Goal: Task Accomplishment & Management: Manage account settings

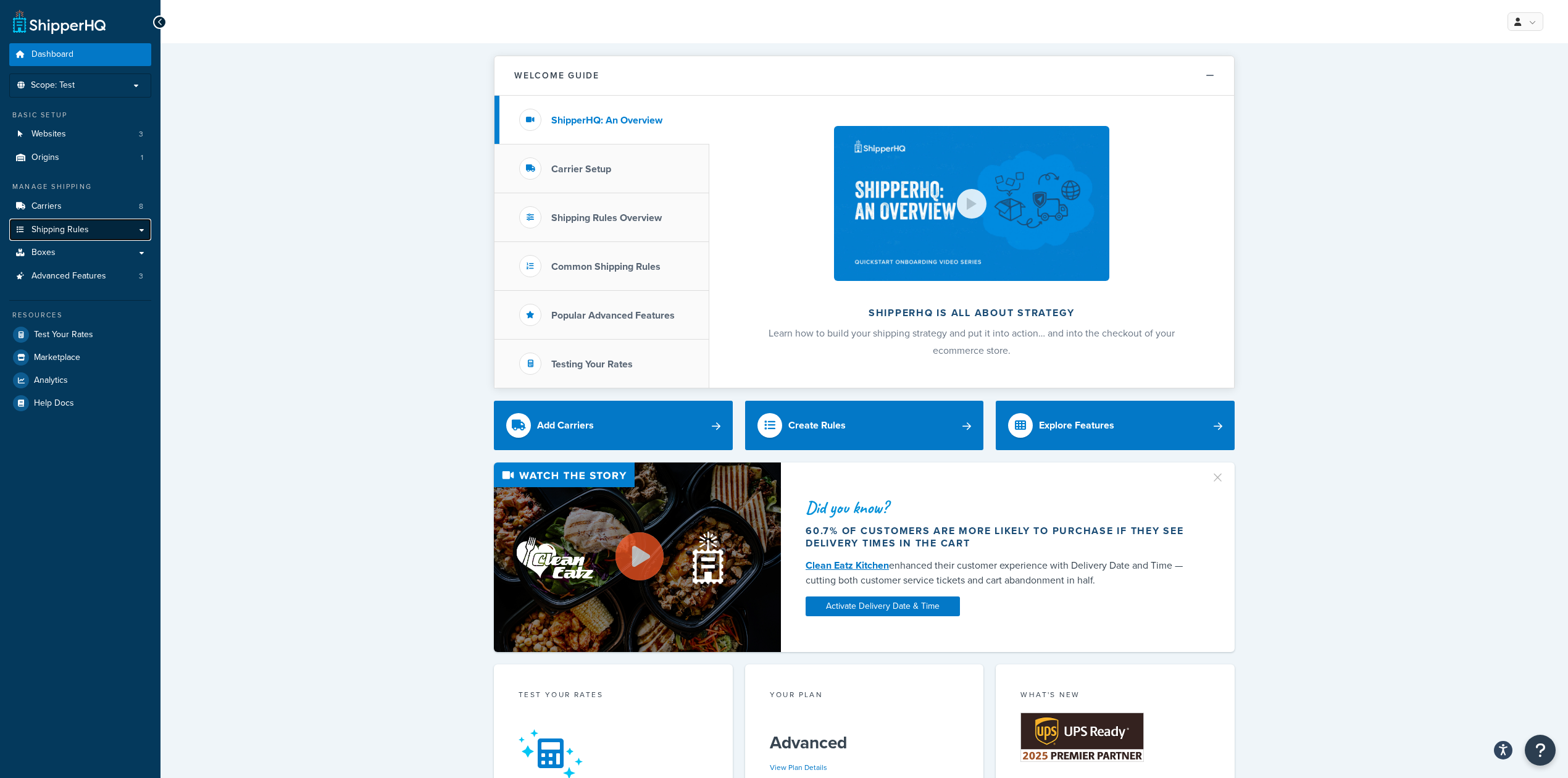
click at [82, 228] on span "Shipping Rules" at bounding box center [60, 229] width 57 height 10
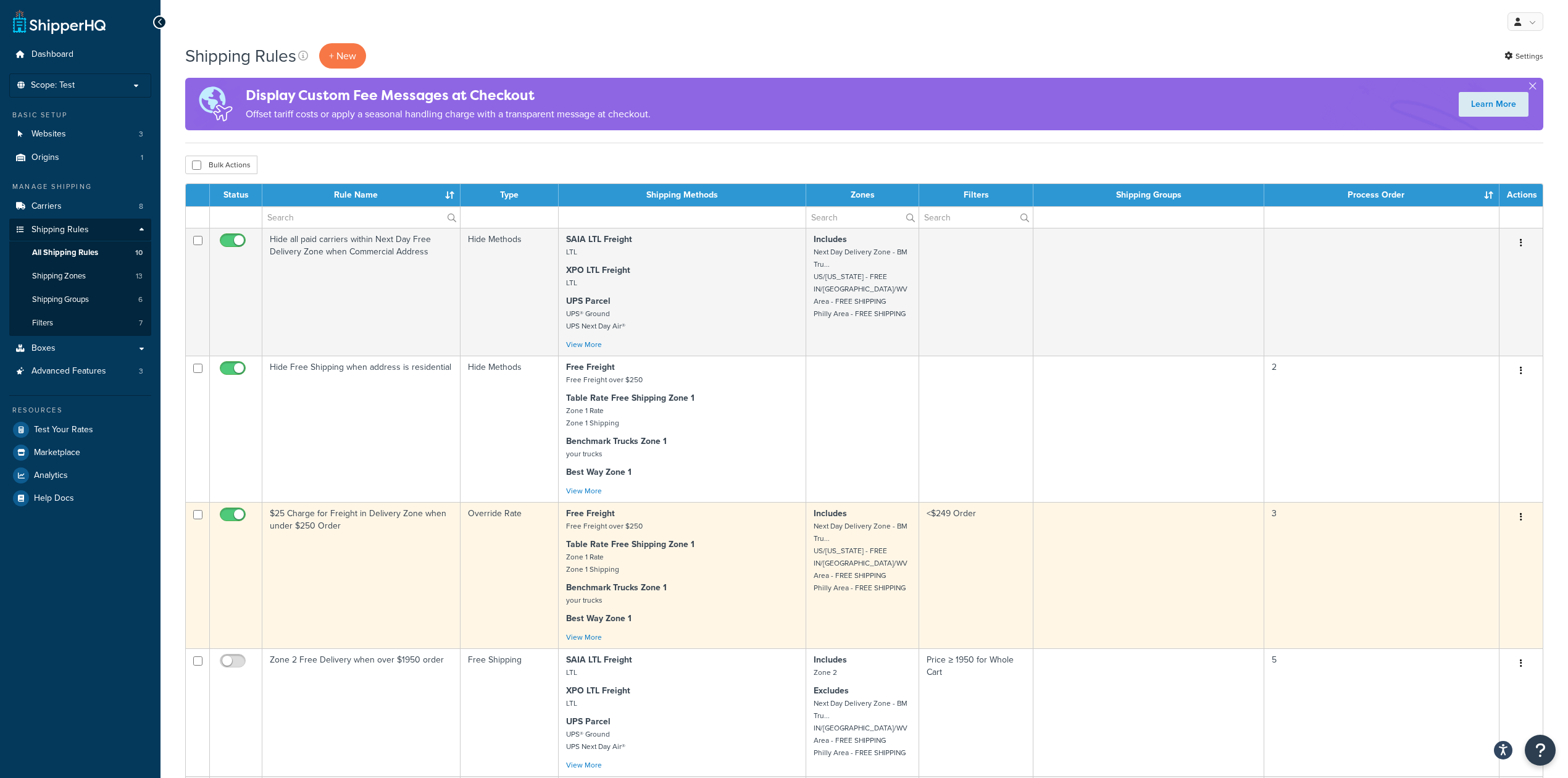
click at [887, 546] on p "Includes Next Day Delivery Zone - BM Tru... US/OHIO - FREE IN/KY/WV Area - FREE…" at bounding box center [862, 551] width 98 height 87
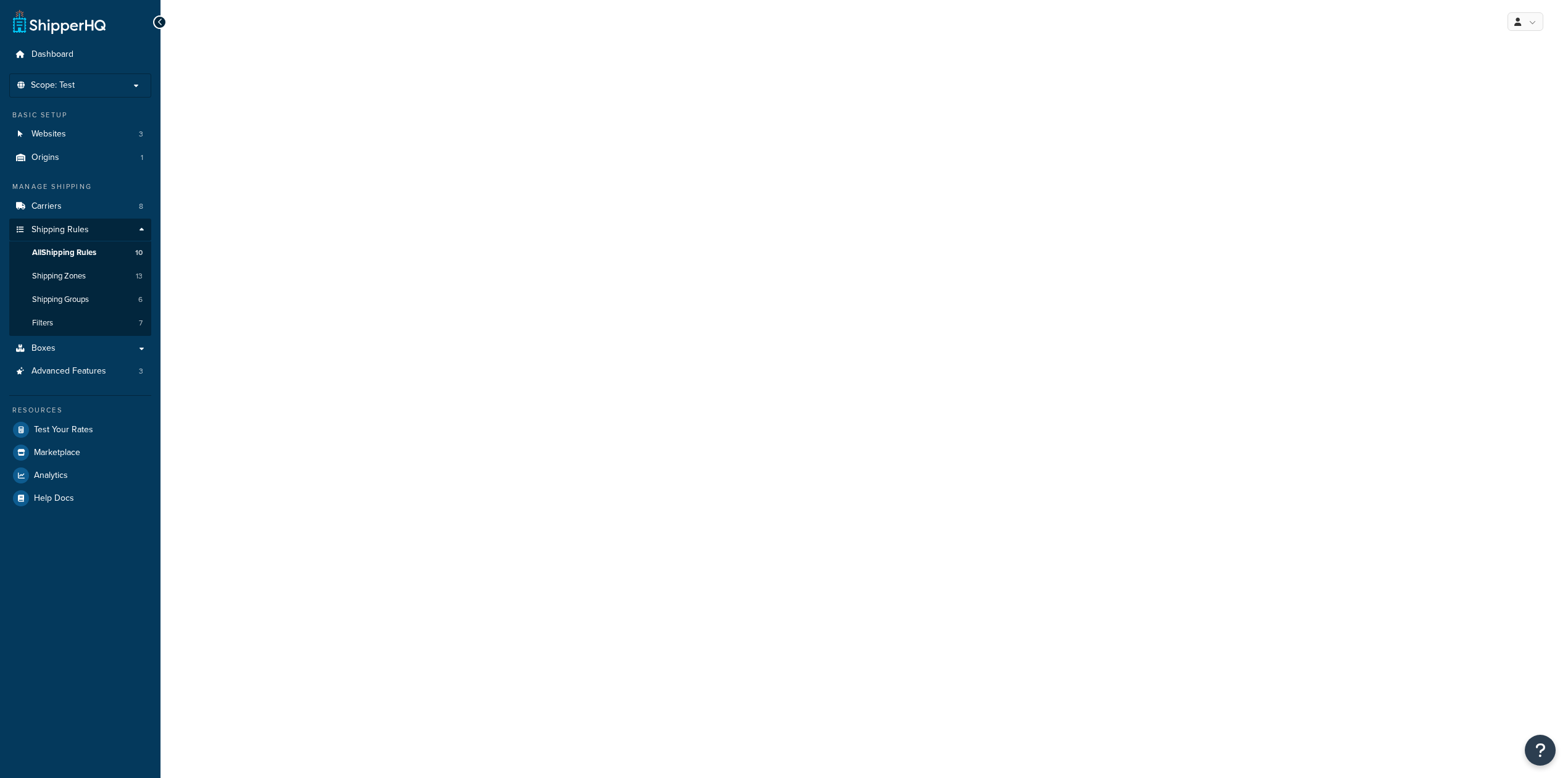
select select "OVERRIDE"
select select "LOCATION"
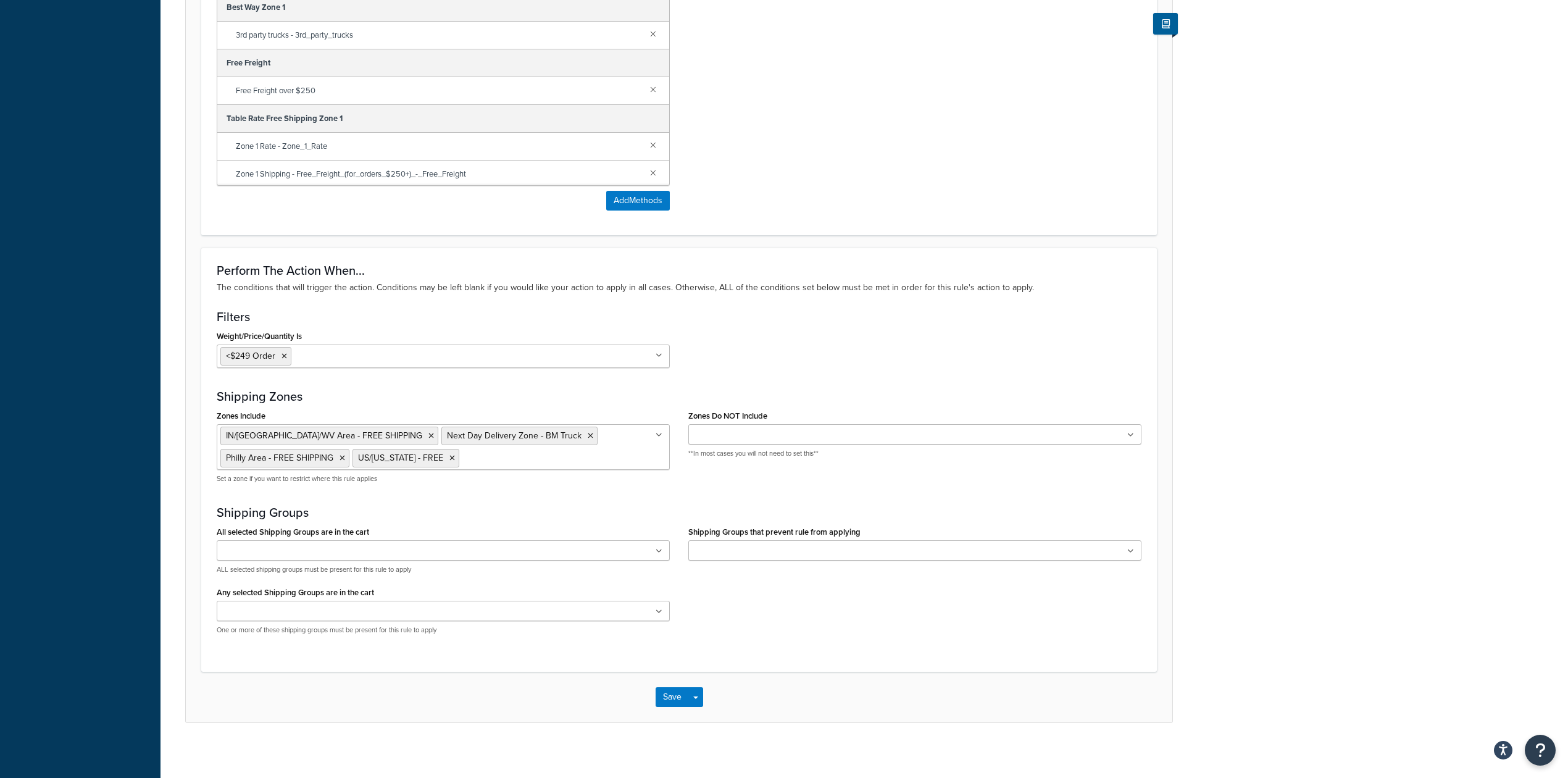
scroll to position [867, 0]
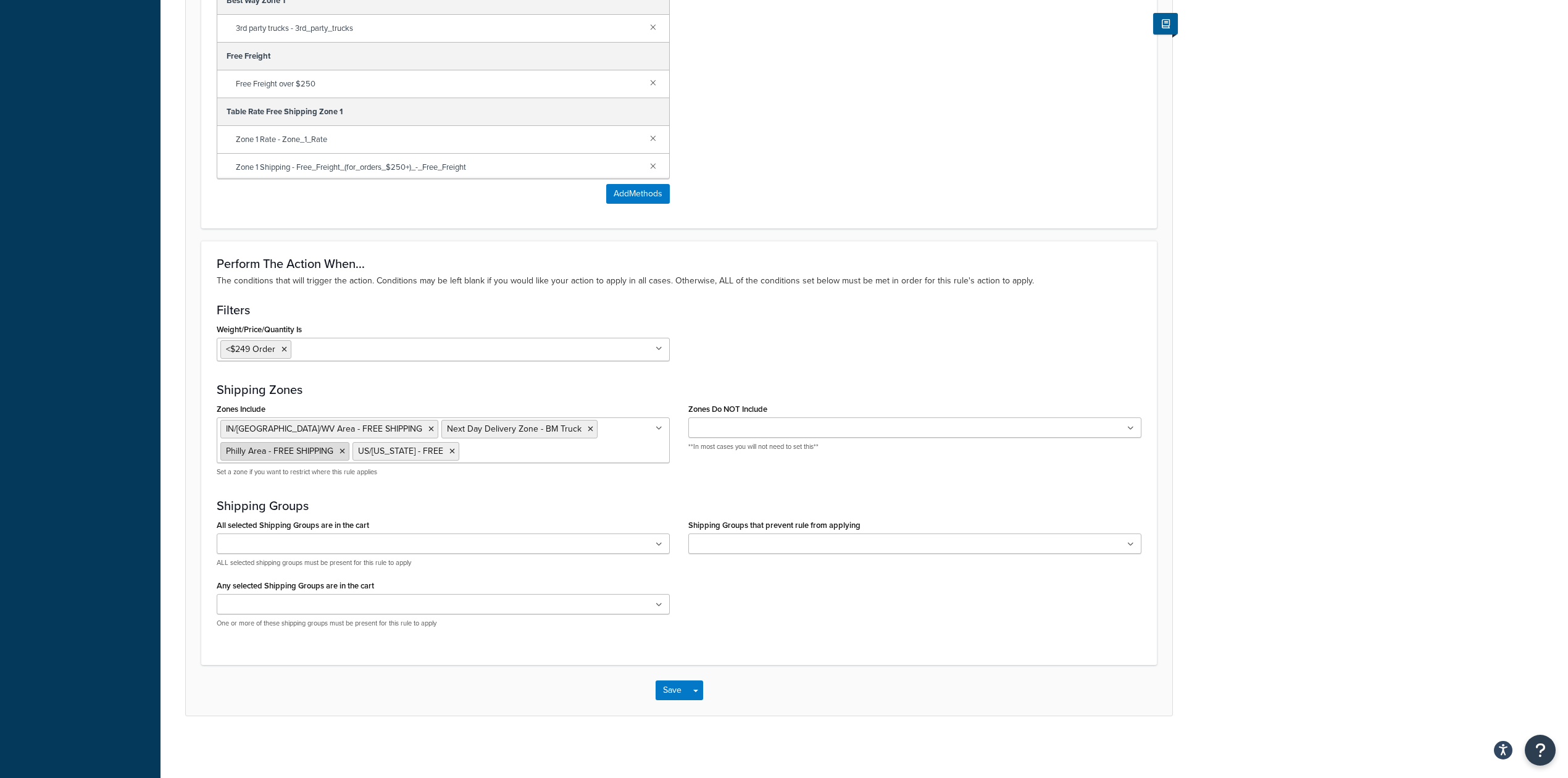
click at [341, 448] on icon at bounding box center [342, 451] width 6 height 7
click at [751, 598] on div "All selected Shipping Groups are in the cart BULKDIRECT150 FREIGHT Large Medium…" at bounding box center [678, 577] width 943 height 122
click at [665, 690] on button "Save" at bounding box center [672, 690] width 33 height 19
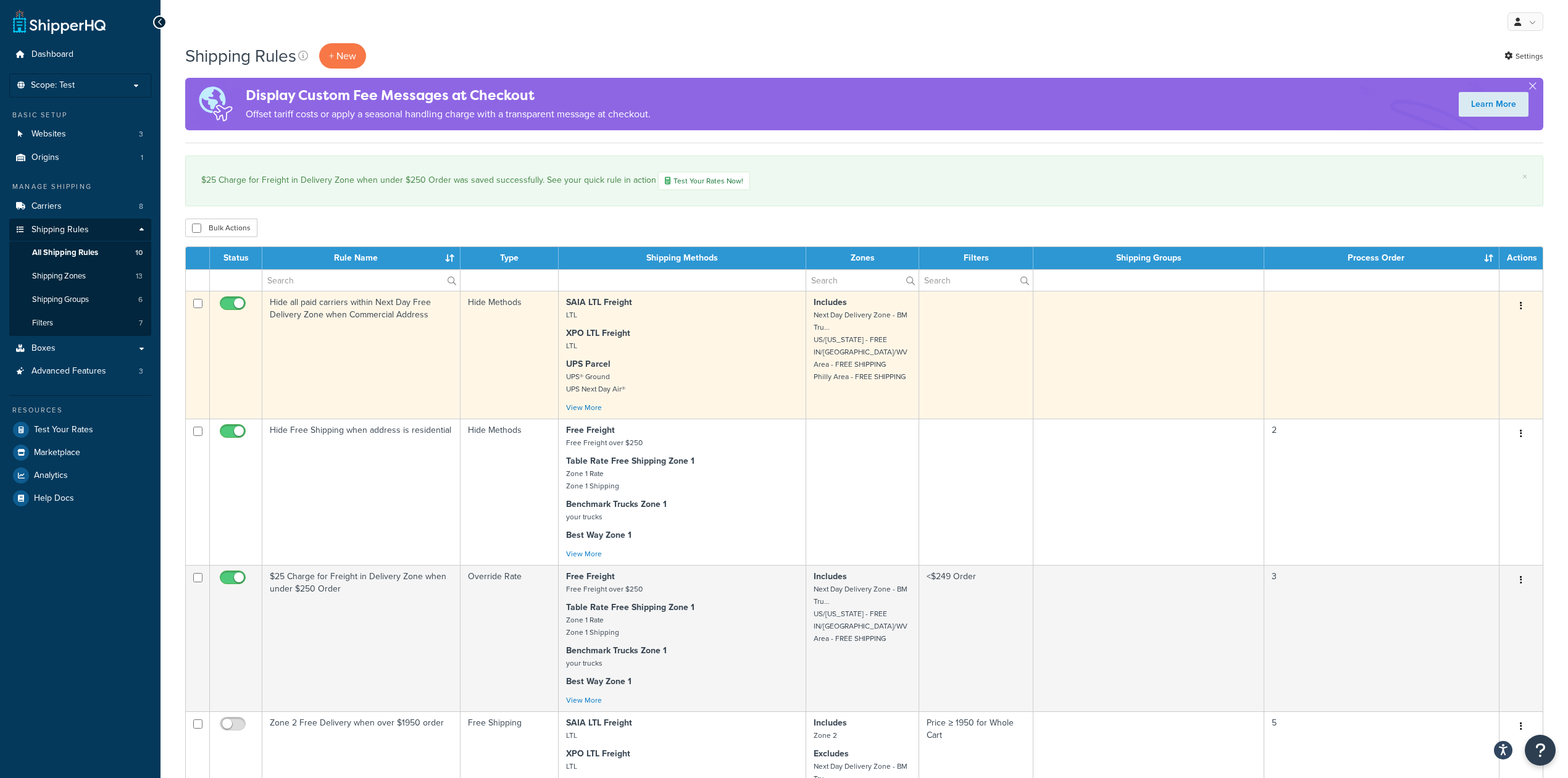
click at [395, 344] on td "Hide all paid carriers within Next Day Free Delivery Zone when Commercial Addre…" at bounding box center [361, 354] width 198 height 128
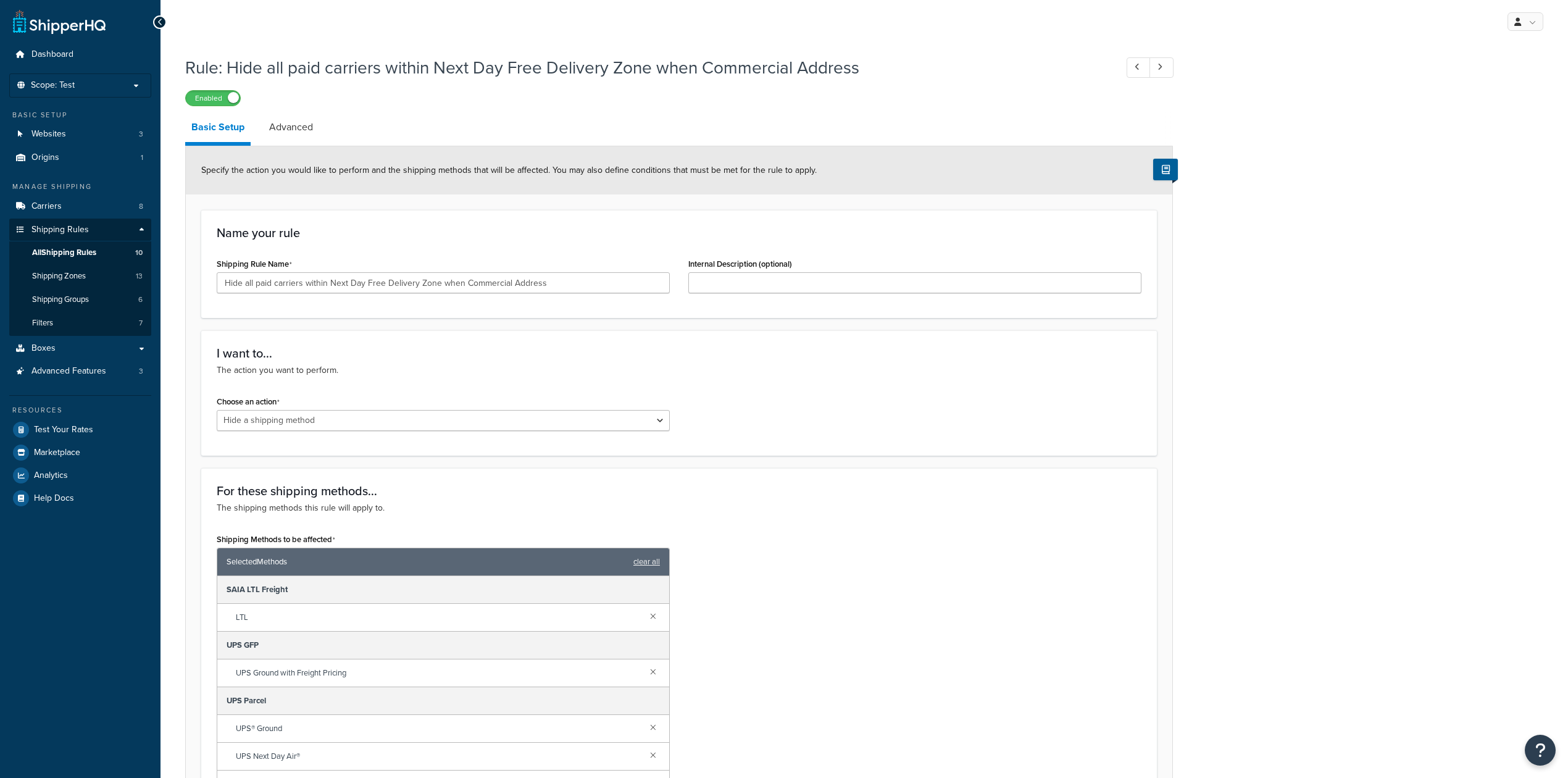
select select "HIDE"
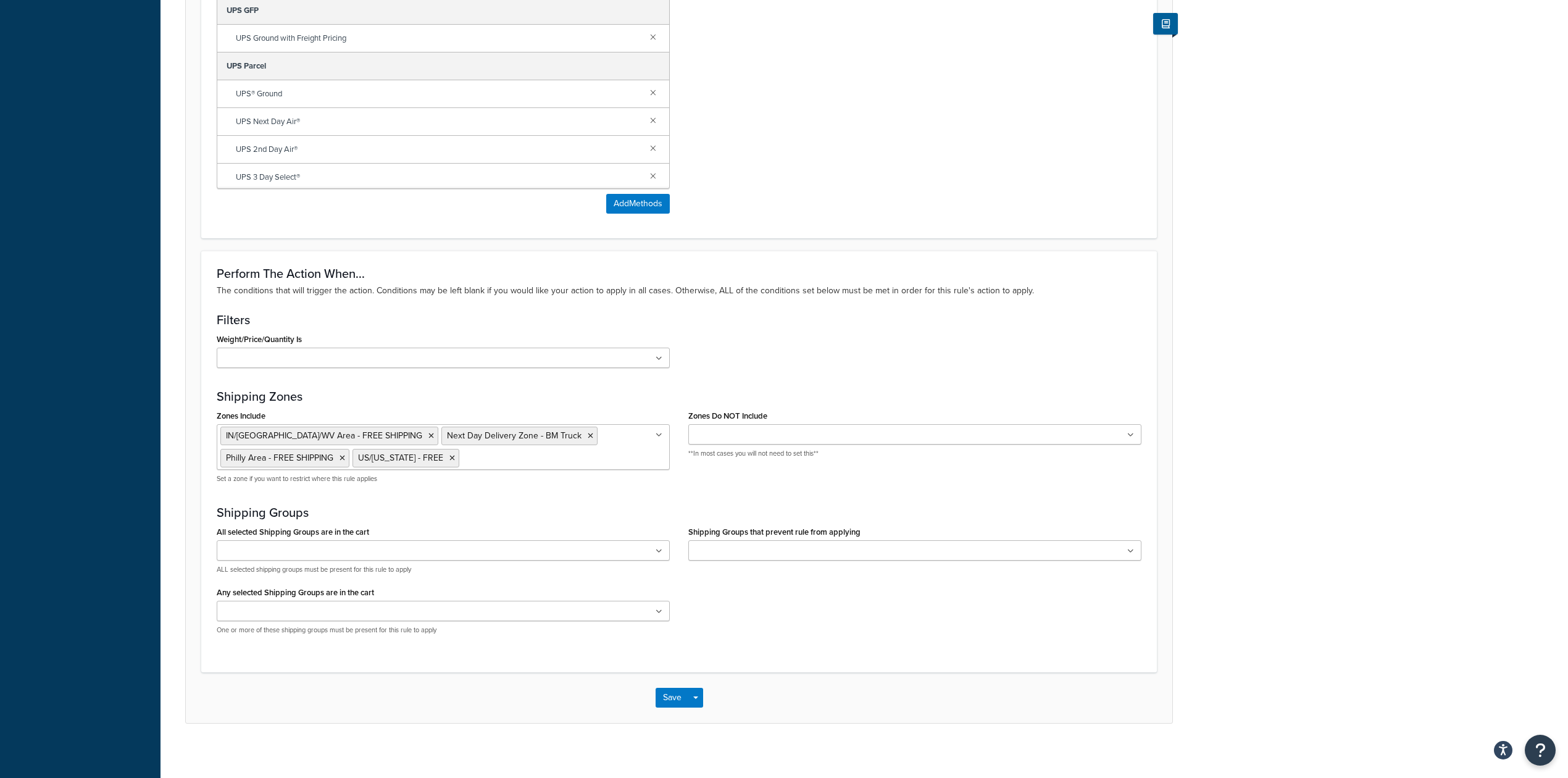
scroll to position [645, 0]
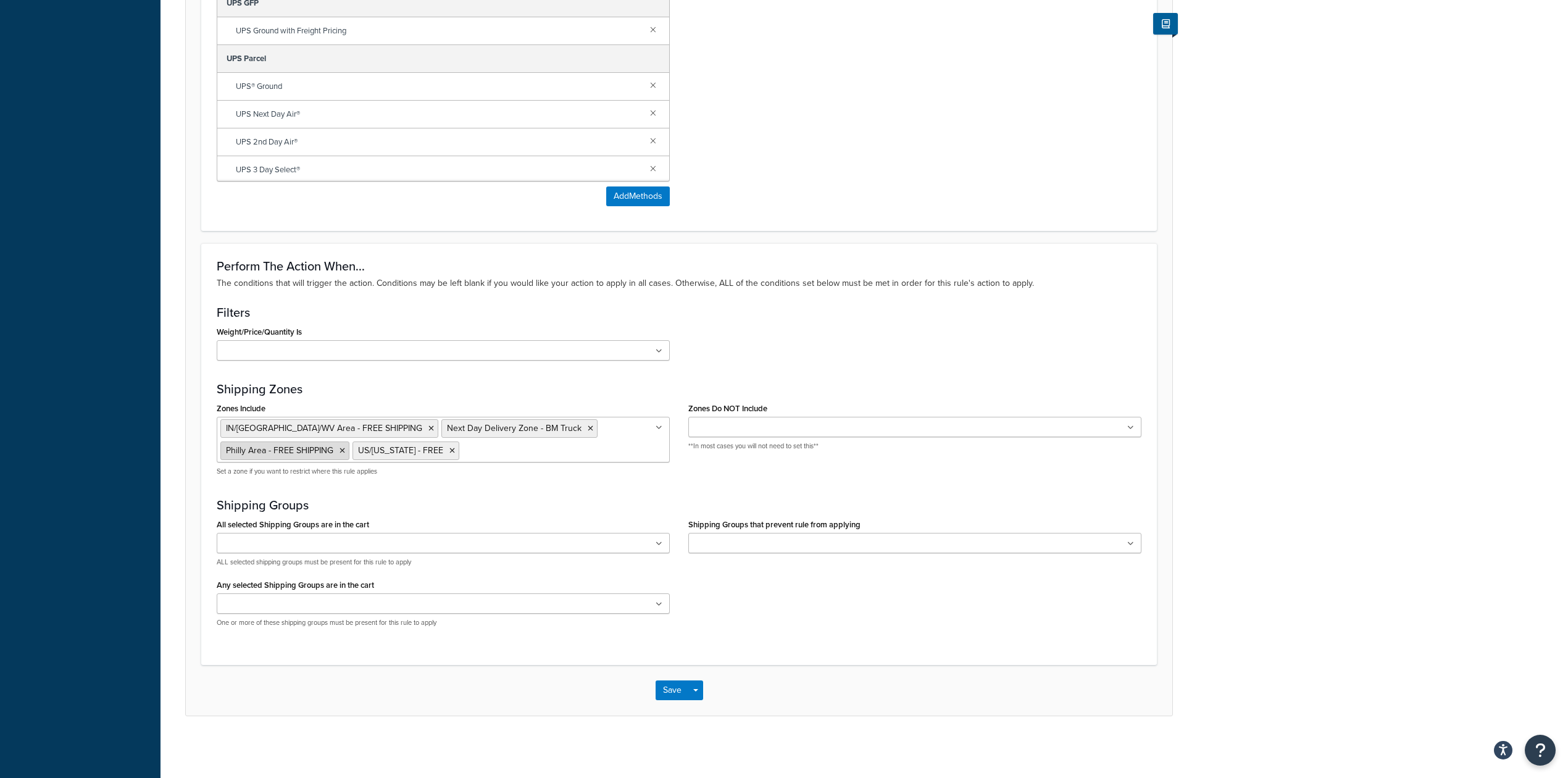
click at [342, 449] on icon at bounding box center [342, 451] width 6 height 7
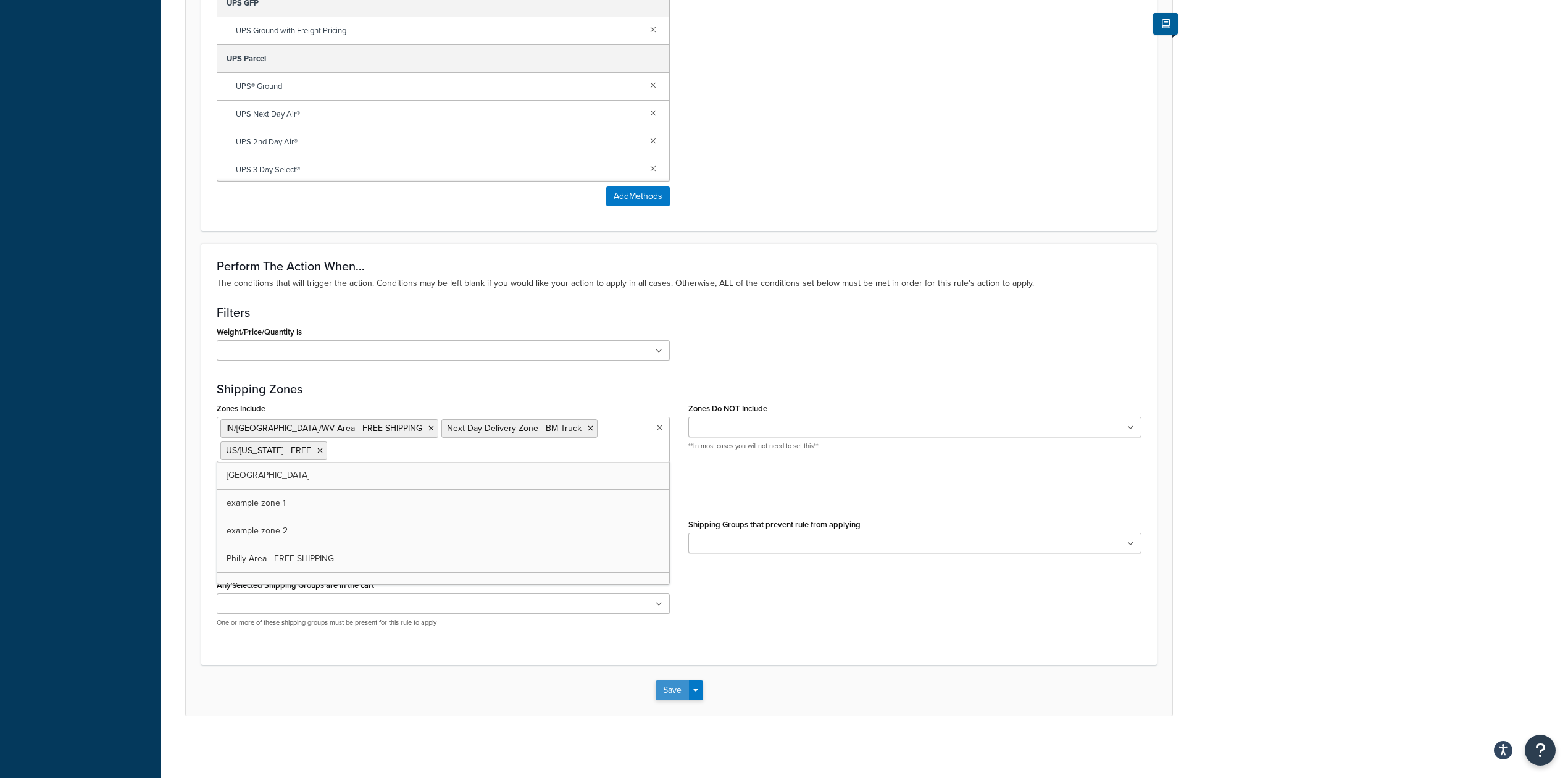
click at [672, 692] on button "Save" at bounding box center [672, 690] width 33 height 19
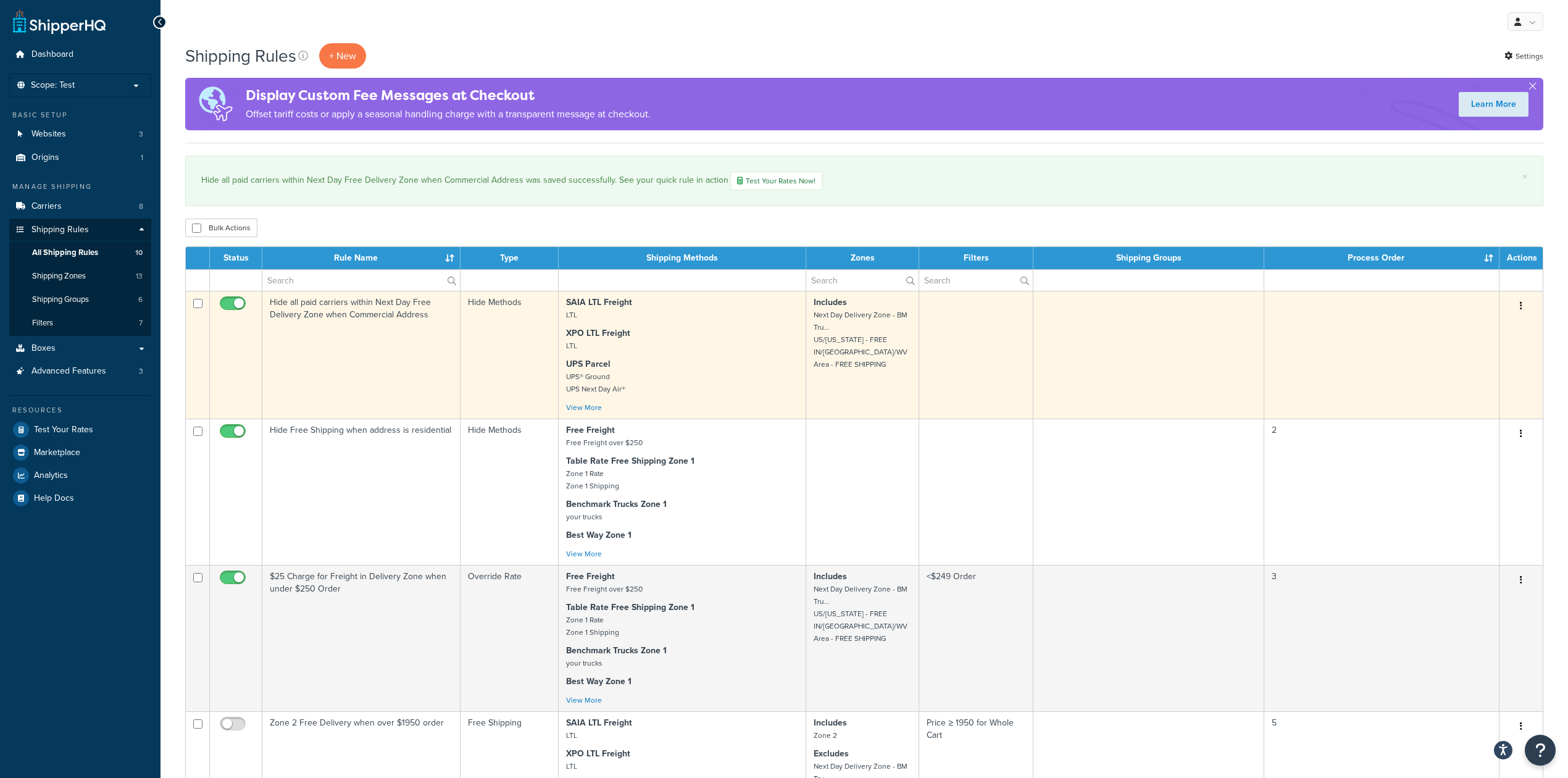
click at [397, 359] on td "Hide all paid carriers within Next Day Free Delivery Zone when Commercial Addre…" at bounding box center [361, 354] width 198 height 128
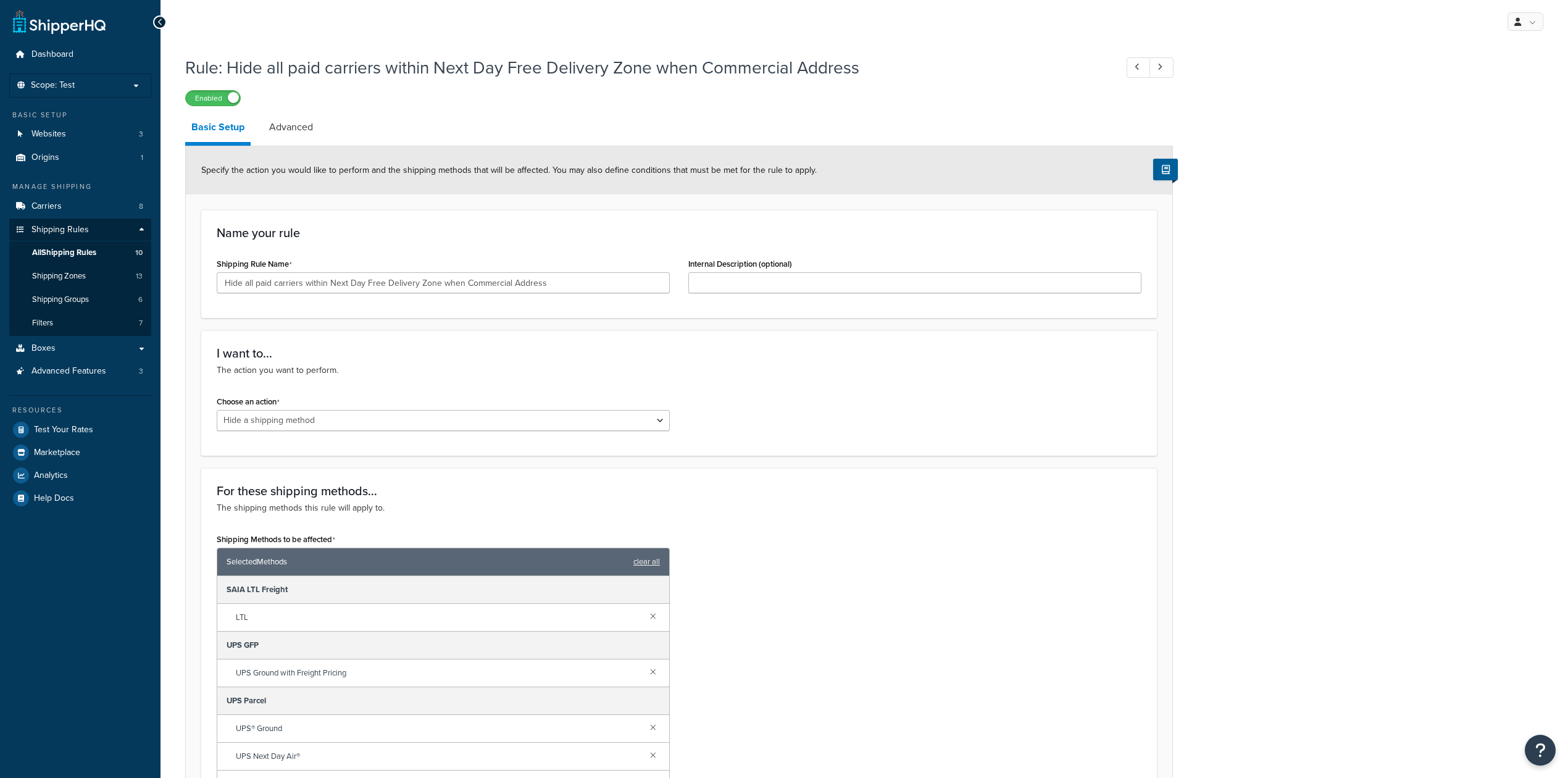
select select "HIDE"
click at [296, 129] on link "Advanced" at bounding box center [291, 127] width 56 height 29
select select "business"
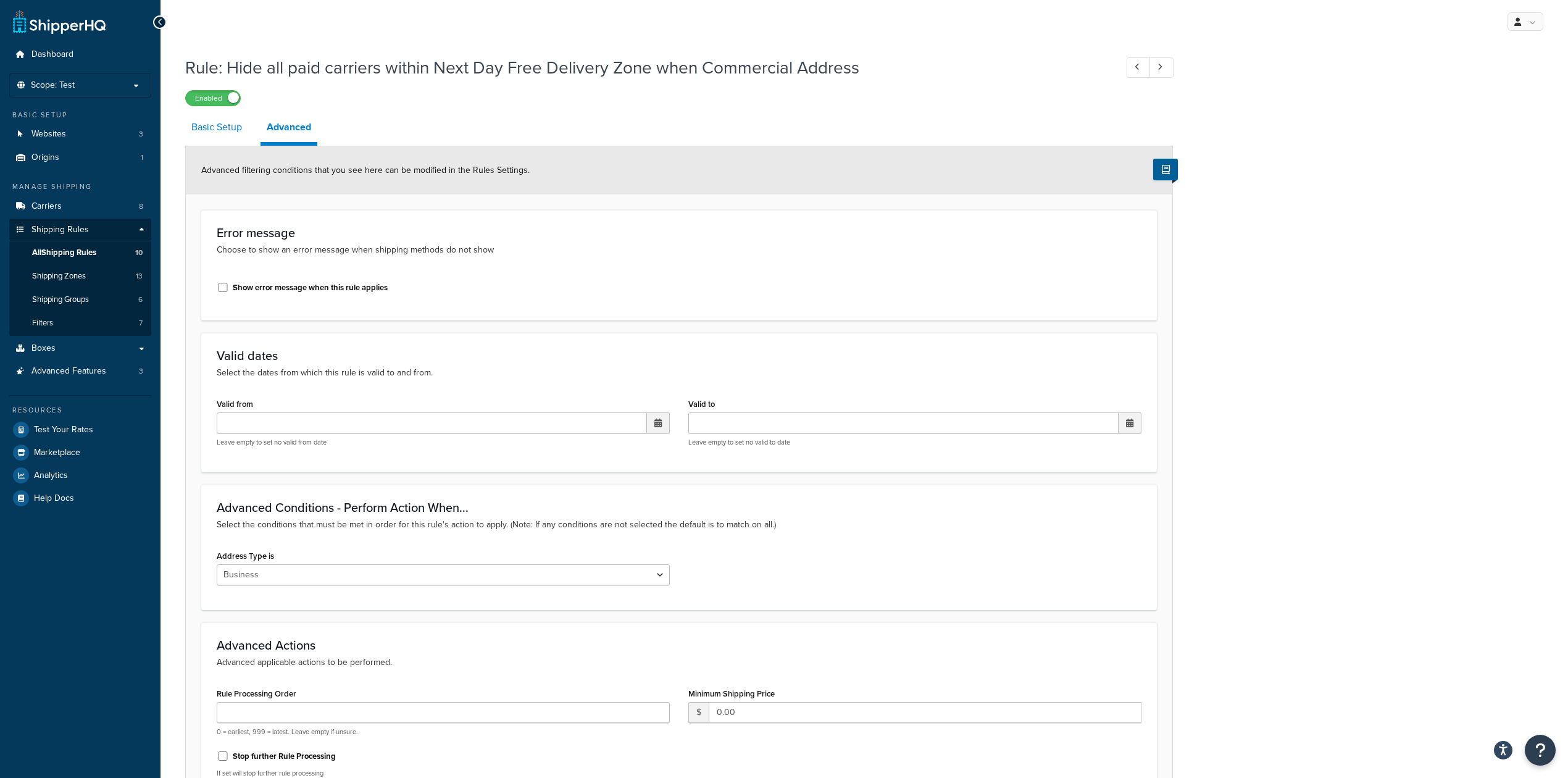
click at [230, 129] on link "Basic Setup" at bounding box center [216, 127] width 63 height 29
select select "HIDE"
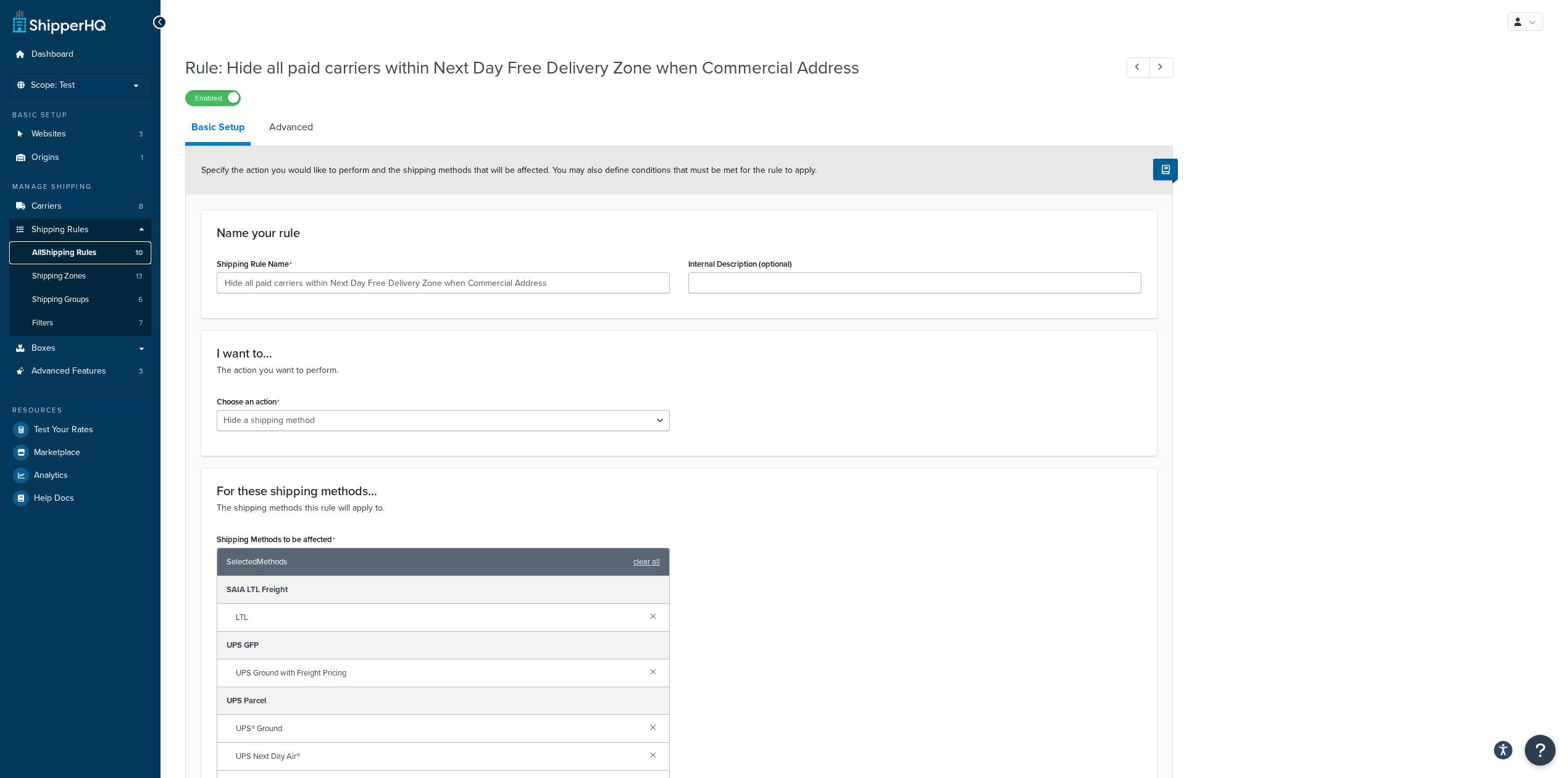
click at [89, 252] on span "All Shipping Rules" at bounding box center [64, 252] width 64 height 10
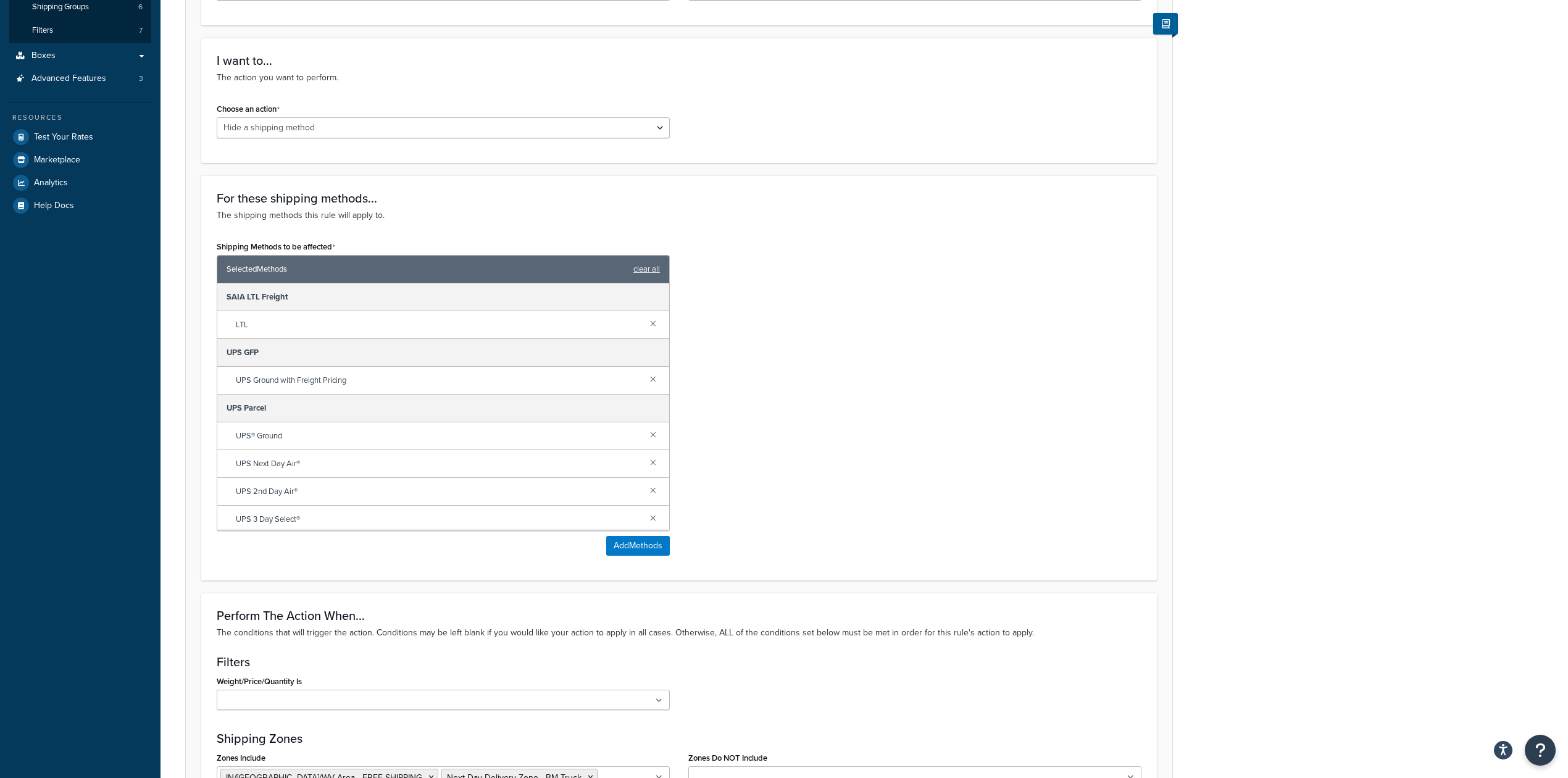
scroll to position [576, 0]
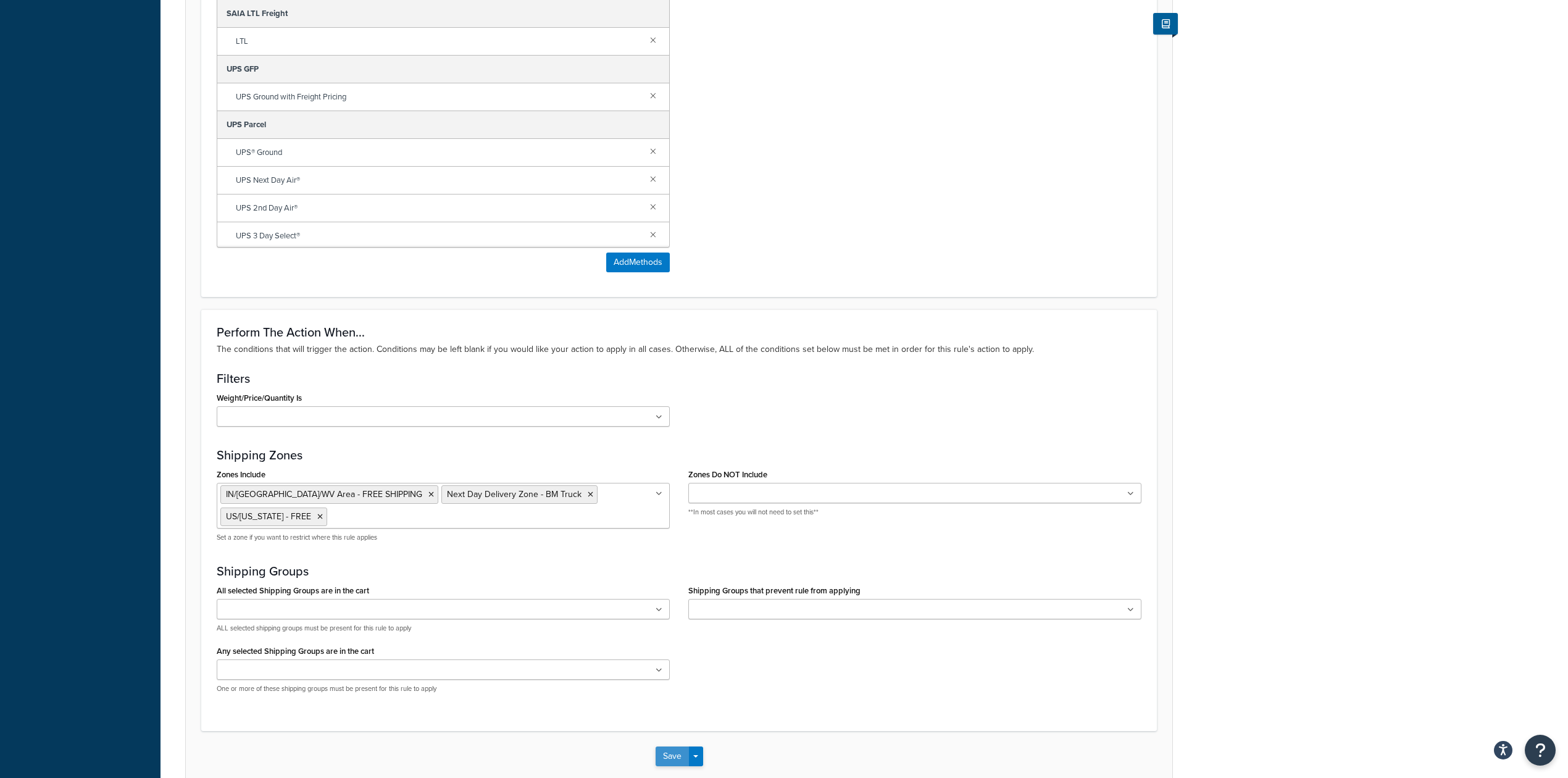
click at [664, 753] on button "Save" at bounding box center [672, 756] width 33 height 19
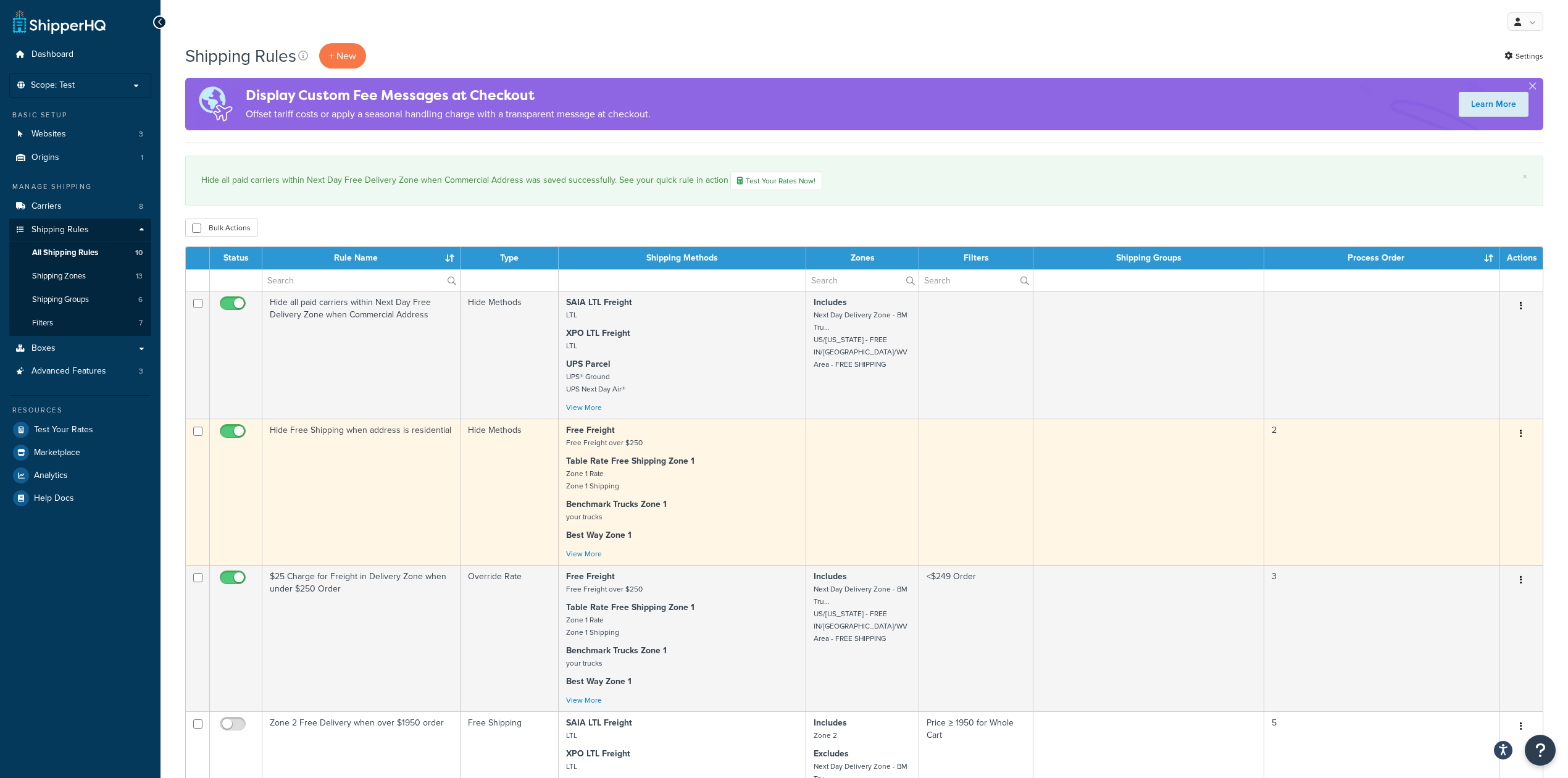
click at [409, 459] on td "Hide Free Shipping when address is residential" at bounding box center [361, 492] width 198 height 146
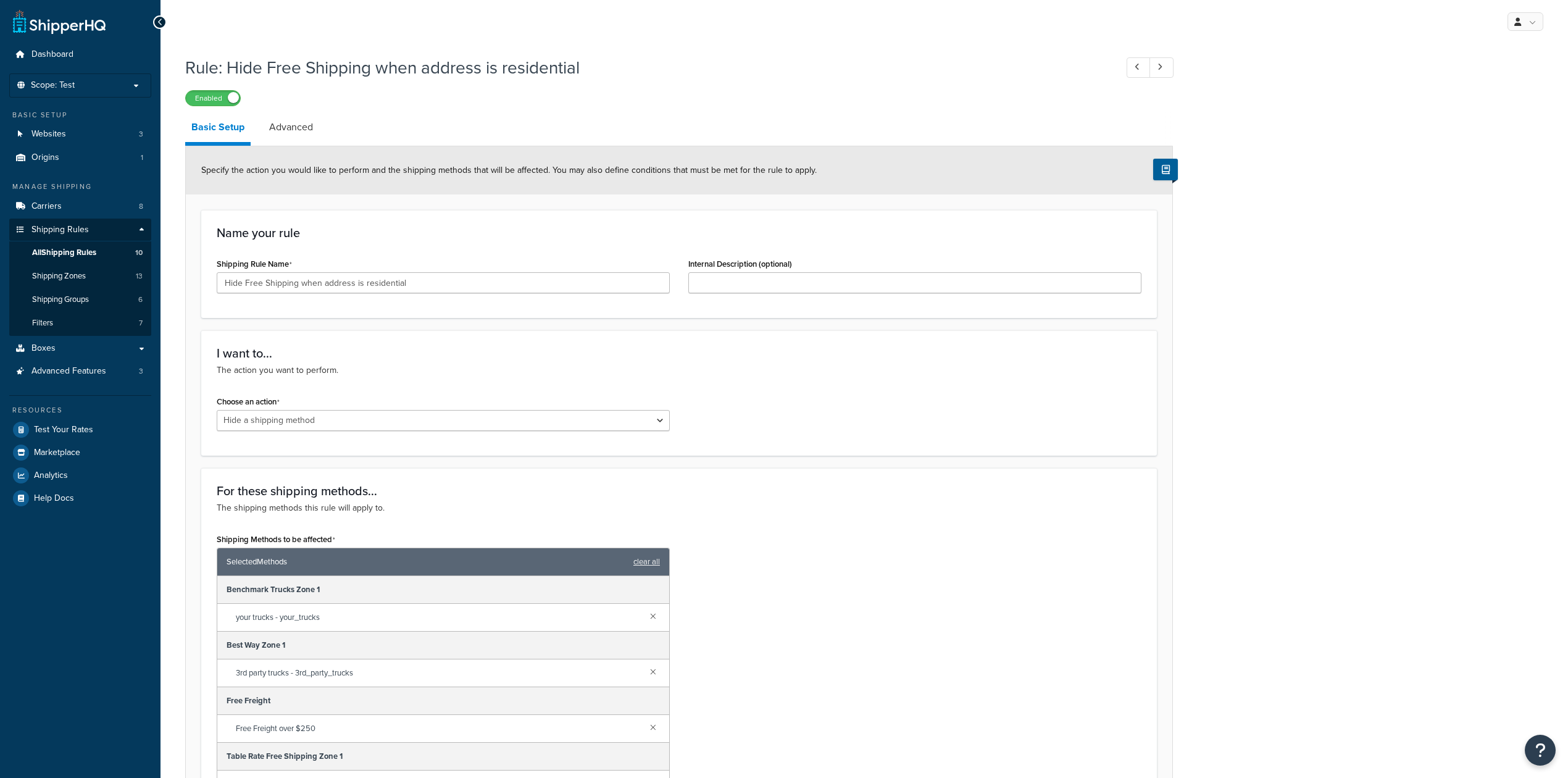
select select "HIDE"
click at [85, 274] on span "Shipping Zones" at bounding box center [59, 275] width 53 height 10
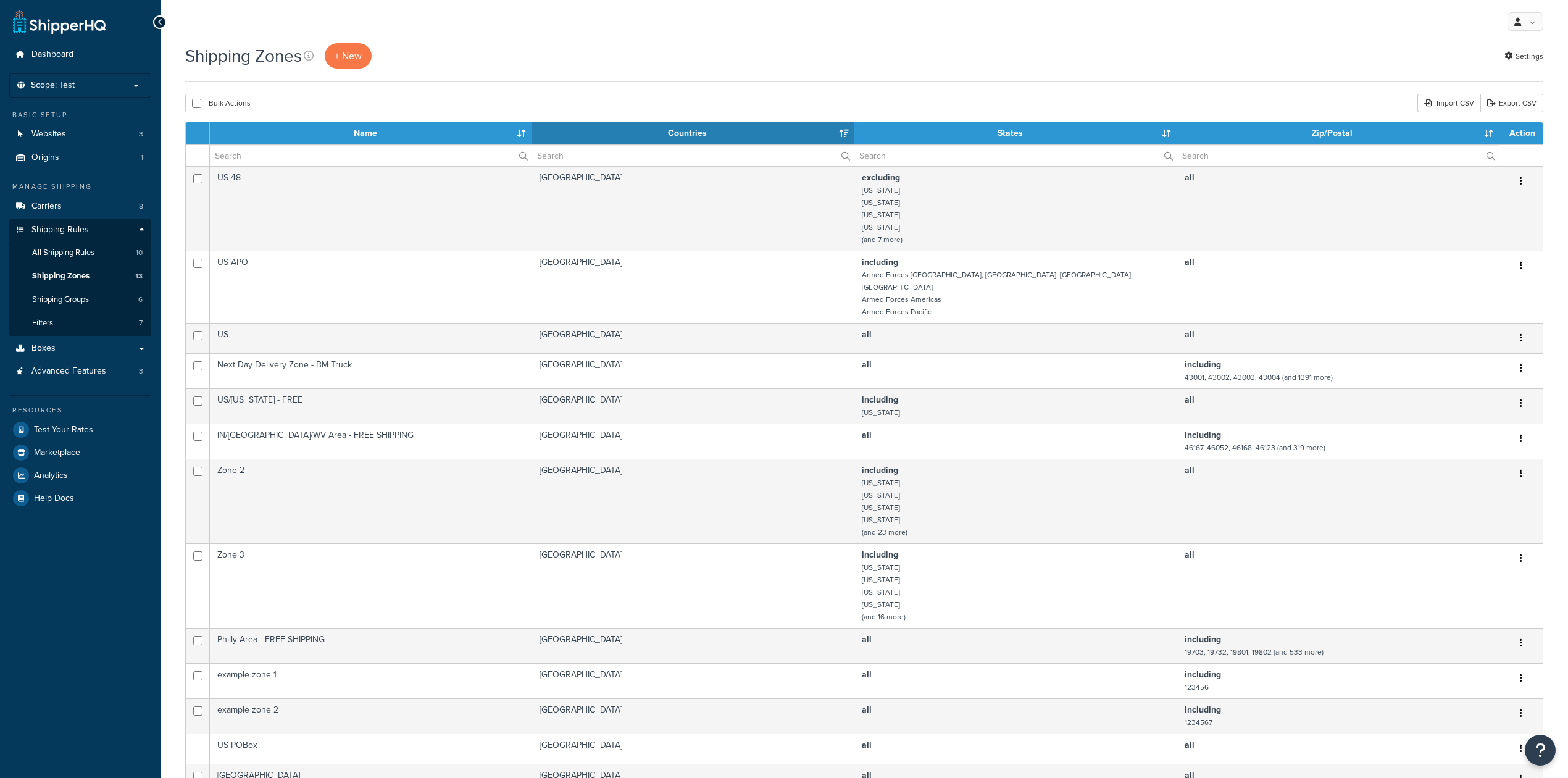
select select "15"
click at [98, 250] on link "All Shipping Rules 10" at bounding box center [80, 252] width 142 height 23
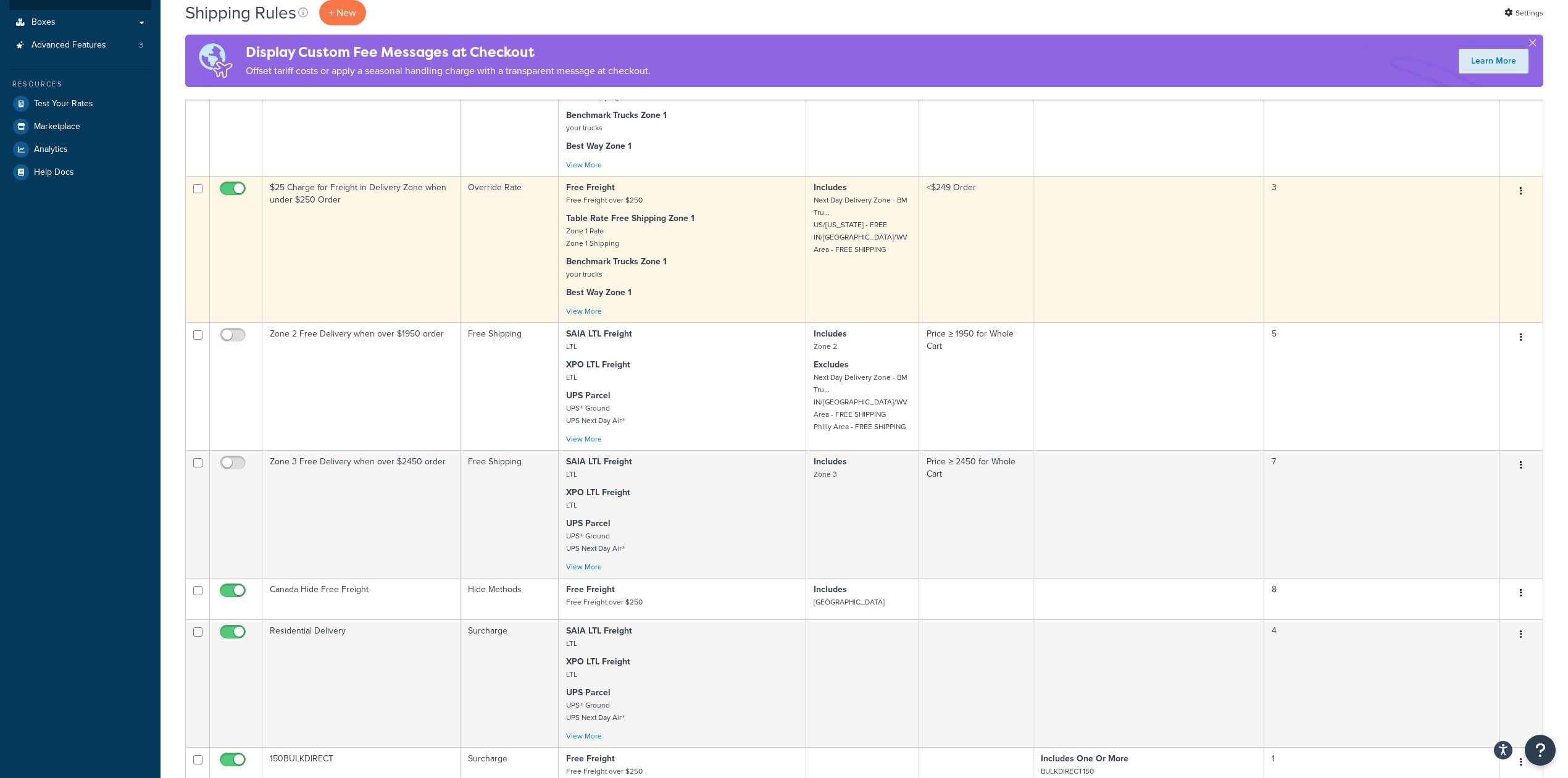
scroll to position [330, 0]
click at [403, 211] on td "$25 Charge for Freight in Delivery Zone when under $250 Order" at bounding box center [361, 246] width 198 height 146
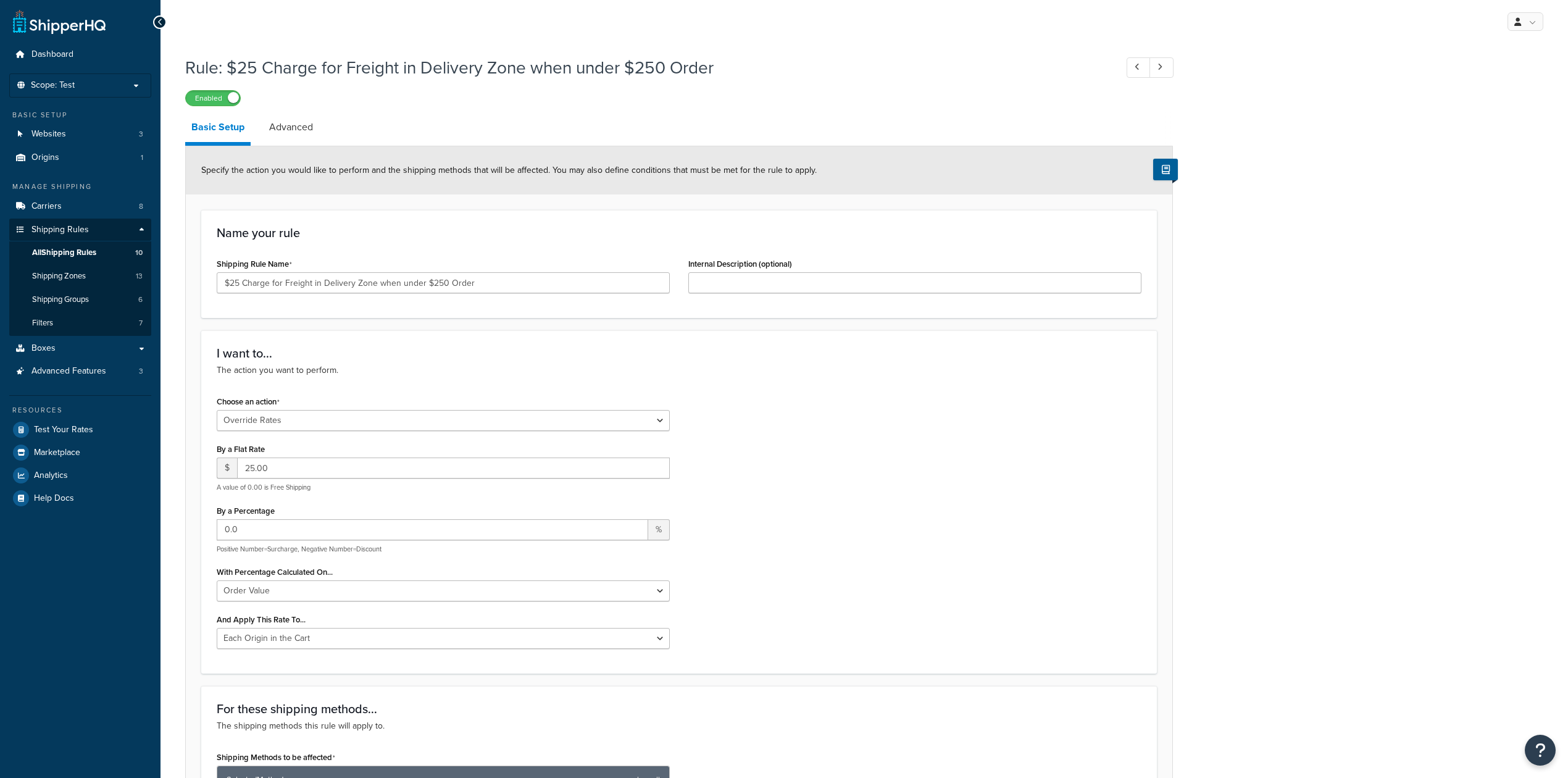
select select "OVERRIDE"
select select "LOCATION"
click at [84, 253] on span "All Shipping Rules" at bounding box center [64, 252] width 64 height 10
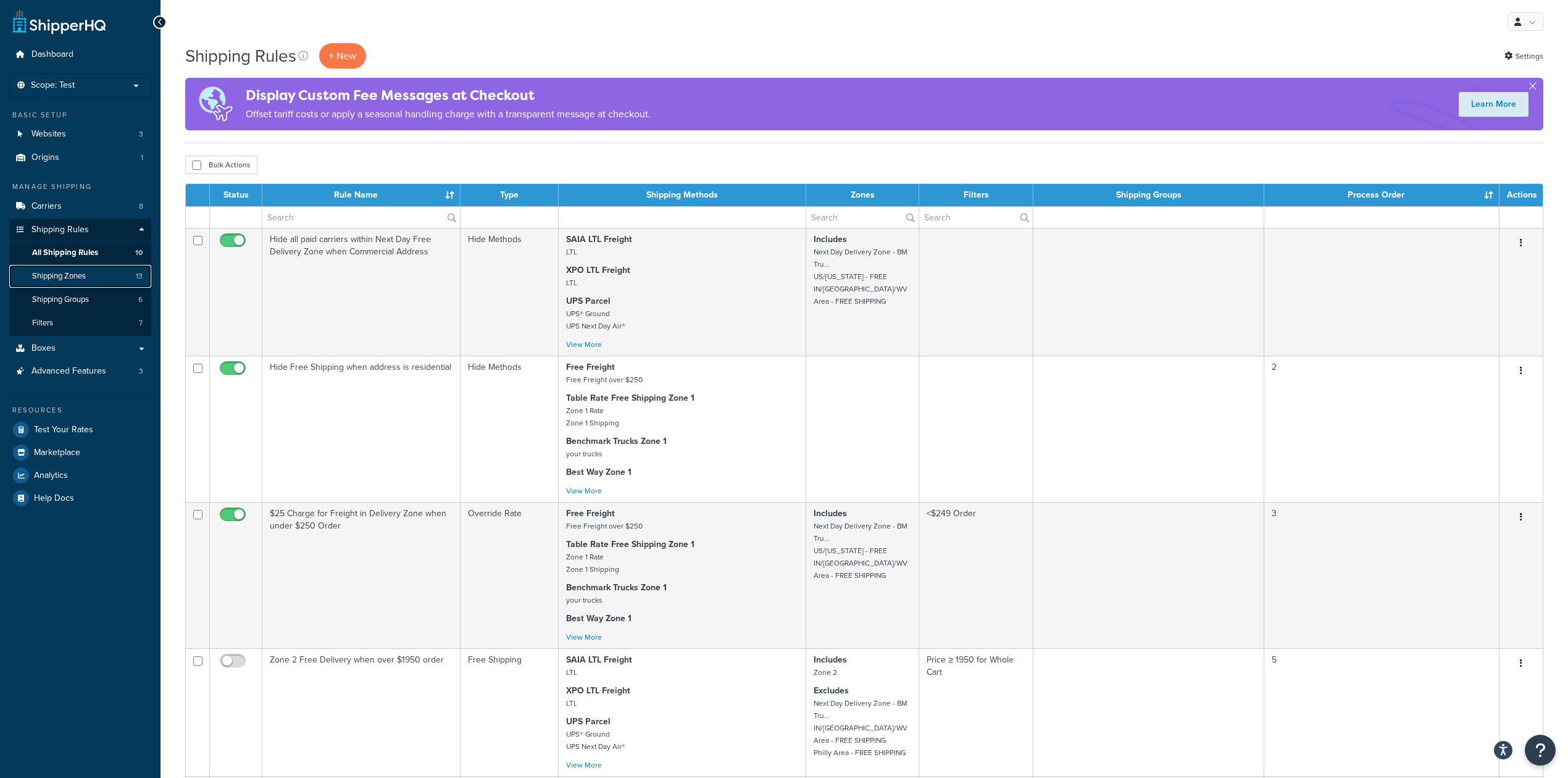
click at [79, 274] on span "Shipping Zones" at bounding box center [59, 275] width 53 height 10
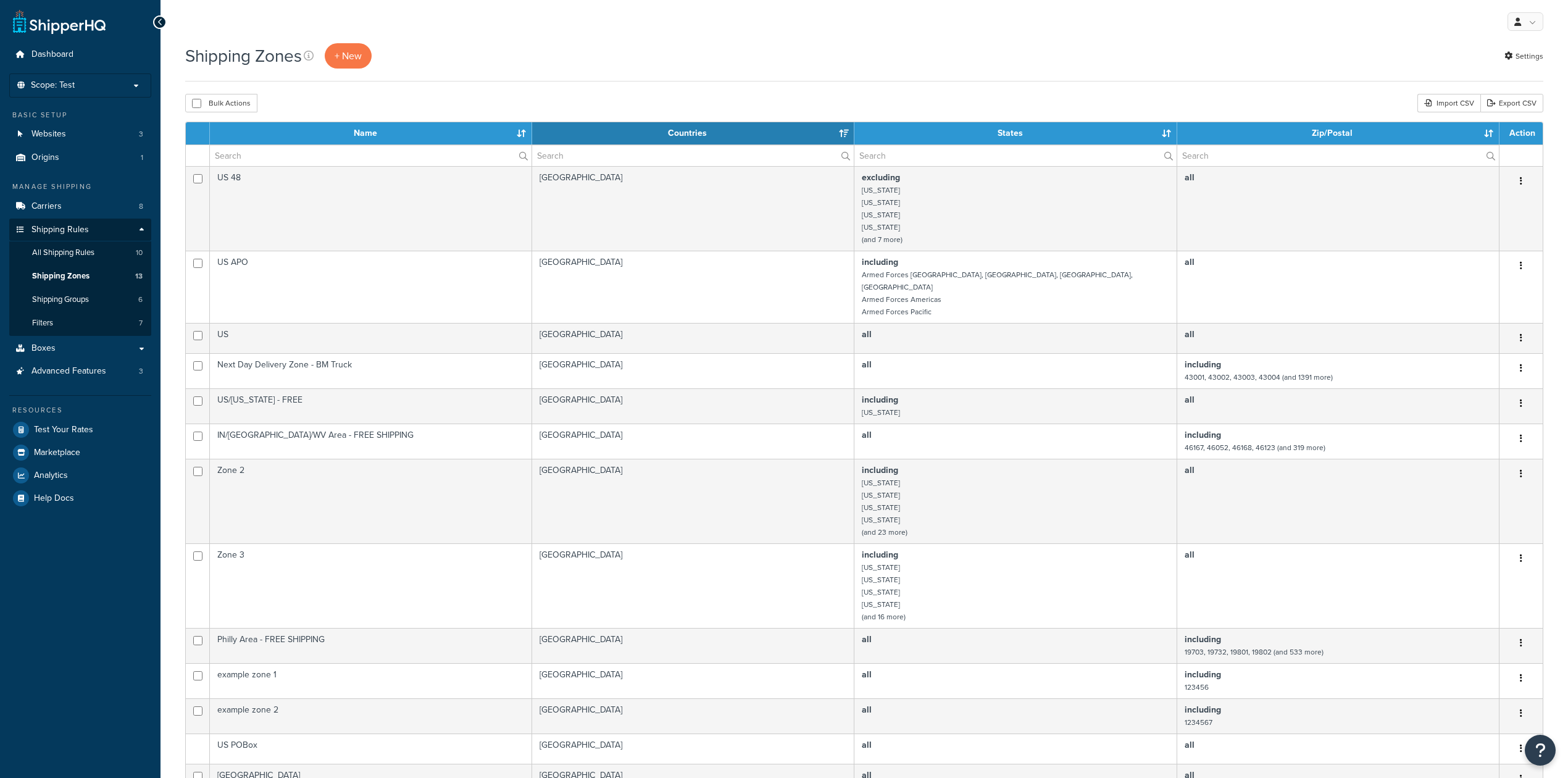
select select "15"
click at [90, 255] on span "All Shipping Rules" at bounding box center [63, 252] width 63 height 10
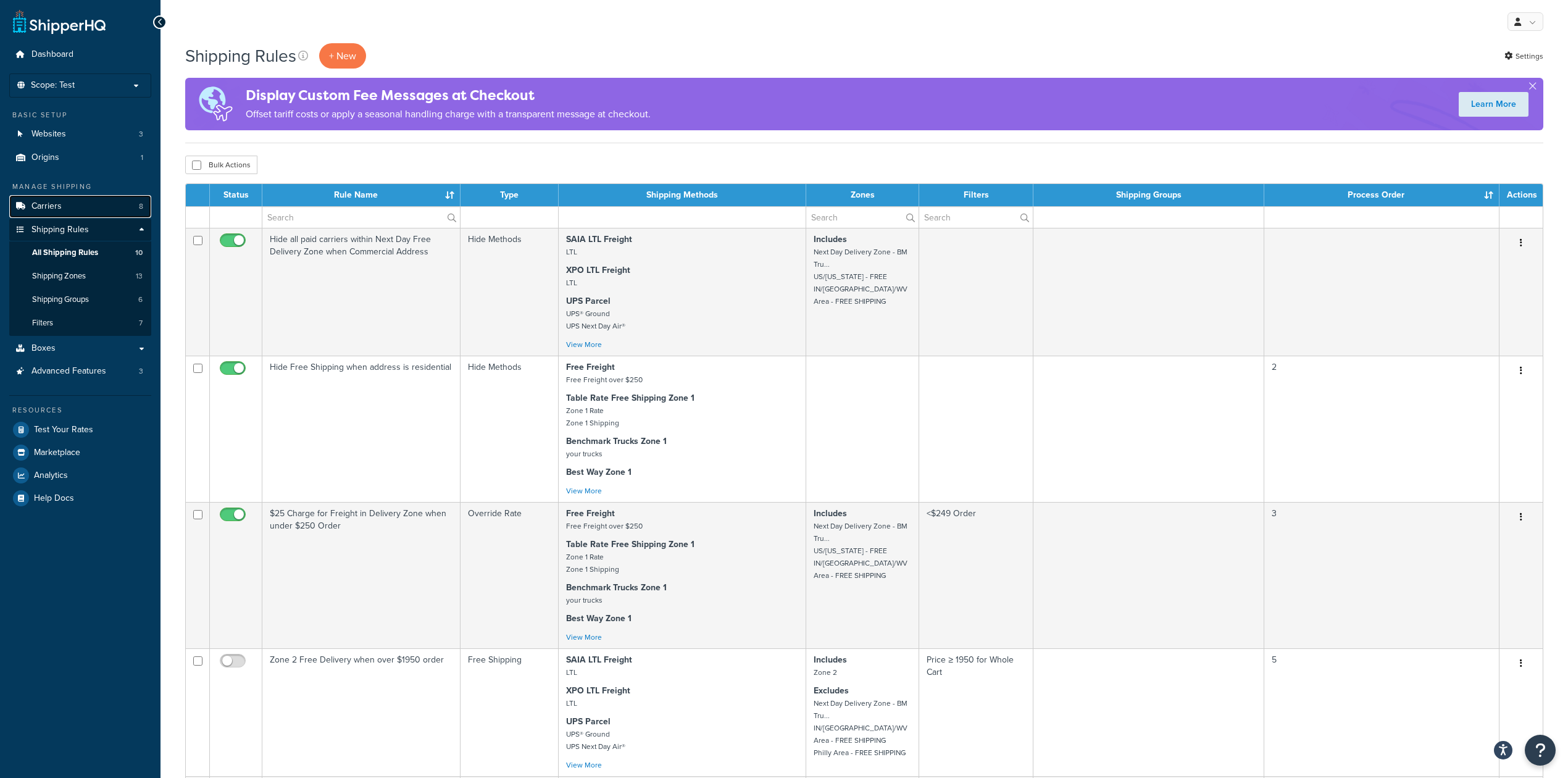
click at [63, 203] on link "Carriers 8" at bounding box center [80, 206] width 142 height 23
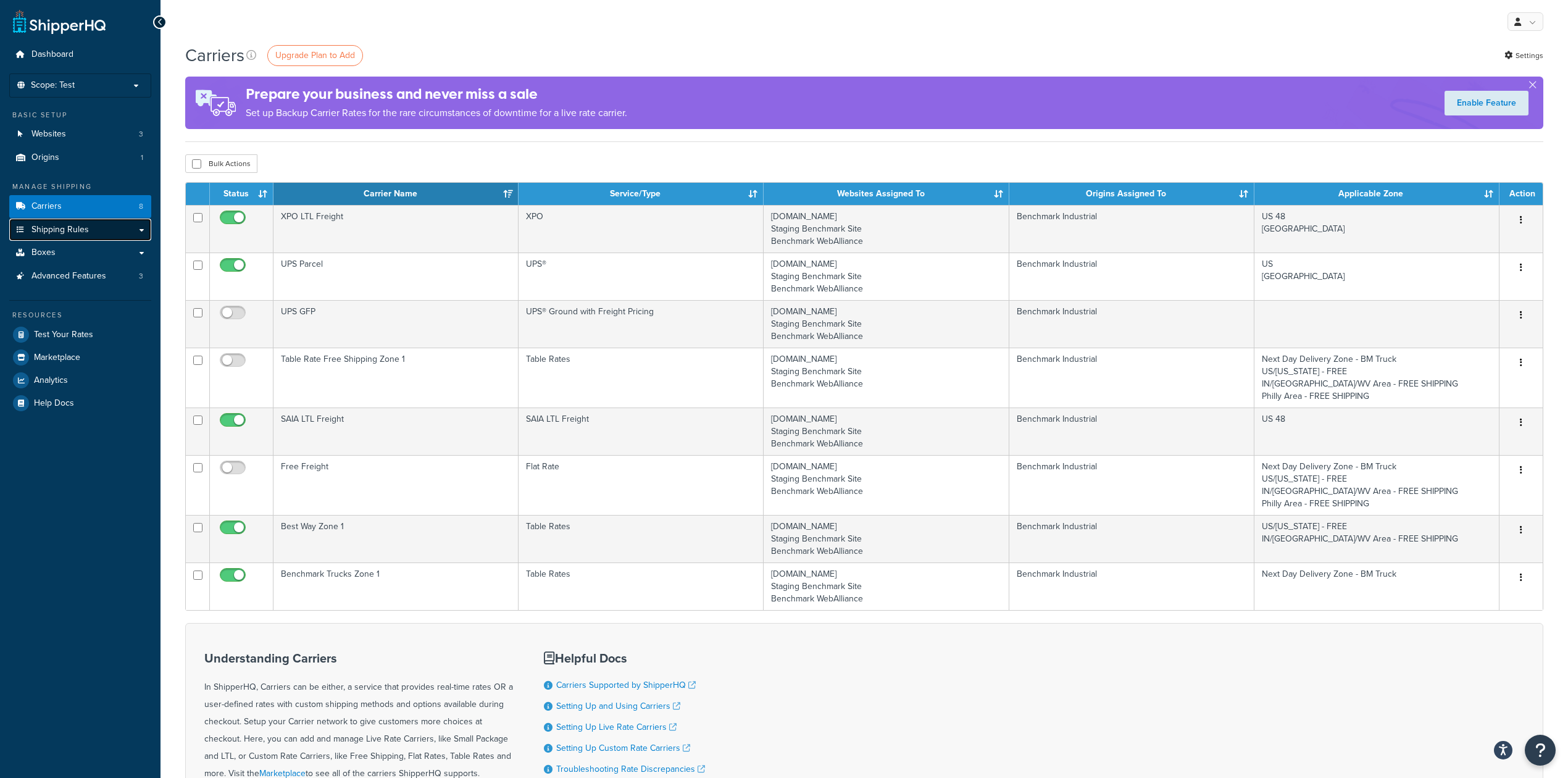
click at [87, 226] on span "Shipping Rules" at bounding box center [60, 229] width 57 height 10
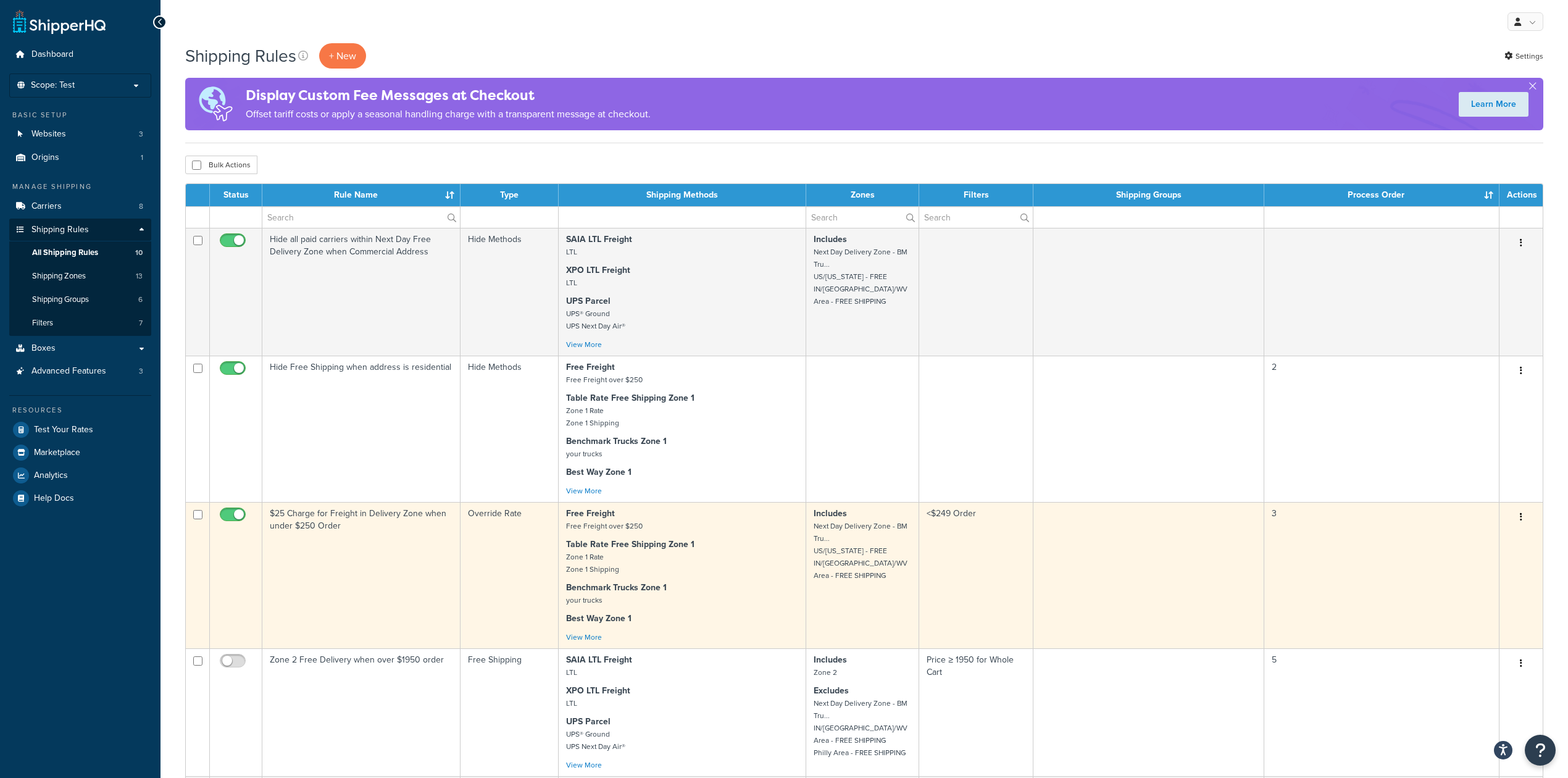
click at [398, 556] on td "$25 Charge for Freight in Delivery Zone when under $250 Order" at bounding box center [361, 575] width 198 height 146
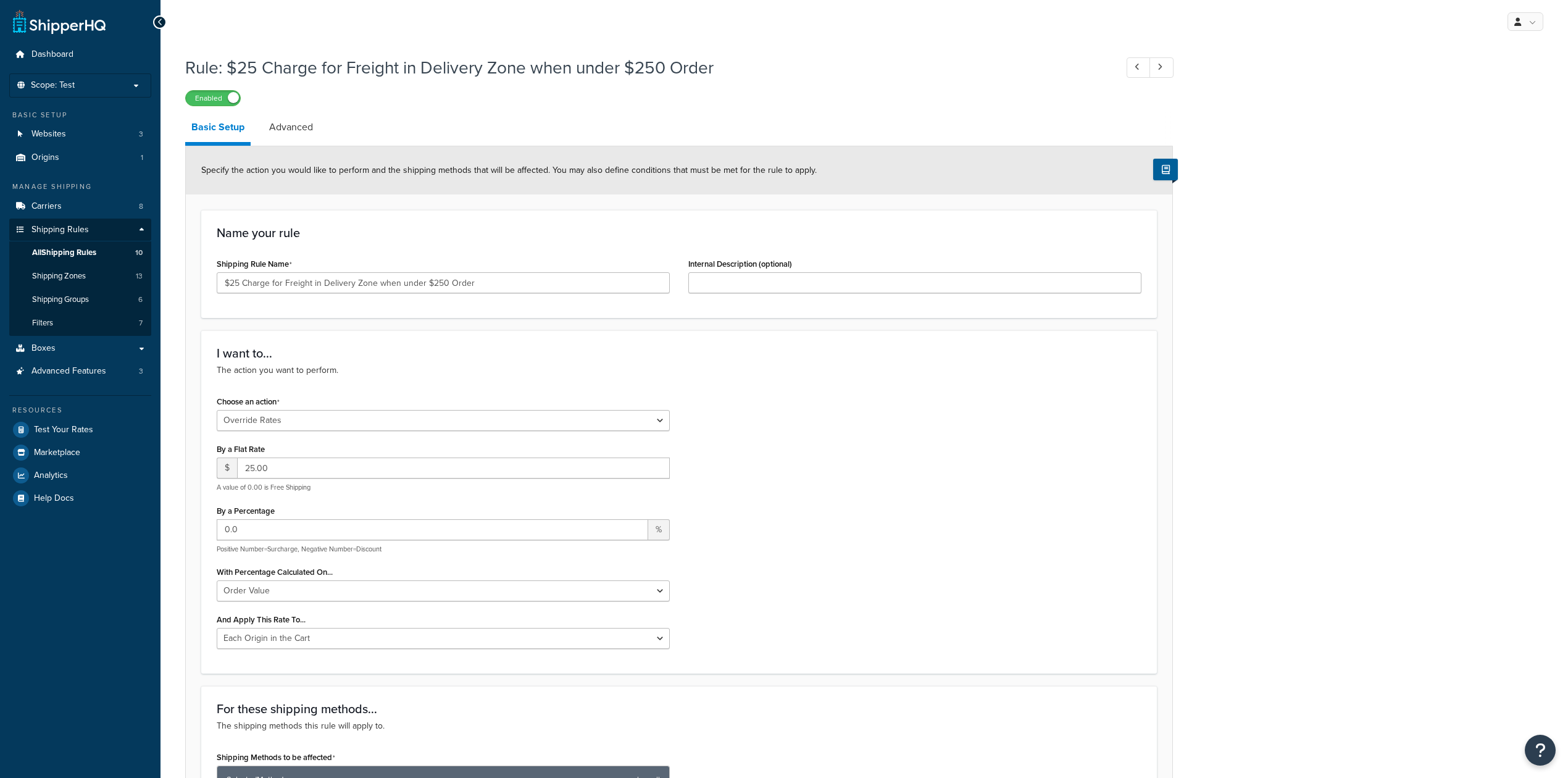
select select "OVERRIDE"
select select "LOCATION"
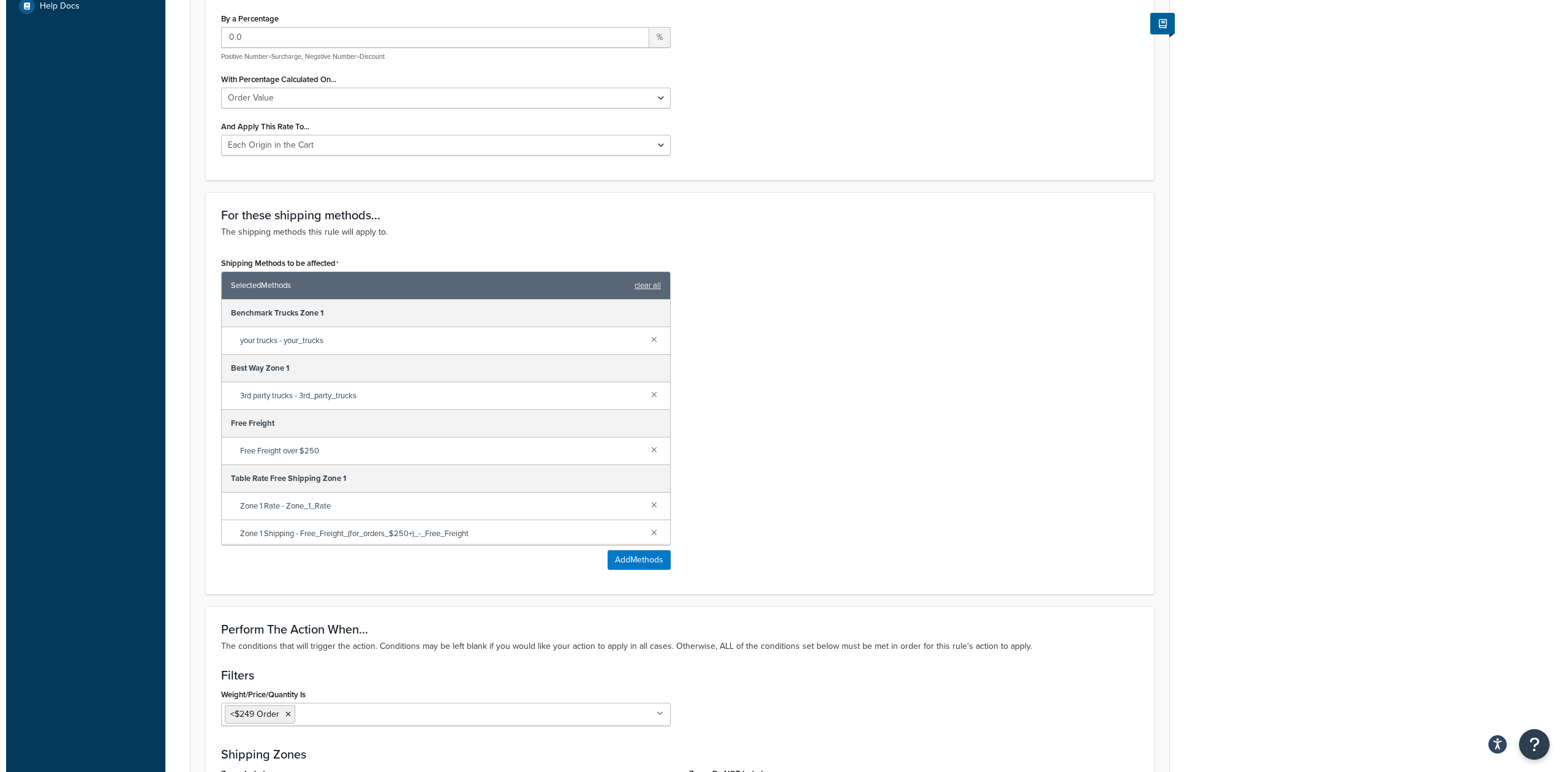
scroll to position [491, 0]
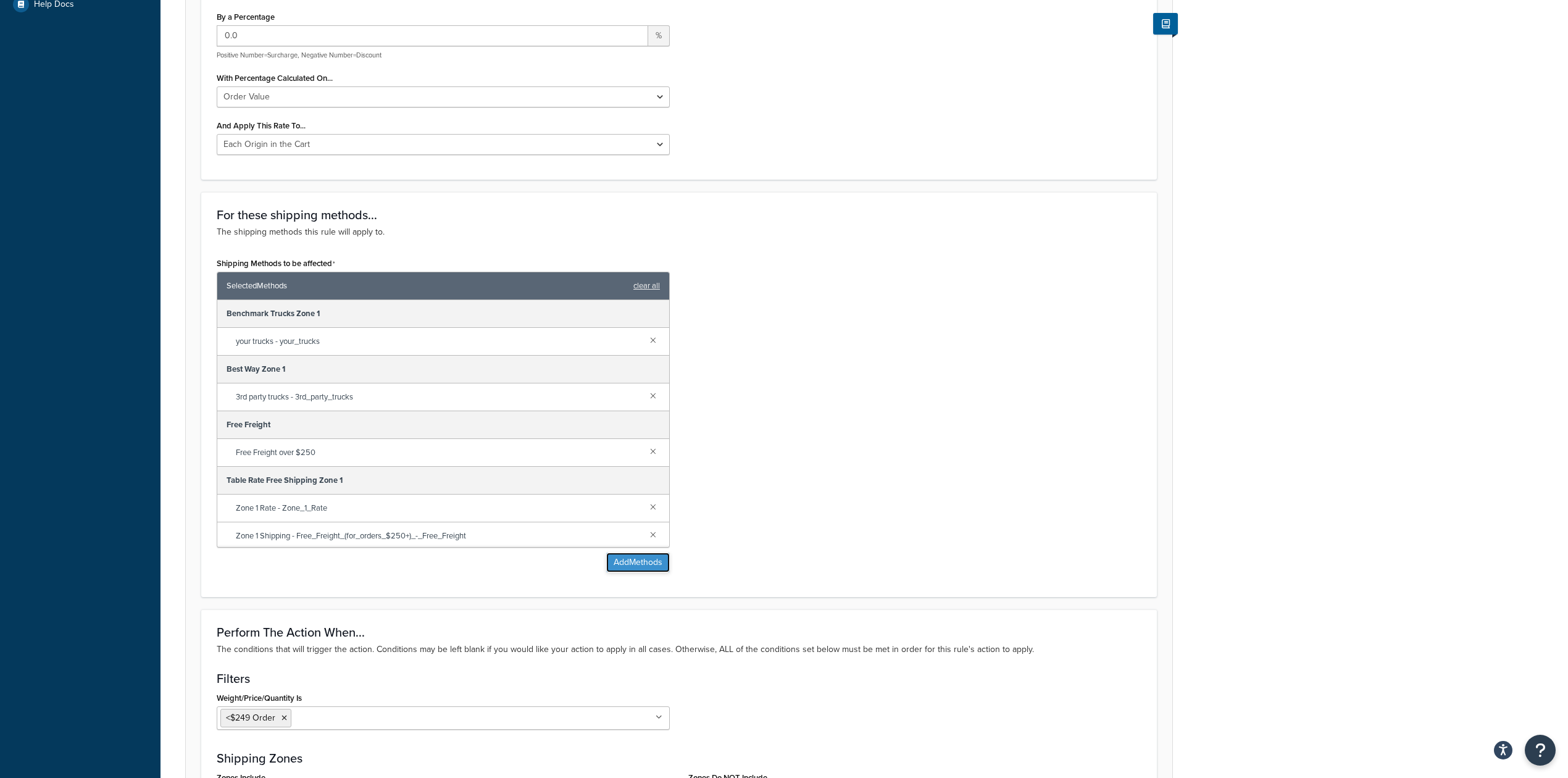
click at [648, 561] on button "Add Methods" at bounding box center [638, 562] width 63 height 19
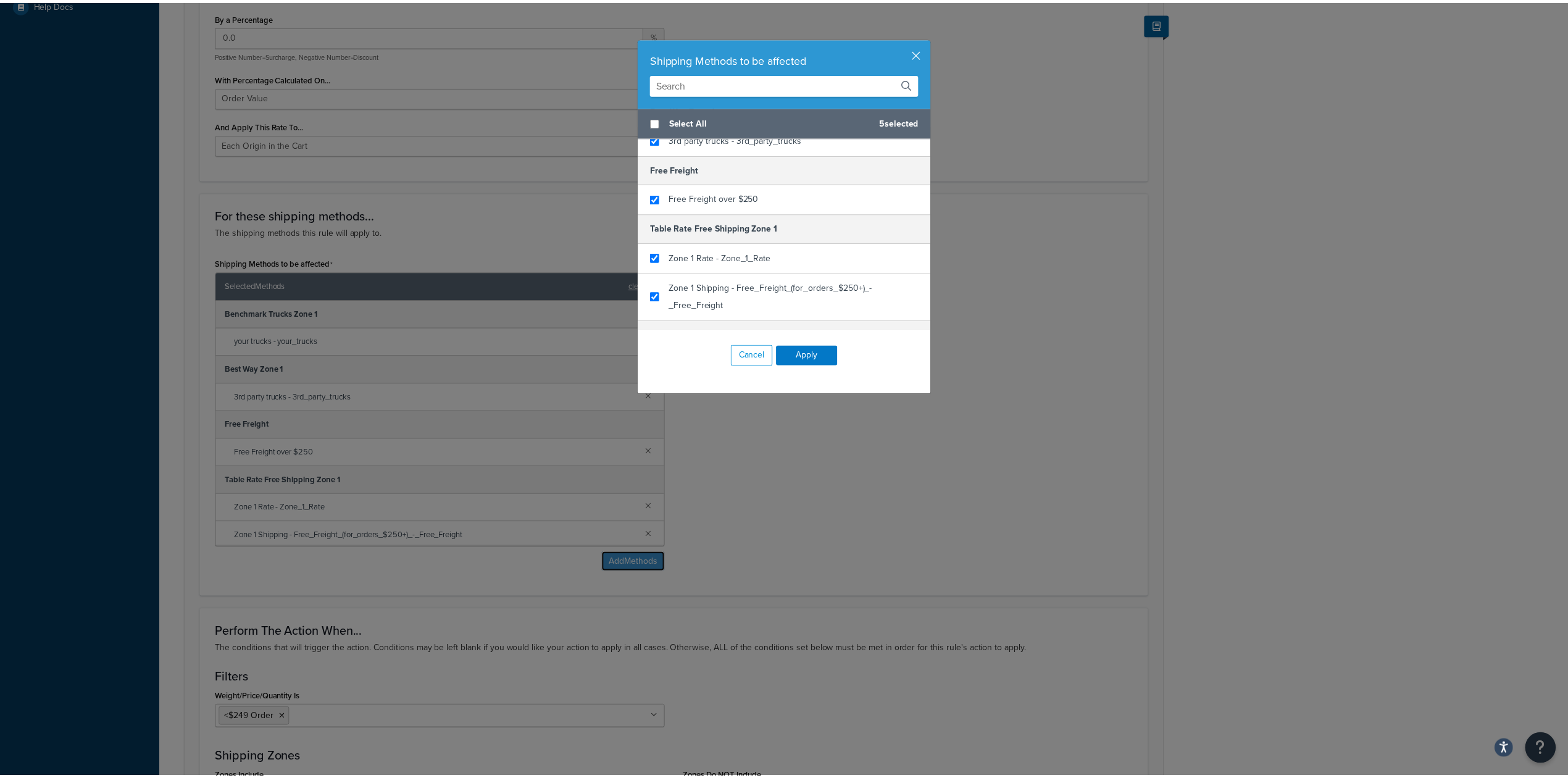
scroll to position [112, 0]
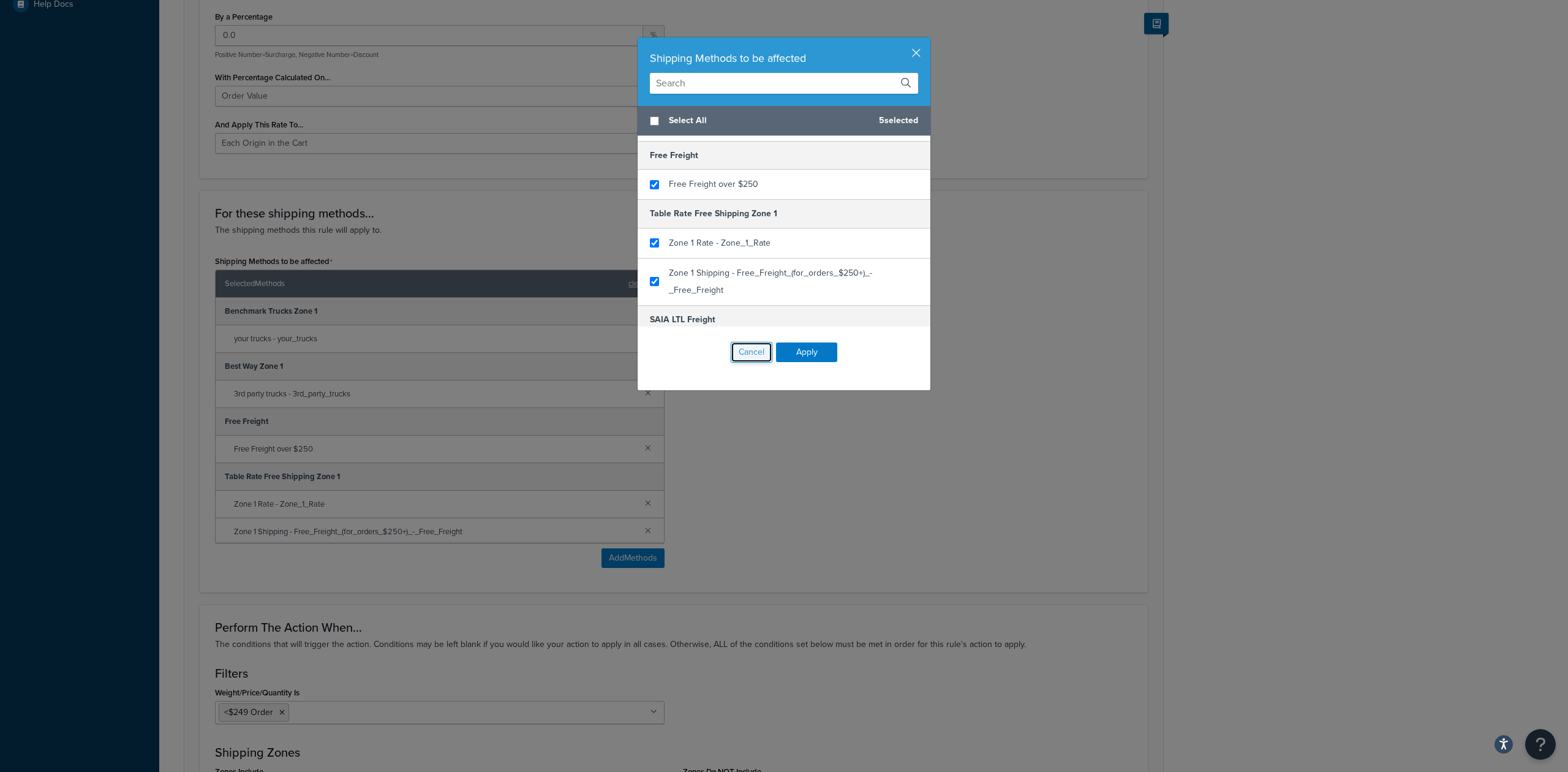
click at [734, 361] on button "Cancel" at bounding box center [752, 352] width 42 height 21
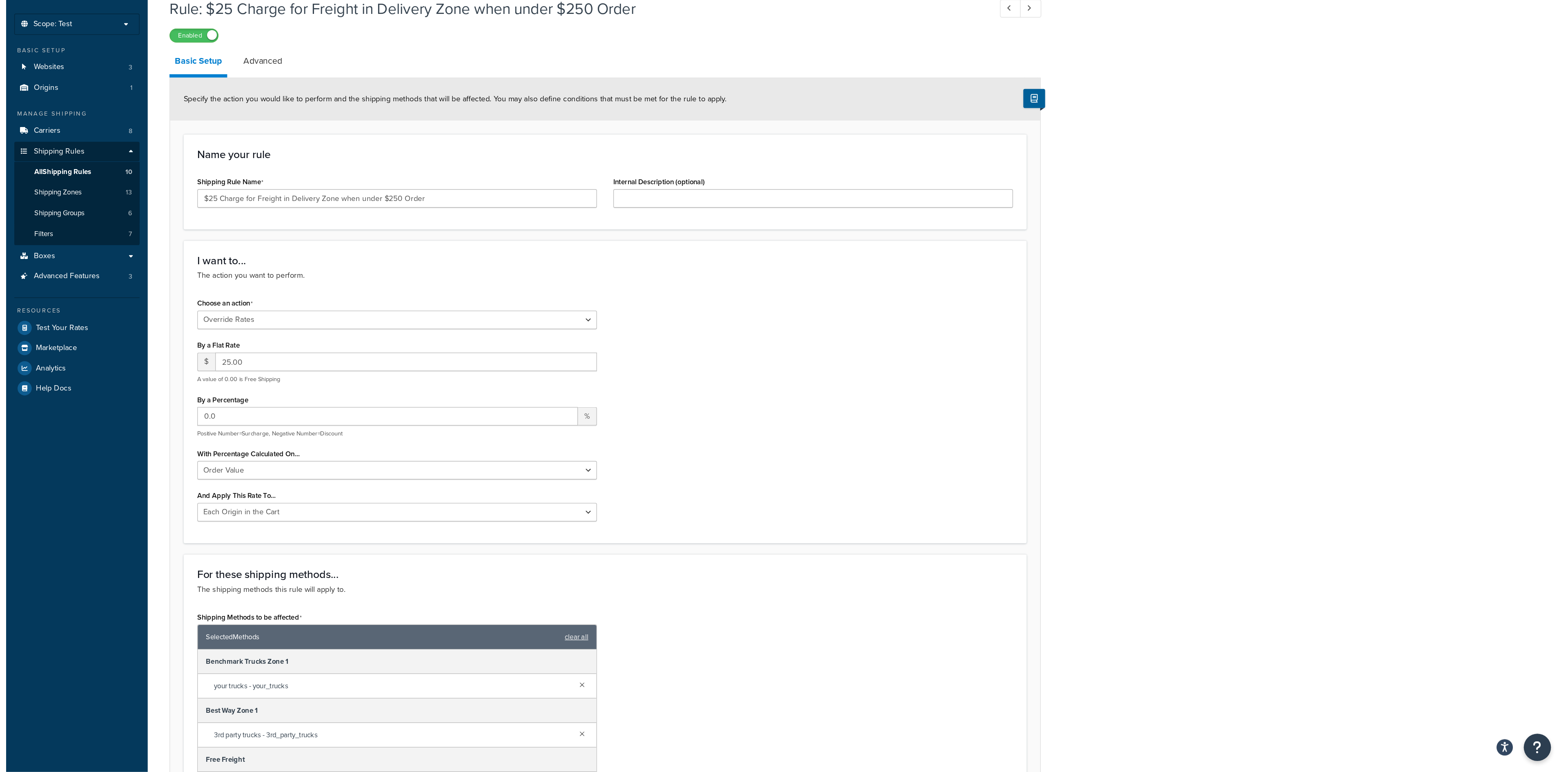
scroll to position [38, 0]
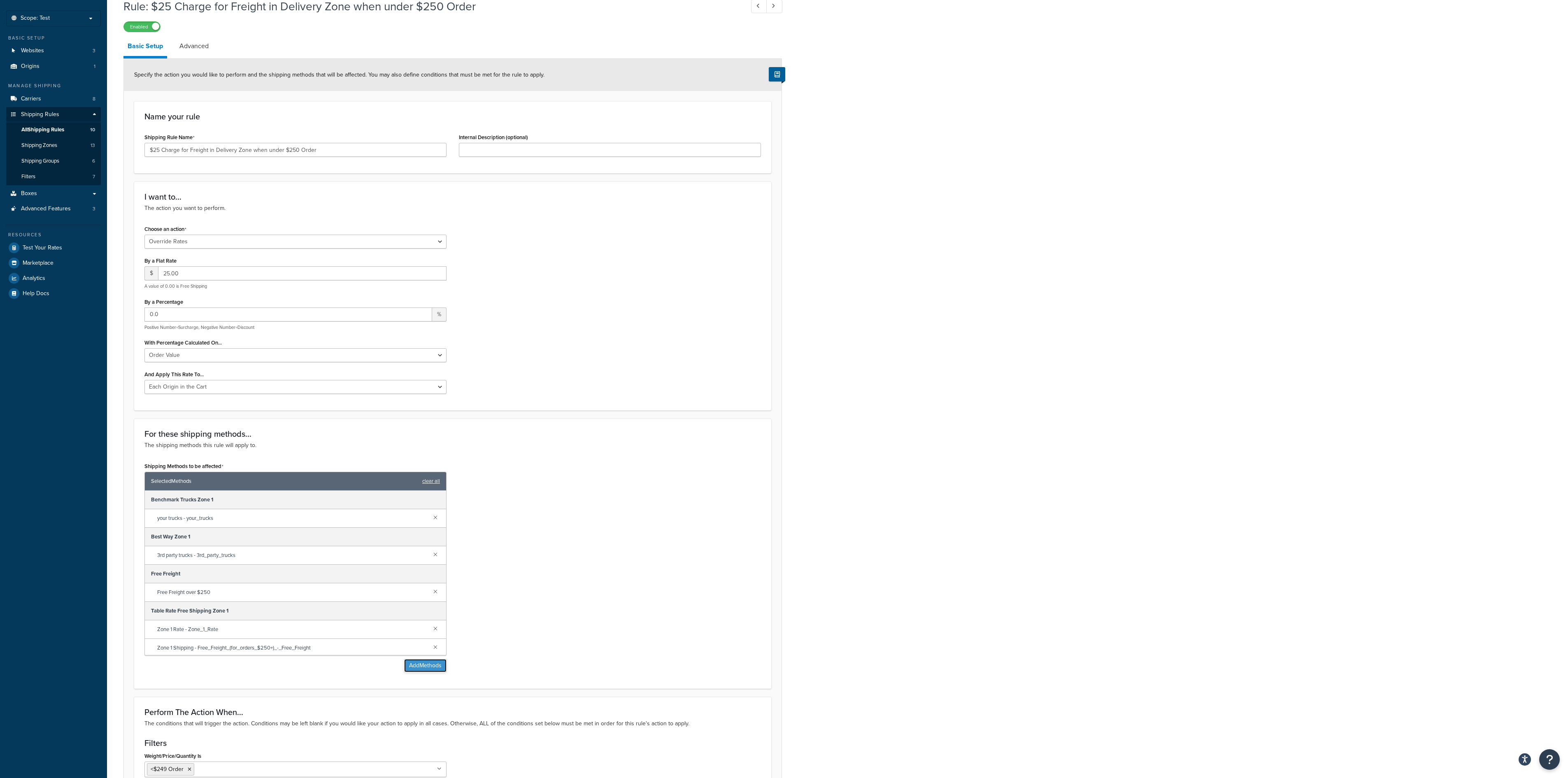
click at [429, 518] on button "Add Methods" at bounding box center [425, 665] width 42 height 13
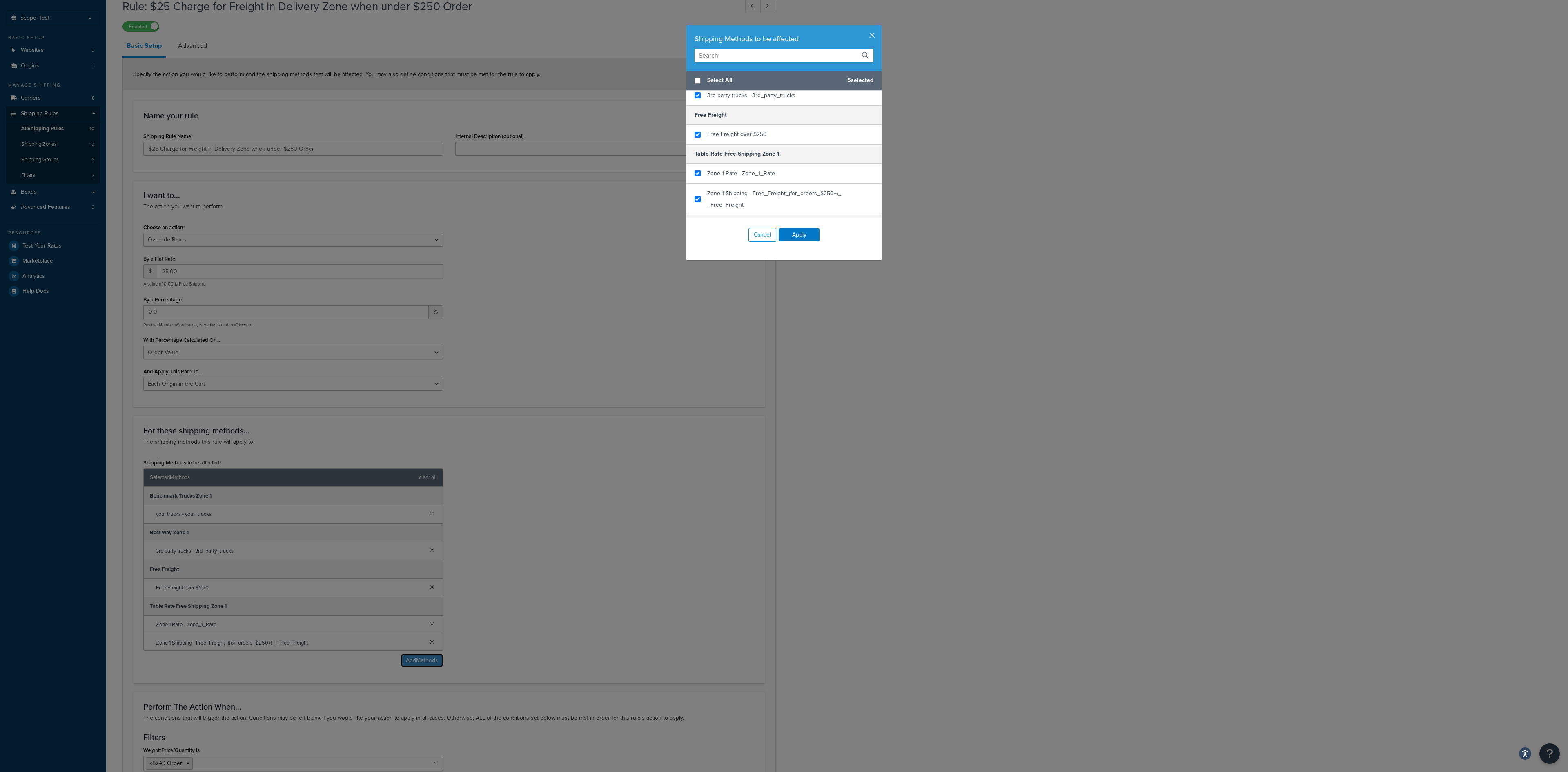
scroll to position [60, 0]
click at [695, 141] on input "checkbox" at bounding box center [698, 138] width 6 height 6
checkbox input "false"
click at [695, 178] on input "checkbox" at bounding box center [698, 177] width 6 height 6
checkbox input "false"
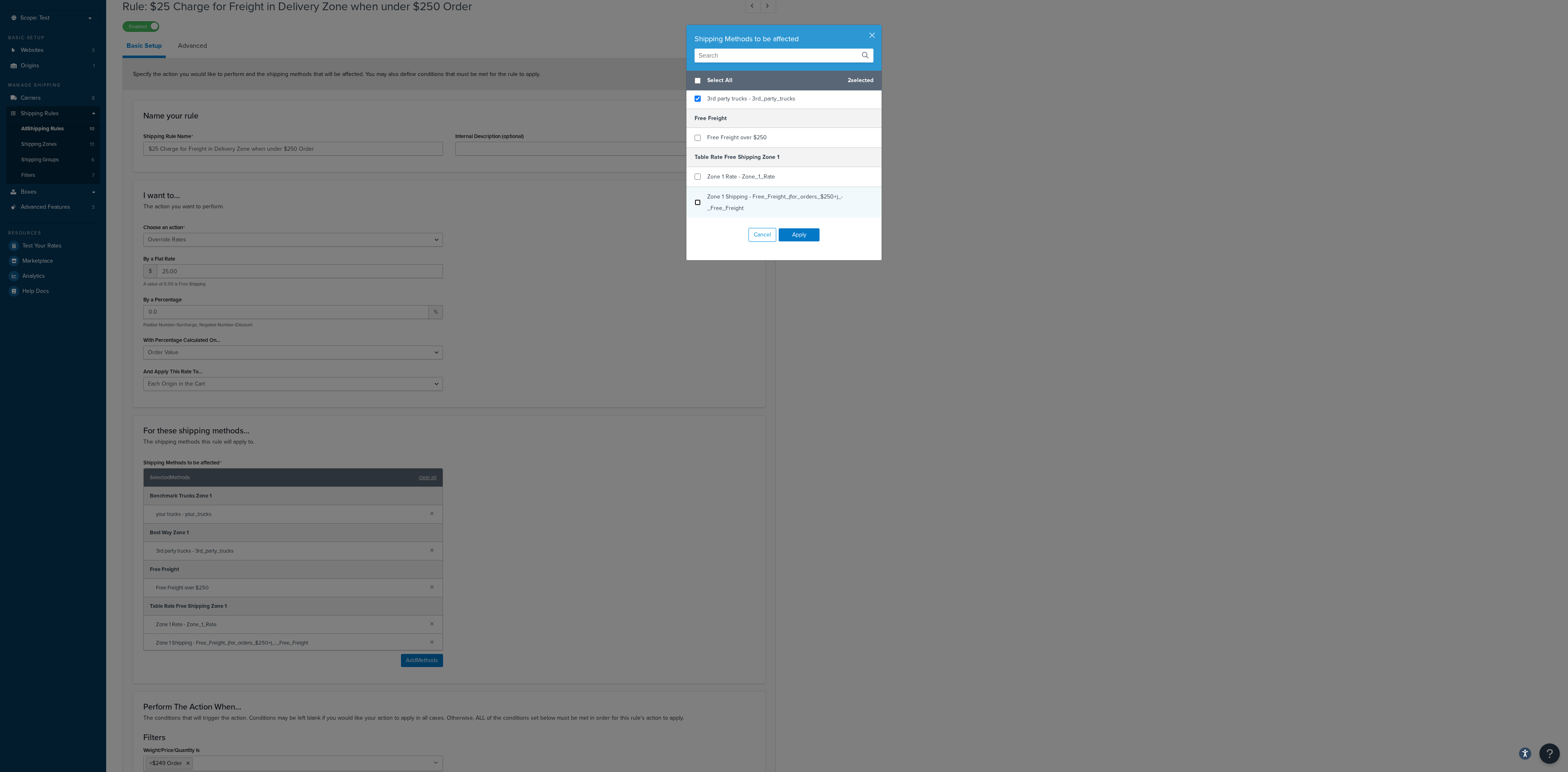
click at [695, 205] on input "checkbox" at bounding box center [698, 202] width 6 height 6
checkbox input "false"
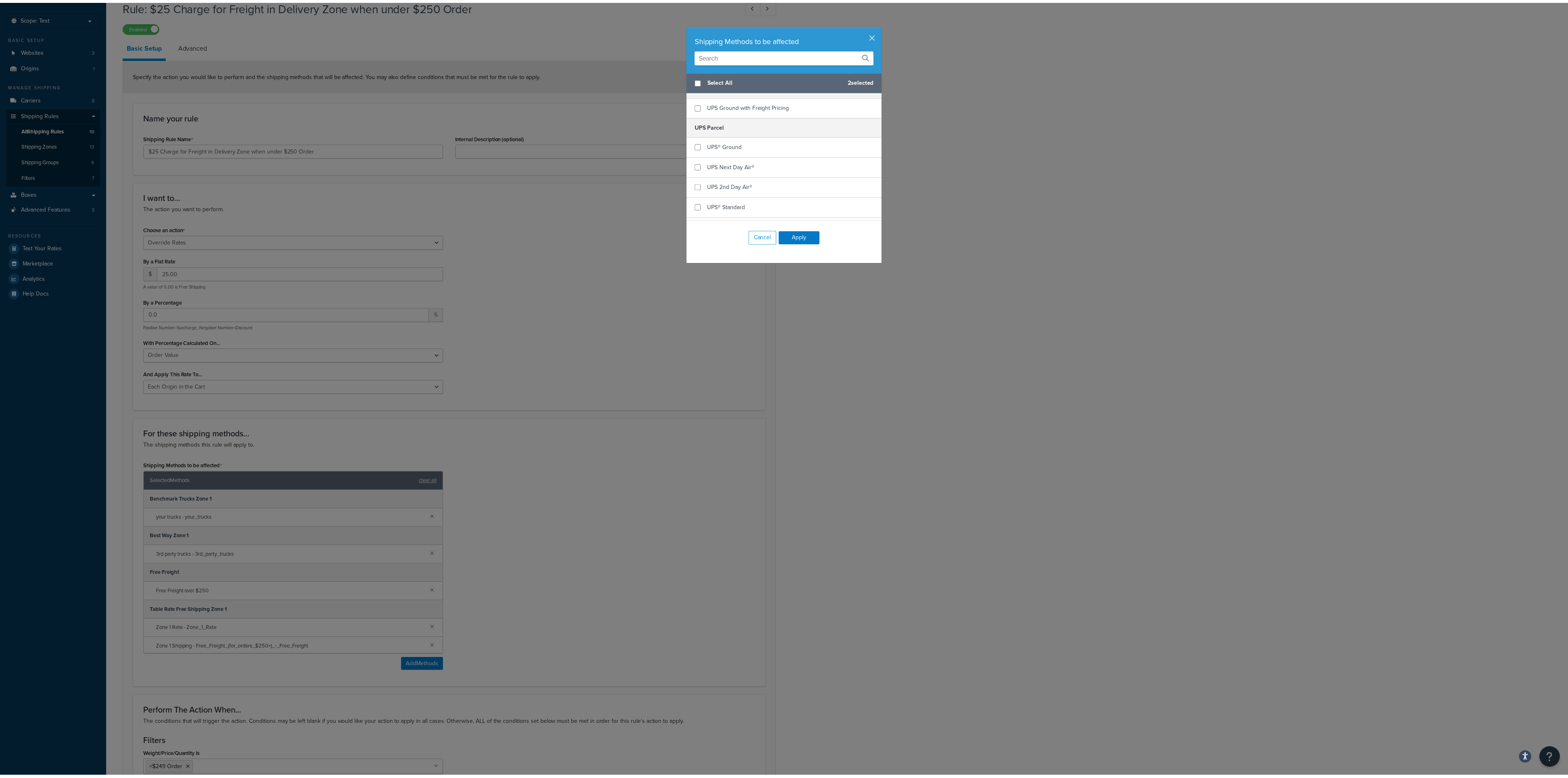
scroll to position [307, 0]
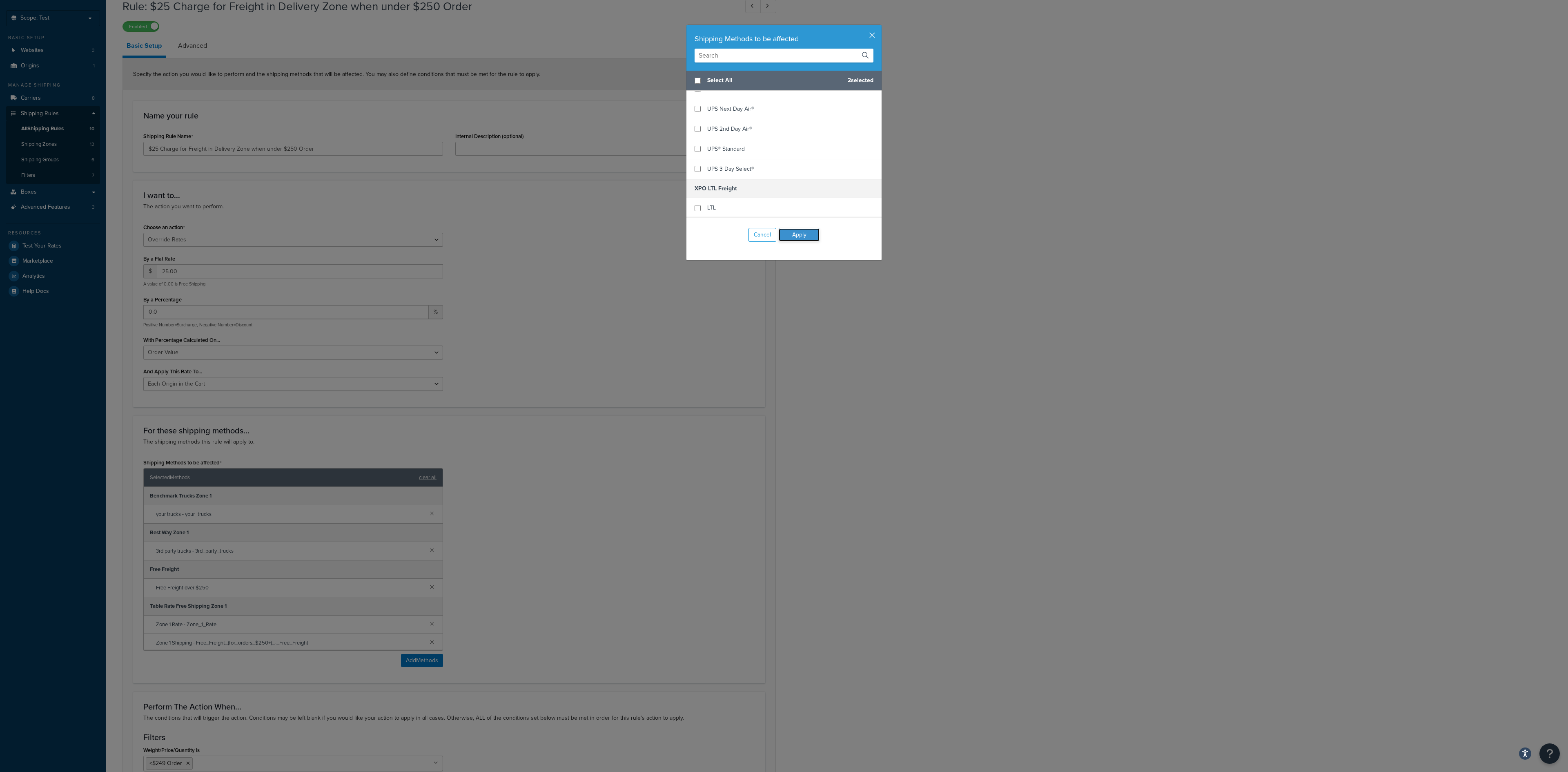
click at [806, 232] on button "Apply" at bounding box center [799, 234] width 41 height 13
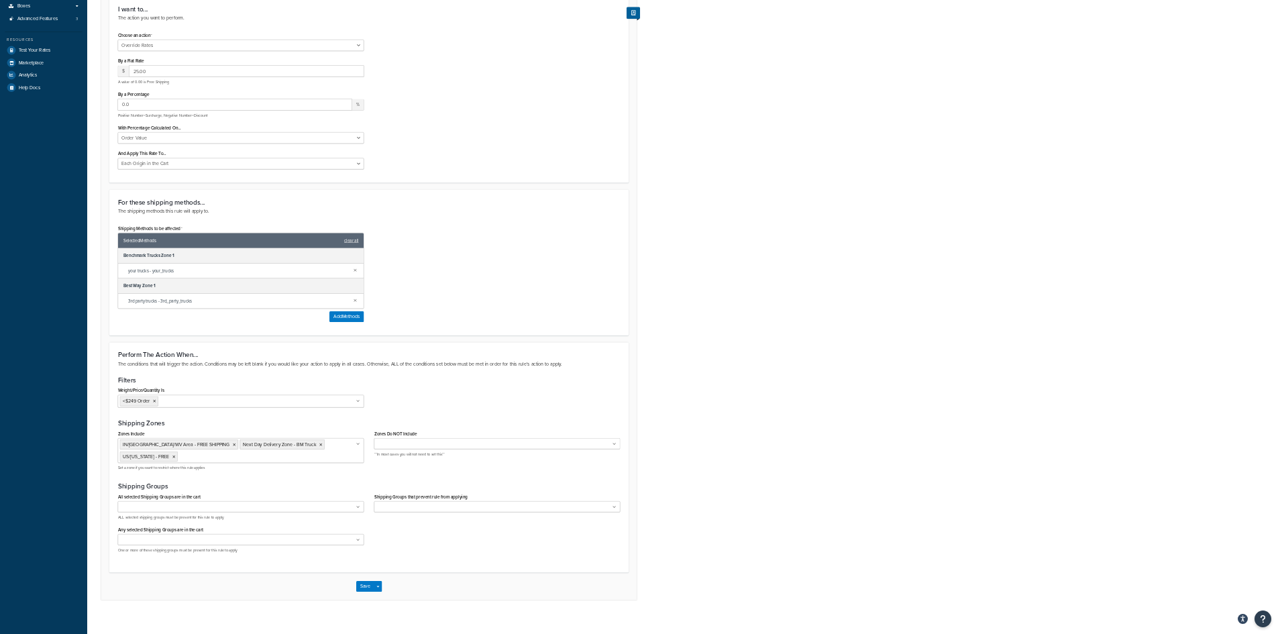
scroll to position [388, 0]
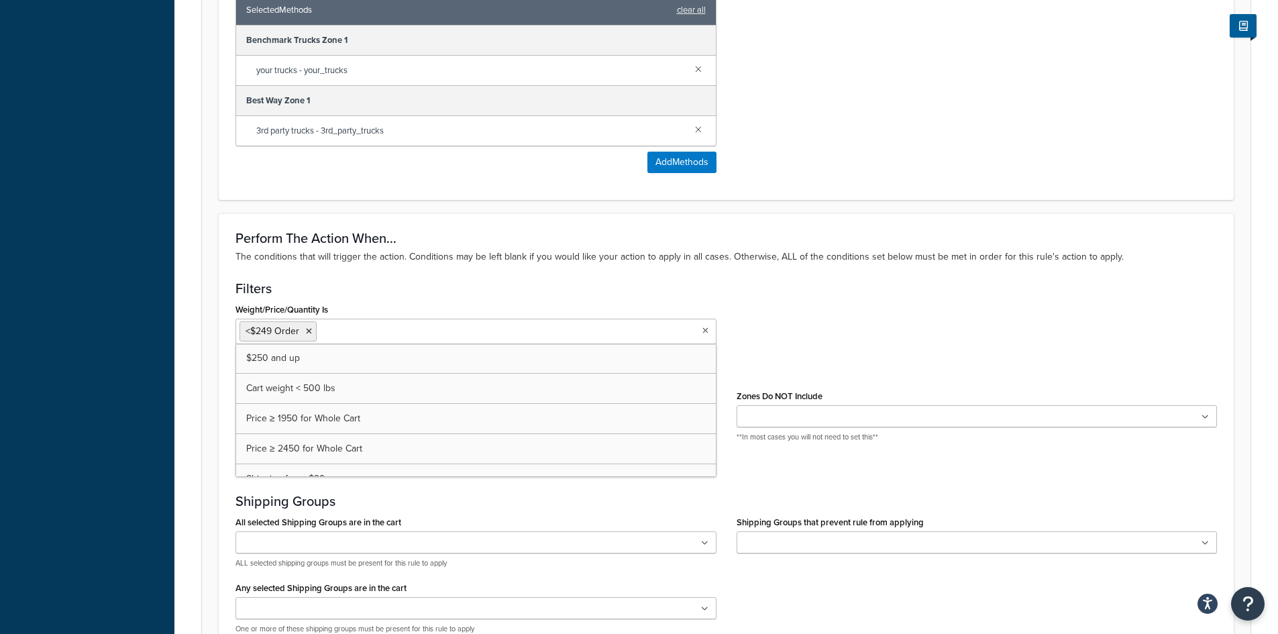
scroll to position [997, 0]
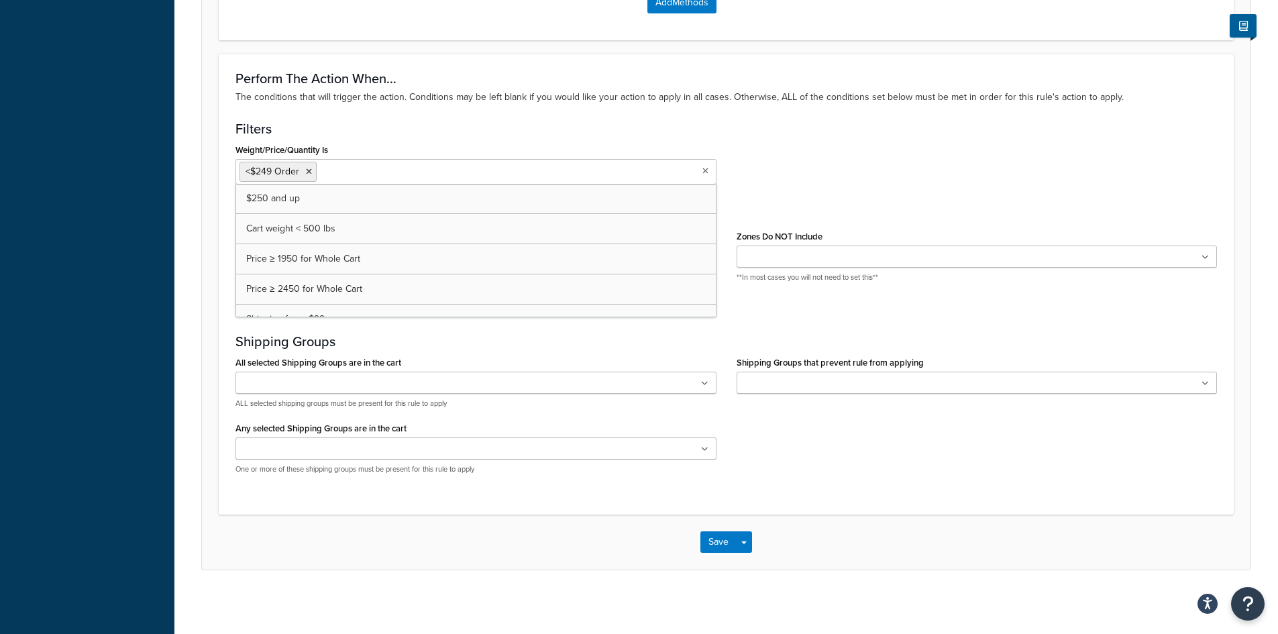
click at [763, 148] on div "Weight/Price/Quantity Is <$249 Order $250 and up Cart weight < 500 lbs Price ≥ …" at bounding box center [726, 167] width 1002 height 54
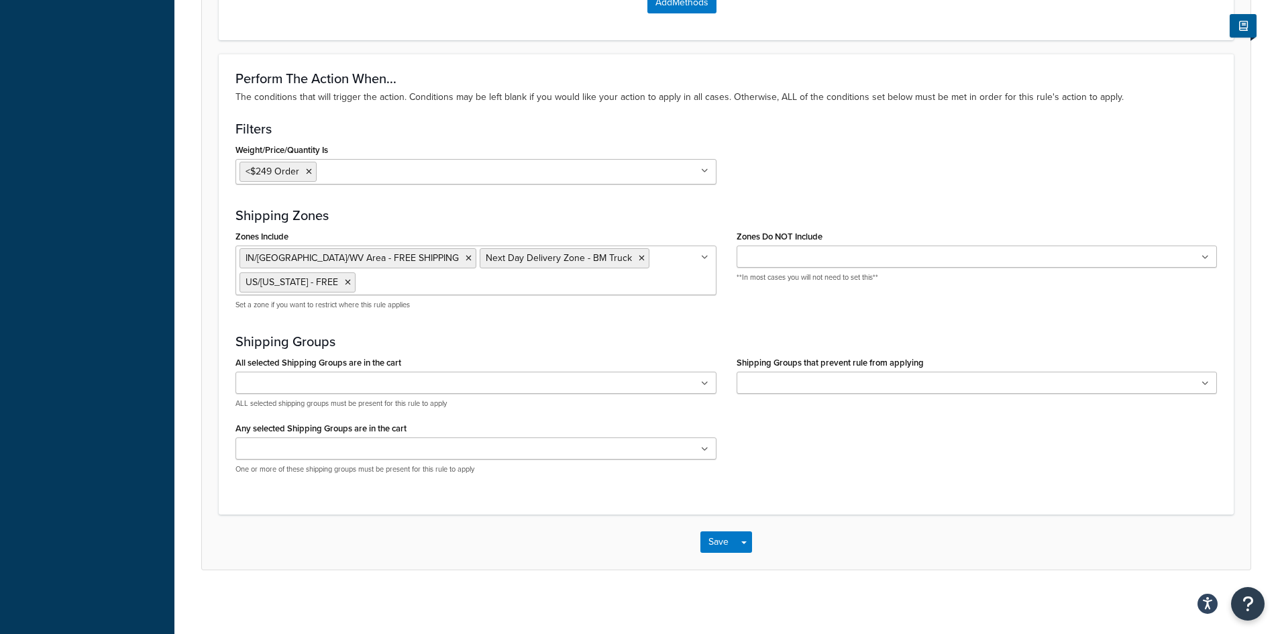
click at [703, 169] on icon at bounding box center [704, 171] width 7 height 8
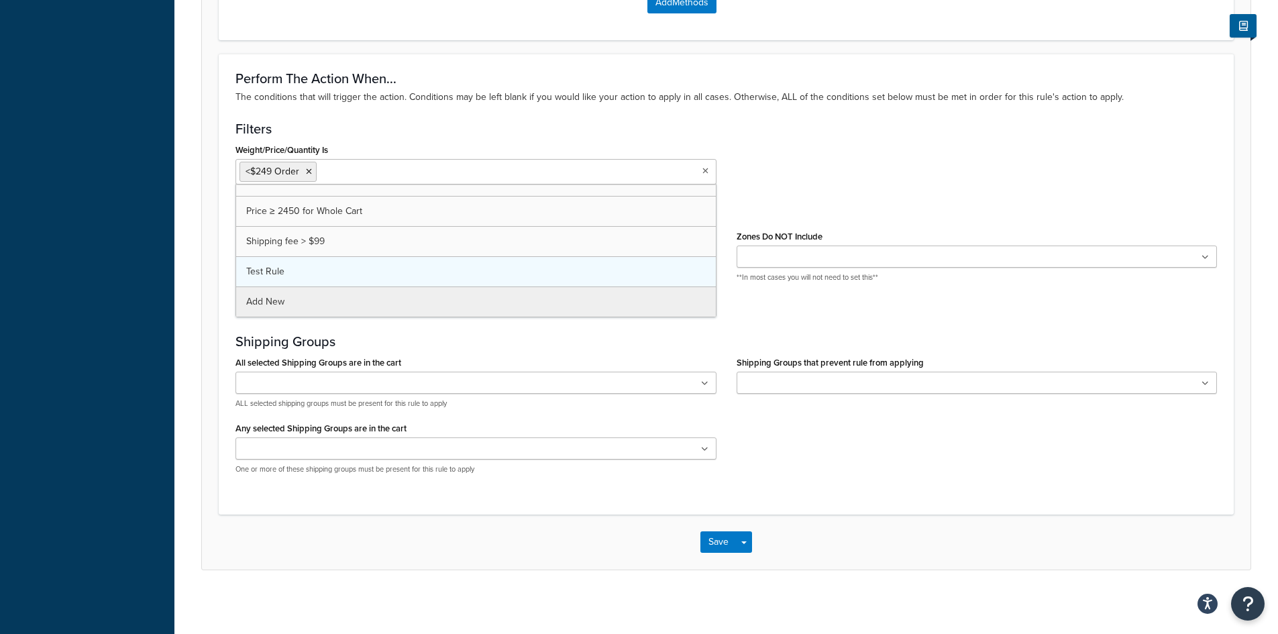
scroll to position [0, 0]
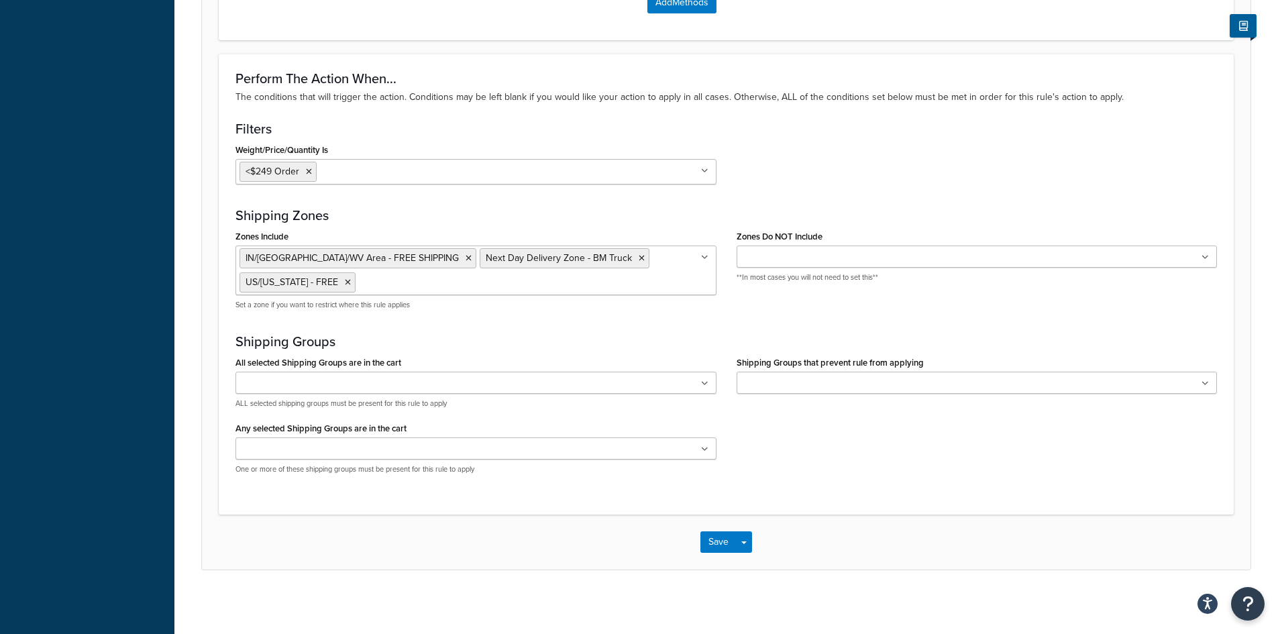
click at [735, 158] on div "Weight/Price/Quantity Is <$249 Order $250 and up Cart weight < 500 lbs Price ≥ …" at bounding box center [726, 167] width 1002 height 54
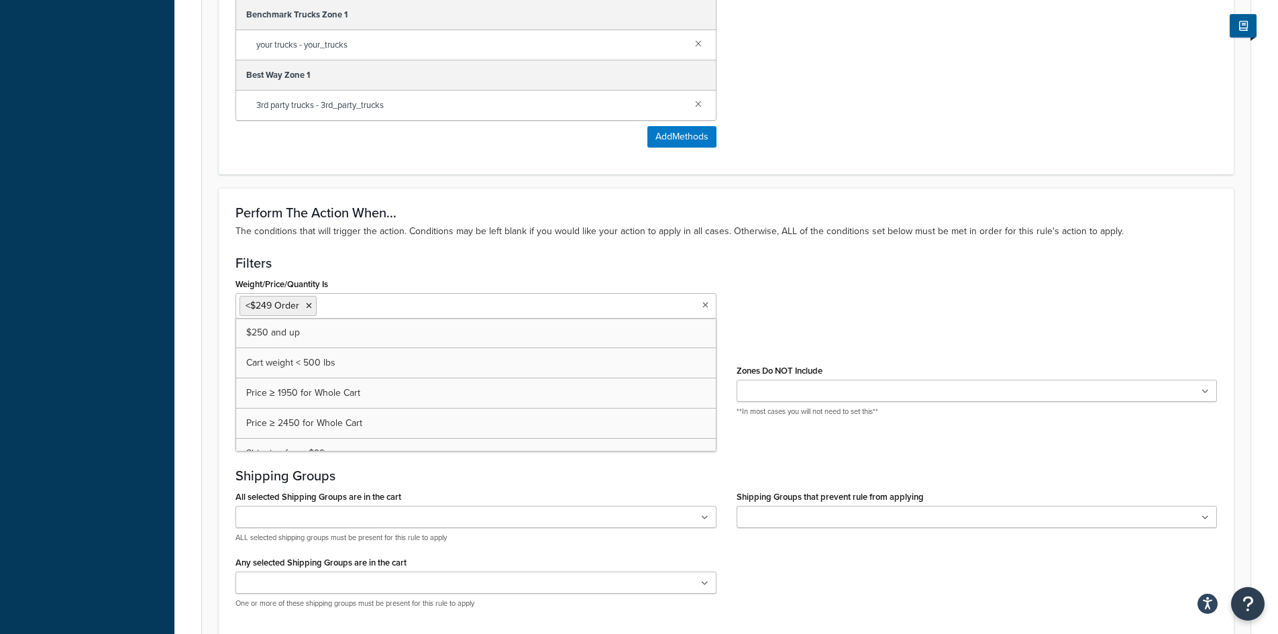
click at [706, 307] on icon at bounding box center [705, 305] width 6 height 8
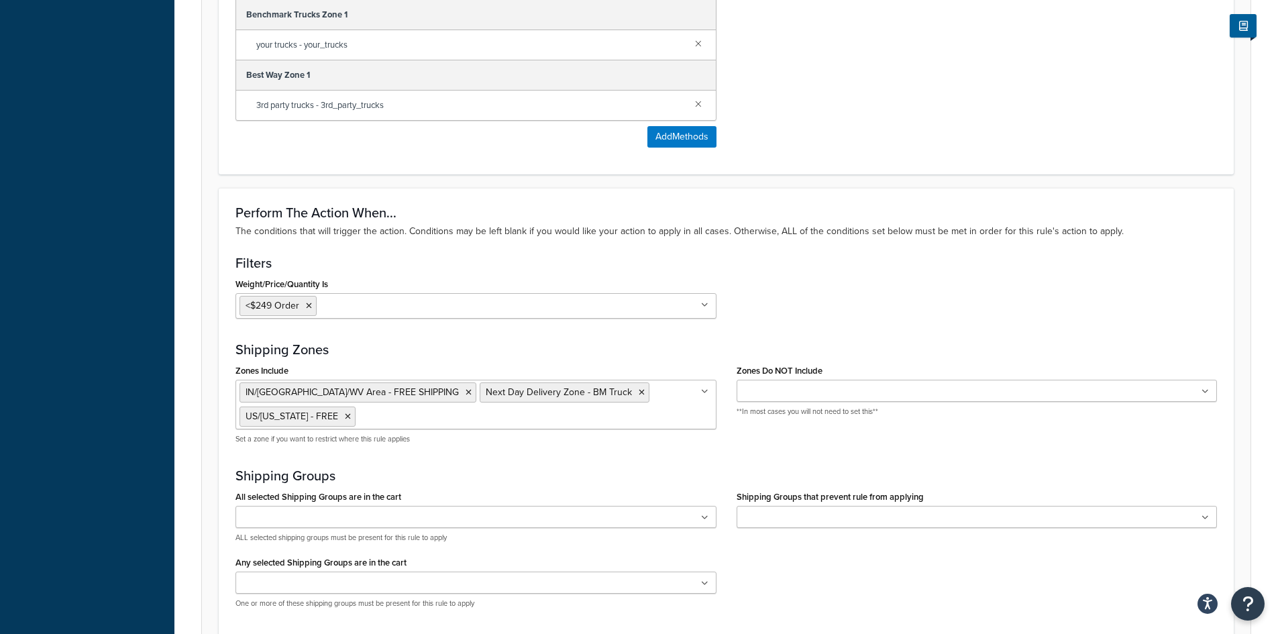
click at [748, 264] on h3 "Filters" at bounding box center [725, 263] width 981 height 15
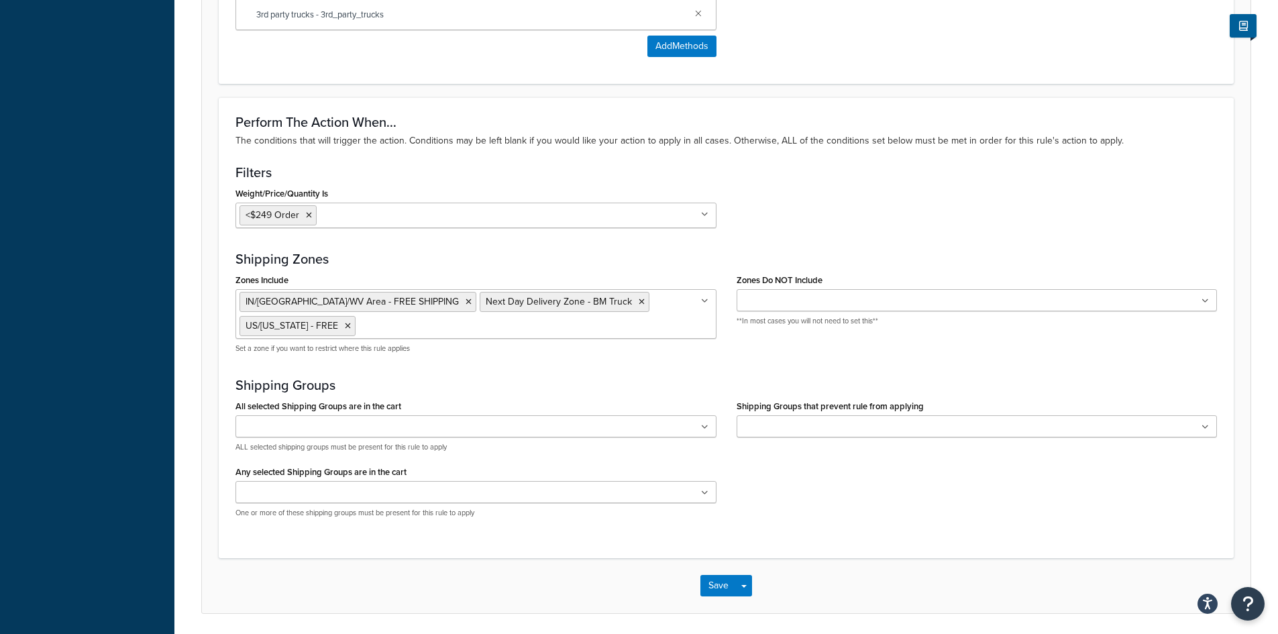
scroll to position [930, 0]
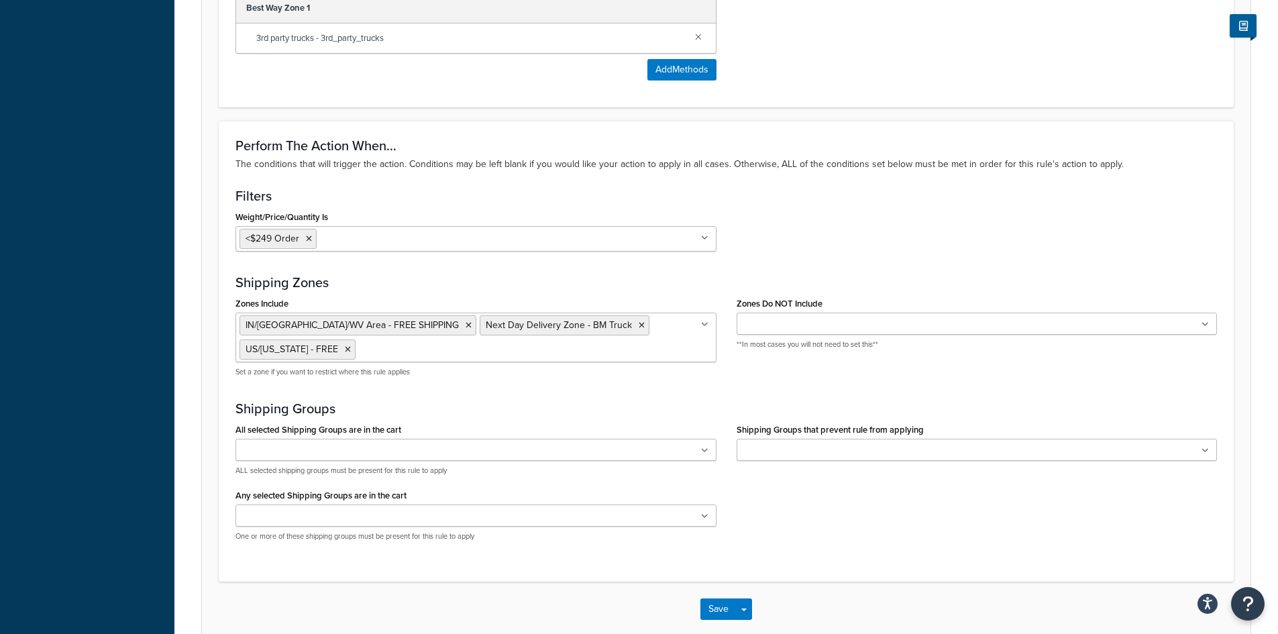
click at [707, 237] on icon at bounding box center [704, 238] width 7 height 8
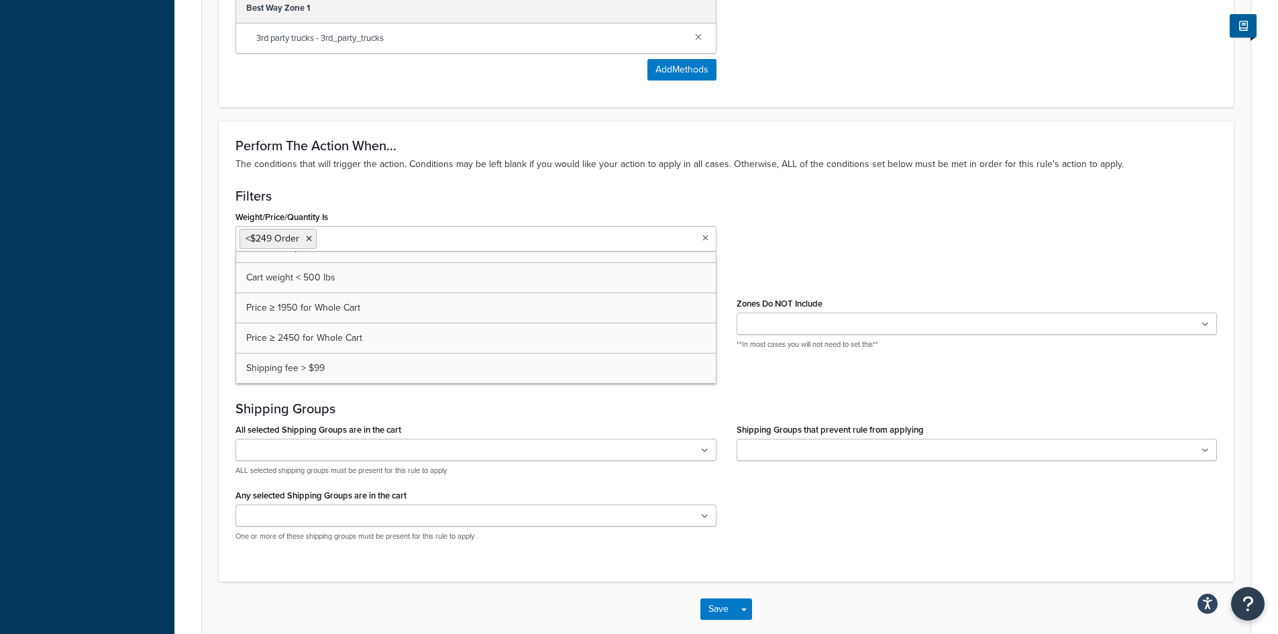
scroll to position [0, 0]
click at [759, 216] on div "Weight/Price/Quantity Is <$249 Order $250 and up Cart weight < 500 lbs Price ≥ …" at bounding box center [726, 234] width 1002 height 54
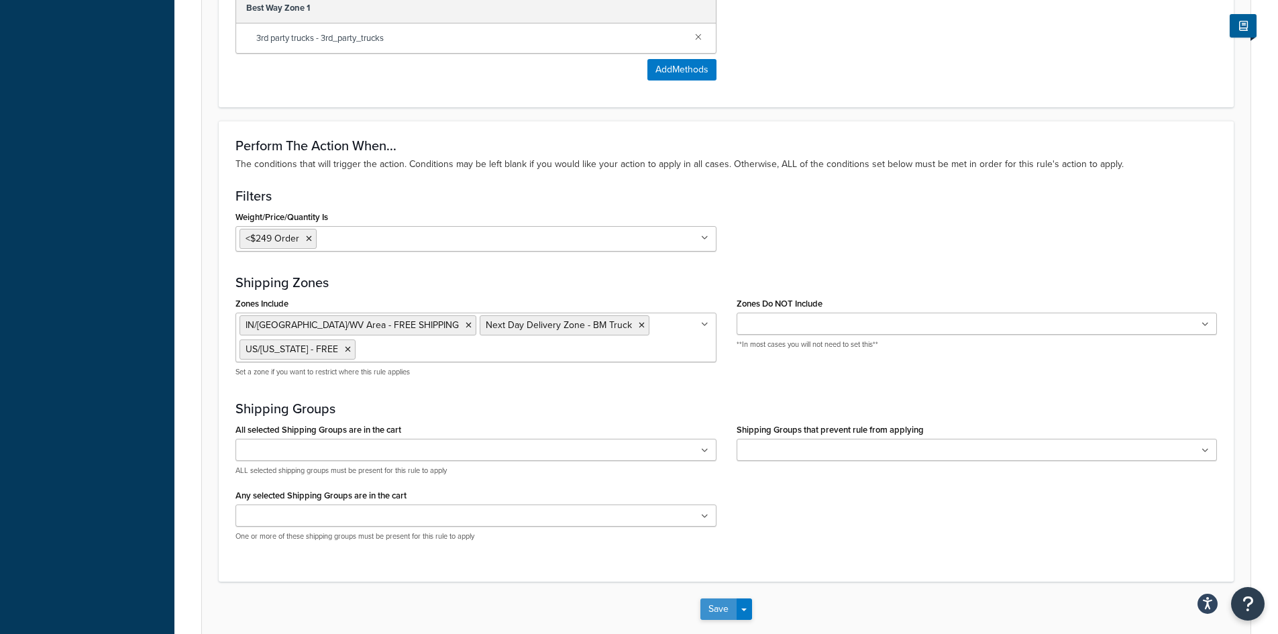
click at [717, 608] on button "Save" at bounding box center [718, 608] width 36 height 21
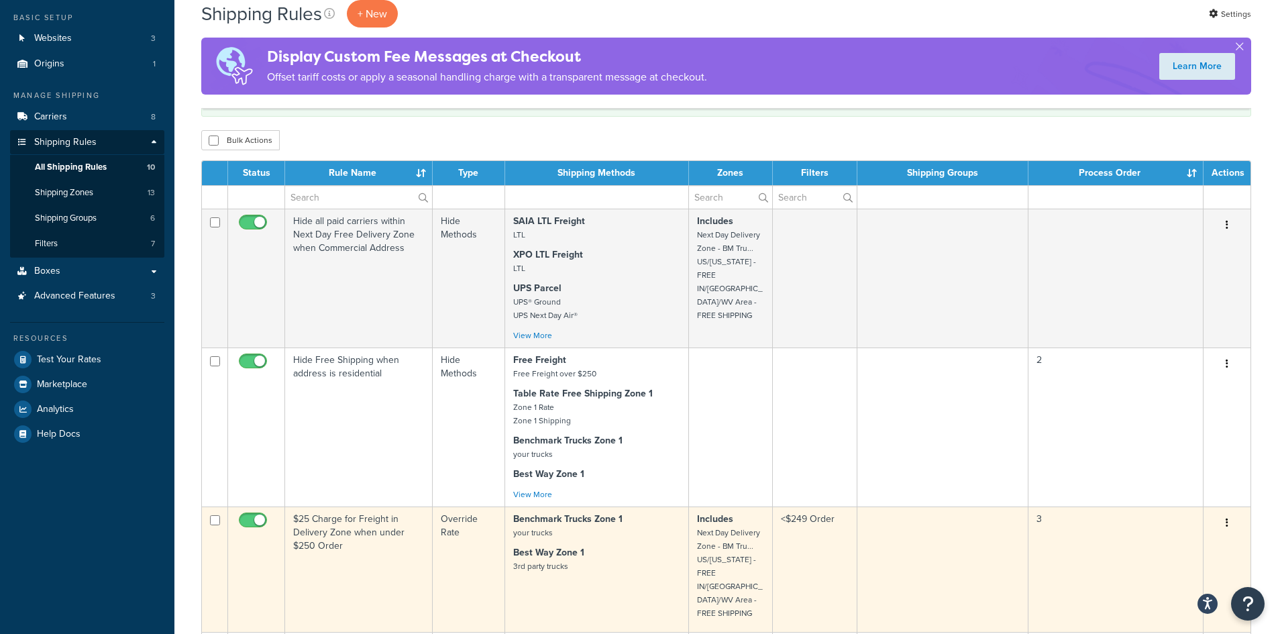
scroll to position [335, 0]
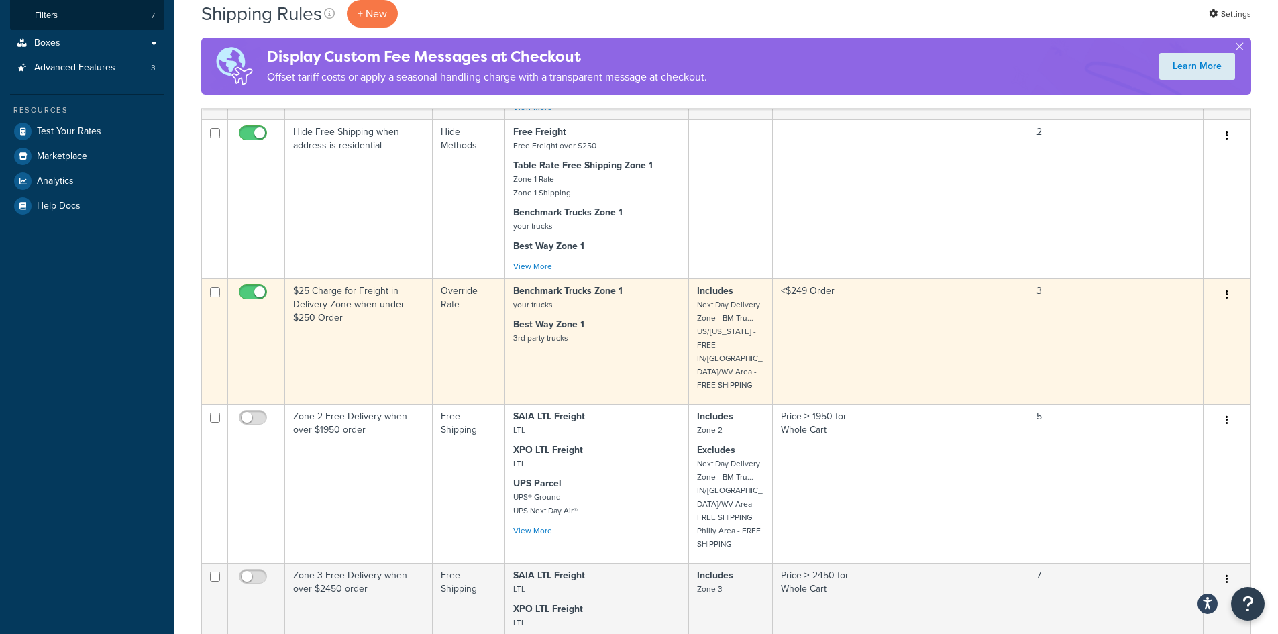
click at [396, 322] on td "$25 Charge for Freight in Delivery Zone when under $250 Order" at bounding box center [359, 340] width 148 height 125
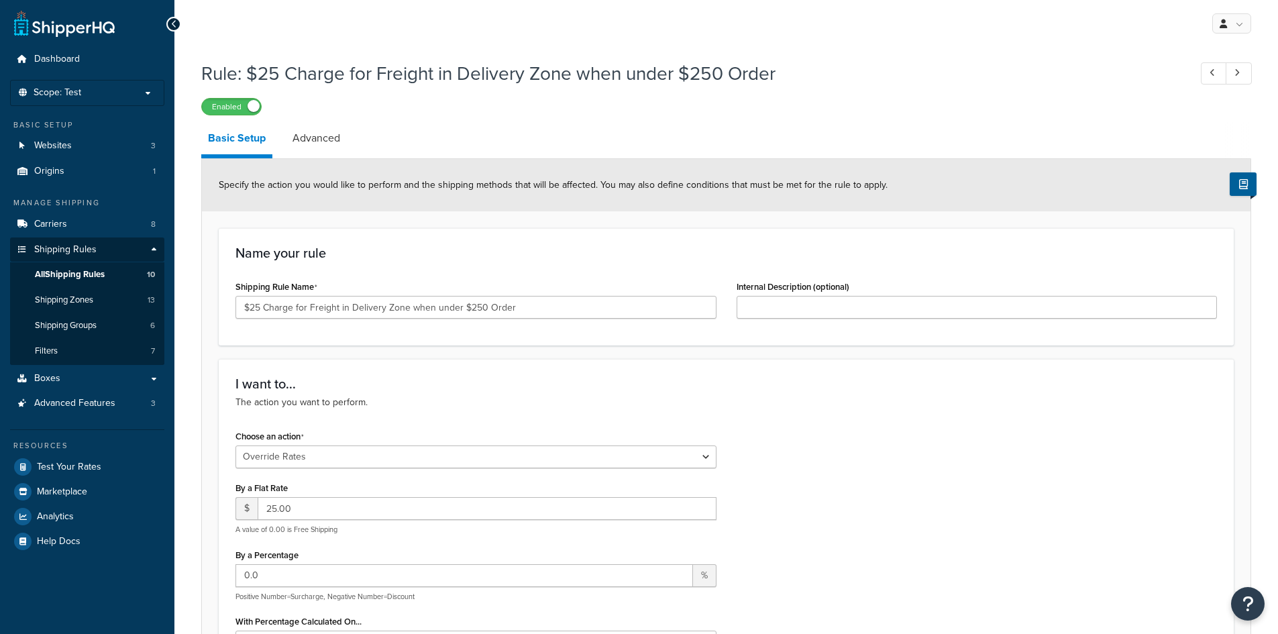
select select "OVERRIDE"
select select "LOCATION"
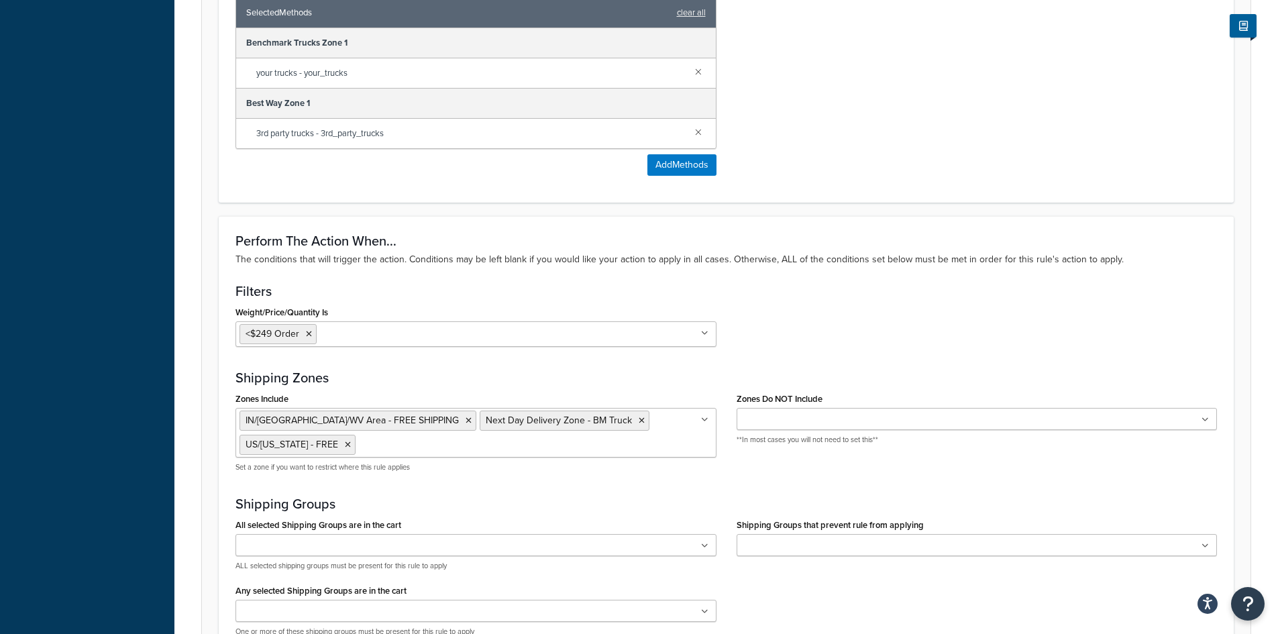
scroll to position [997, 0]
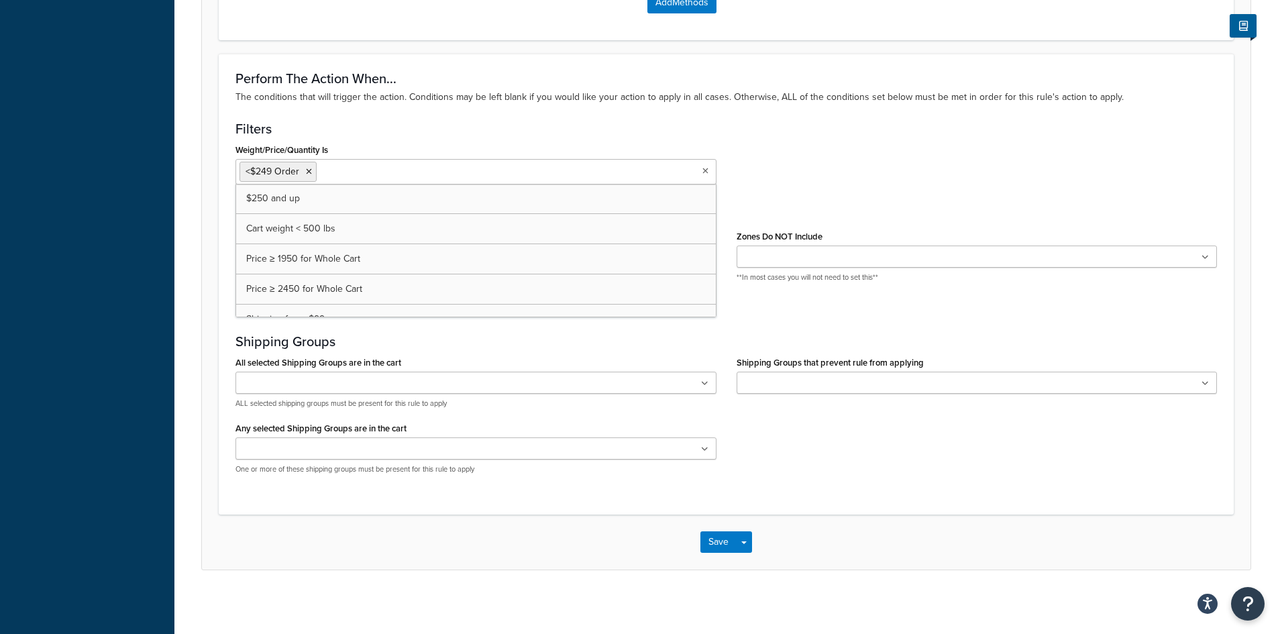
click at [703, 170] on icon at bounding box center [705, 171] width 6 height 8
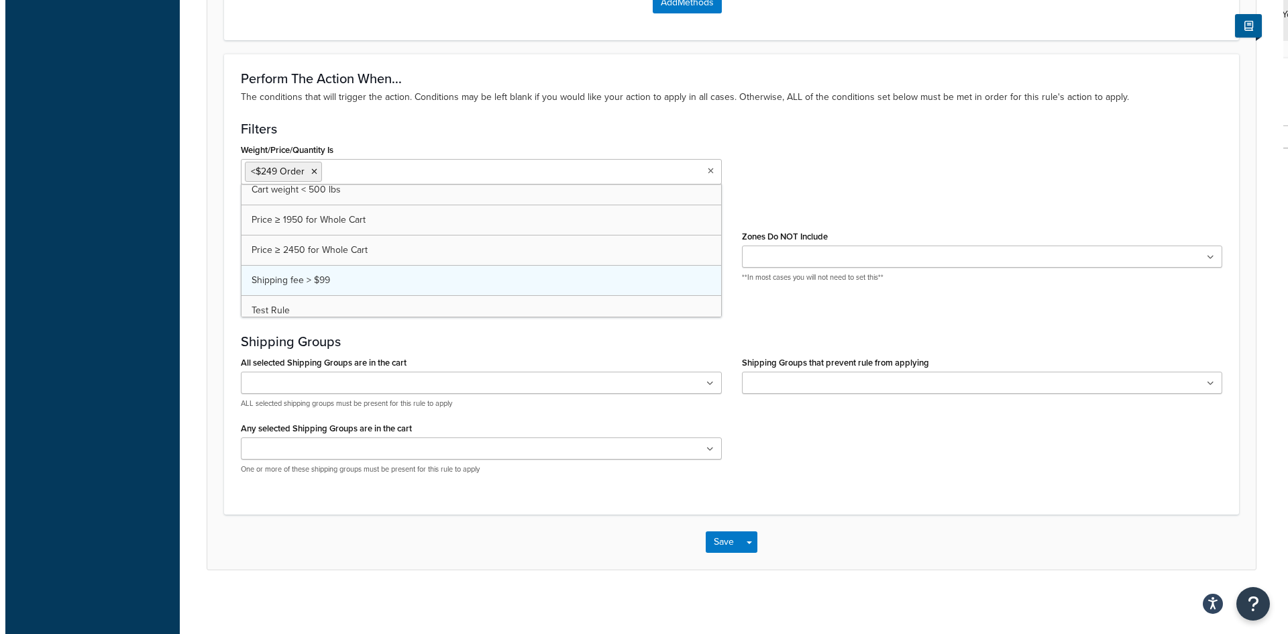
scroll to position [78, 0]
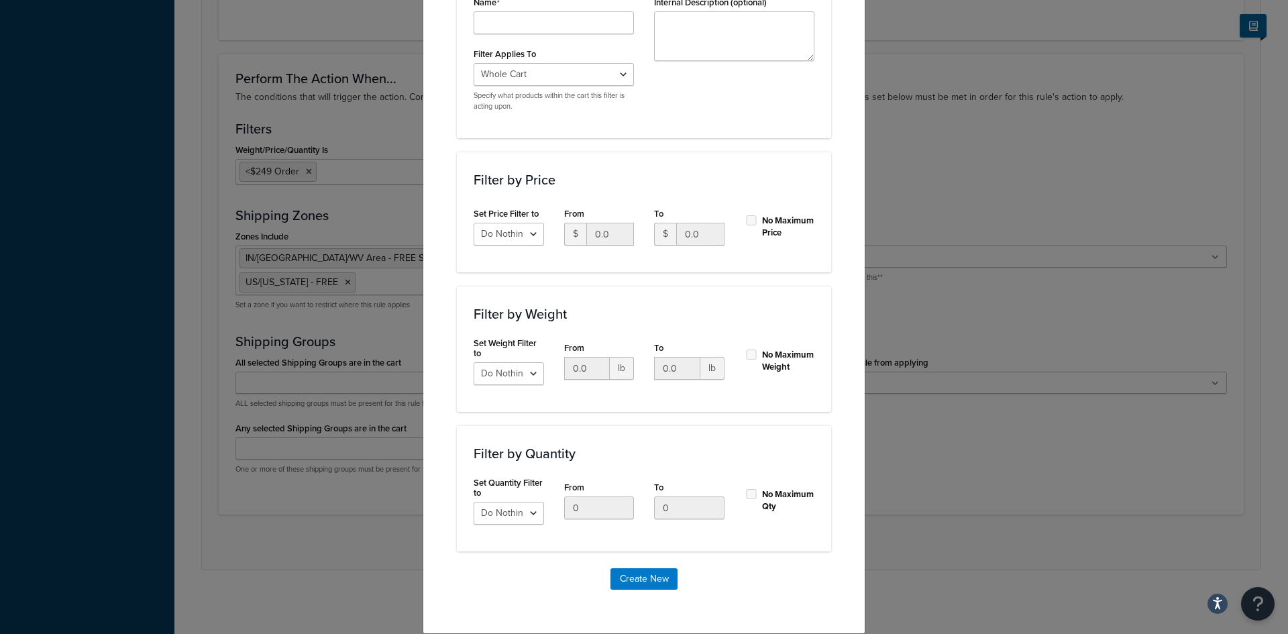
scroll to position [64, 0]
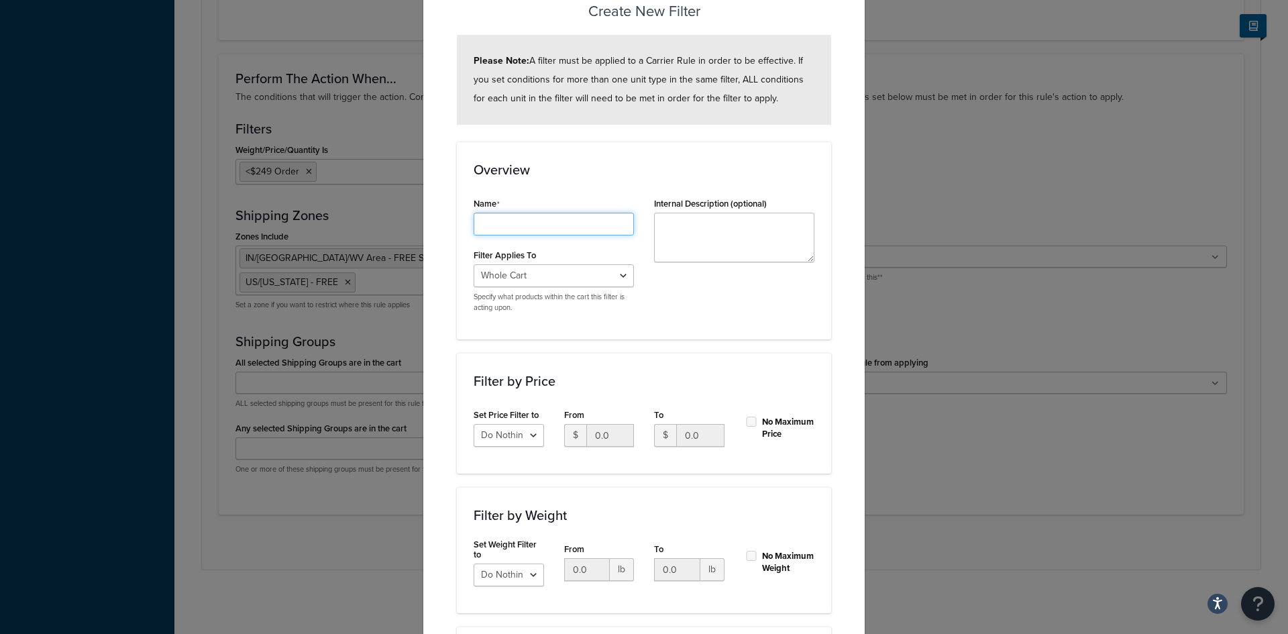
click at [495, 229] on input "Shipping Rule Name" at bounding box center [554, 224] width 160 height 23
click at [841, 284] on div "Create New Filter Please Note: A filter must be applied to a Carrier Rule in or…" at bounding box center [644, 406] width 443 height 859
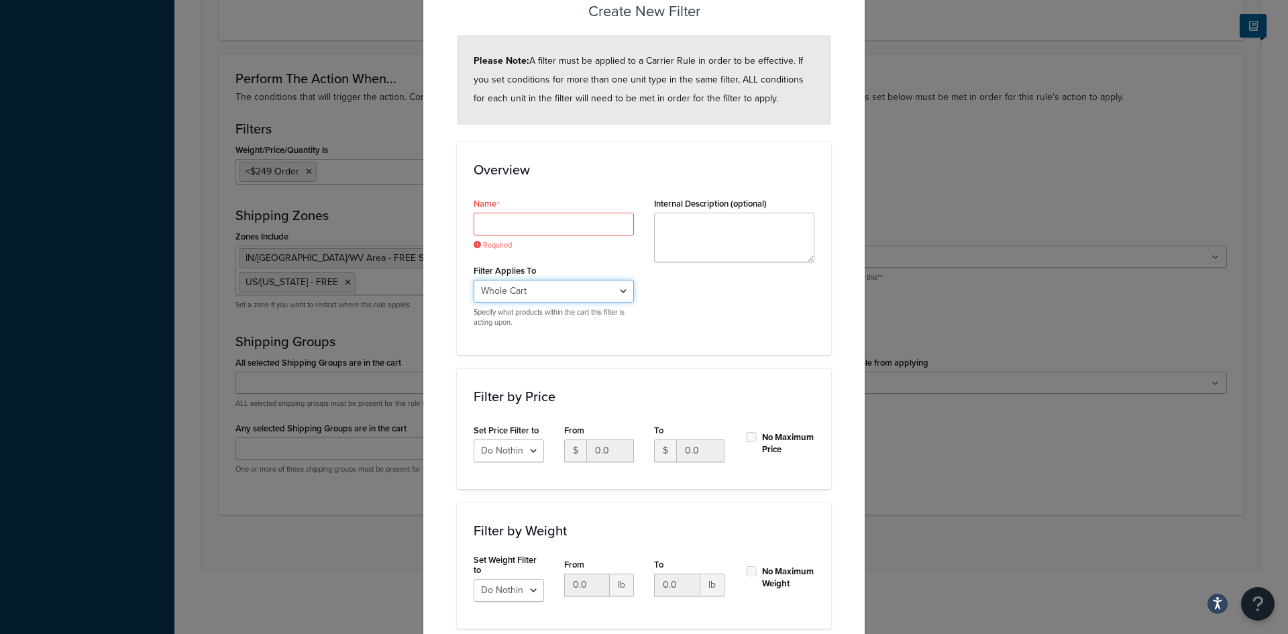
click at [584, 290] on select "Whole Cart Everything in Shipping Group Everything at Origin Each Item within S…" at bounding box center [554, 291] width 160 height 23
click at [681, 294] on div "Name Required Filter Applies To Whole Cart Everything in Shipping Group Everyth…" at bounding box center [644, 266] width 361 height 144
click at [526, 447] on select "Do Nothing Apply to a Range" at bounding box center [509, 450] width 70 height 23
click at [686, 284] on div "Name Required Filter Applies To Whole Cart Everything in Shipping Group Everyth…" at bounding box center [644, 266] width 361 height 144
click at [535, 227] on input "Shipping Rule Name" at bounding box center [554, 224] width 160 height 23
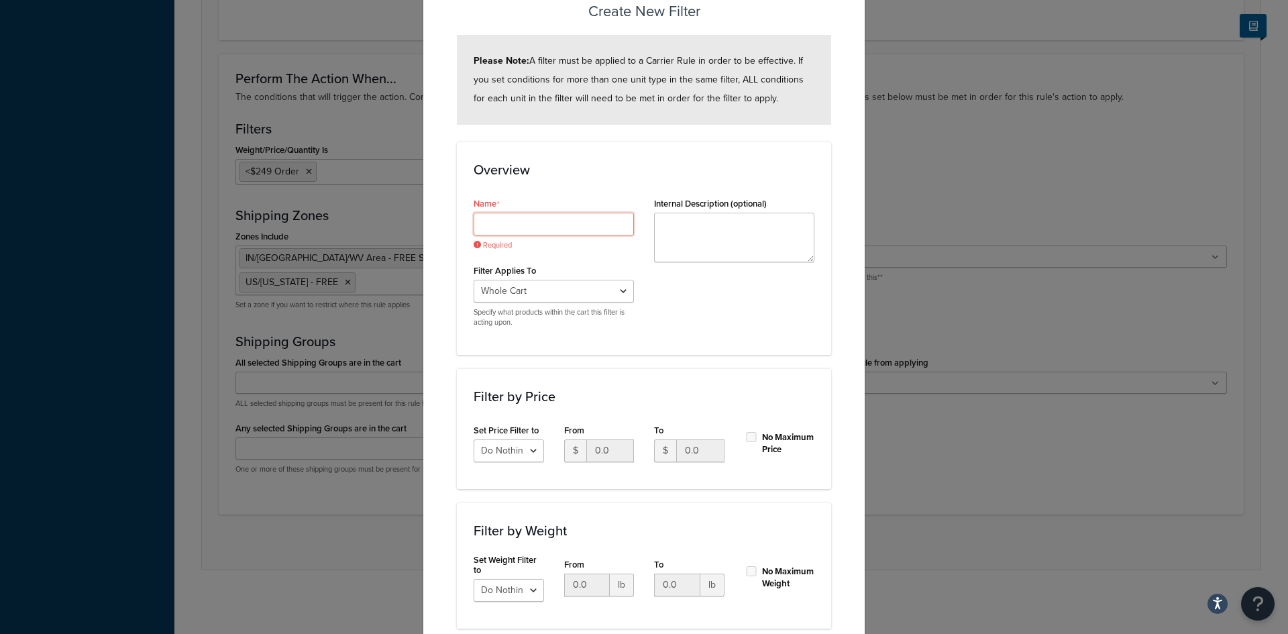
type input "u"
type input "U"
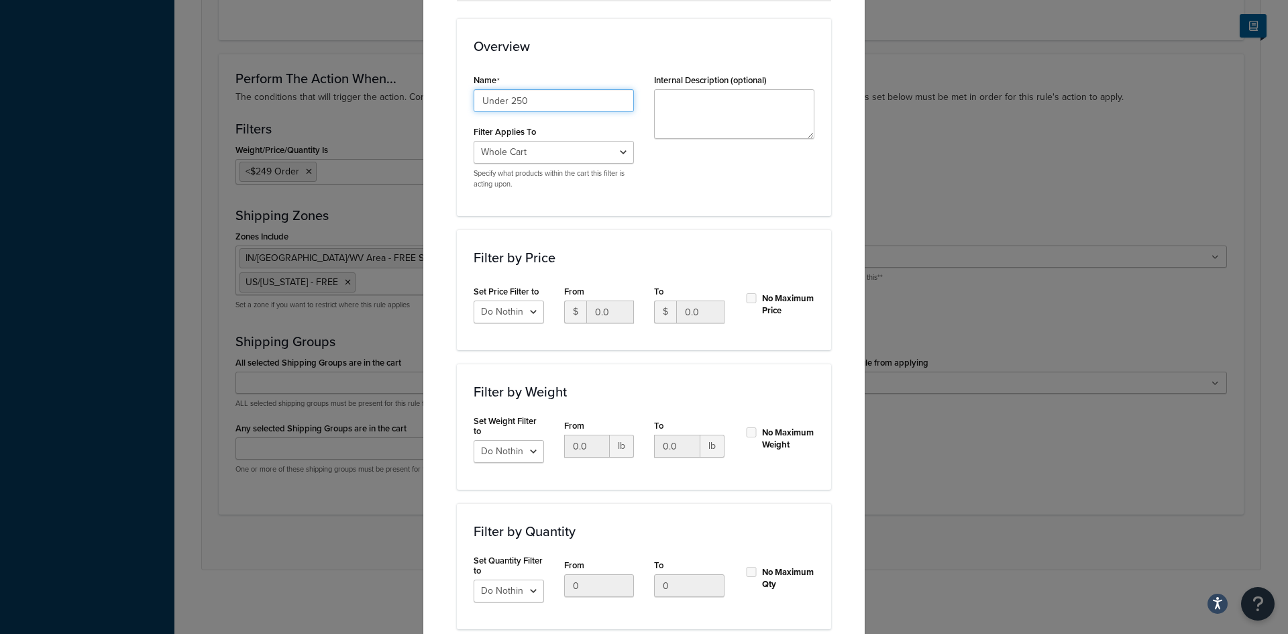
scroll to position [198, 0]
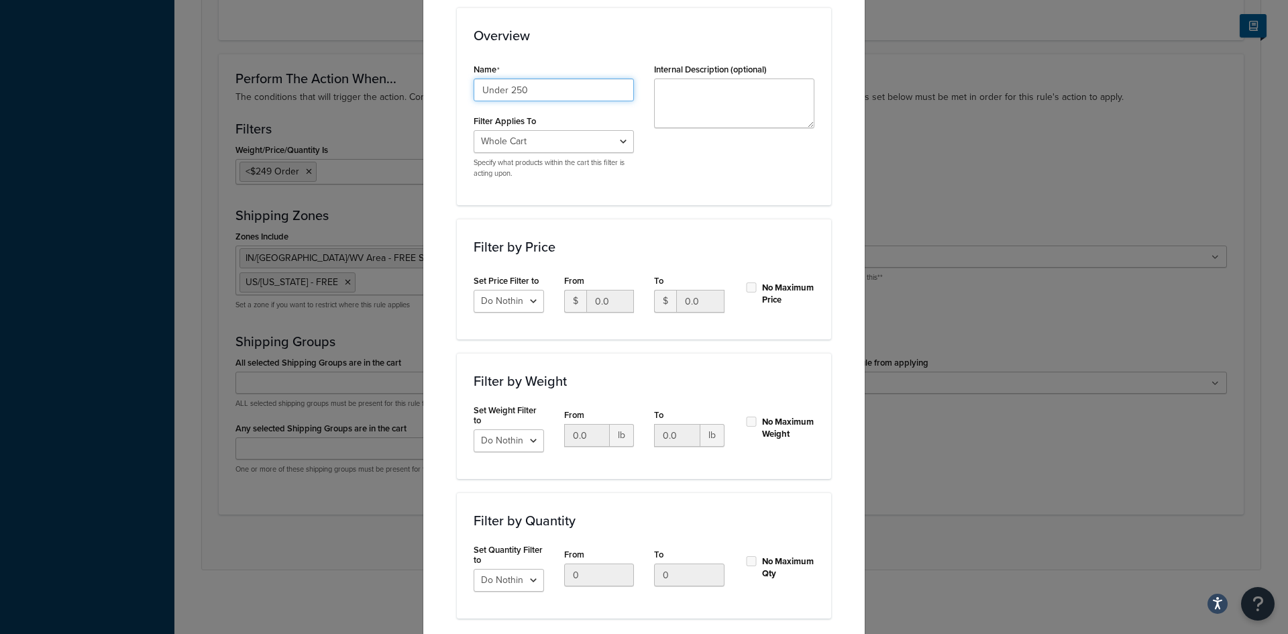
type input "Under 250"
click at [529, 299] on select "Do Nothing Apply to a Range" at bounding box center [509, 301] width 70 height 23
click at [700, 307] on input "0.0" at bounding box center [700, 301] width 48 height 23
click at [693, 302] on input "0.0" at bounding box center [700, 301] width 48 height 23
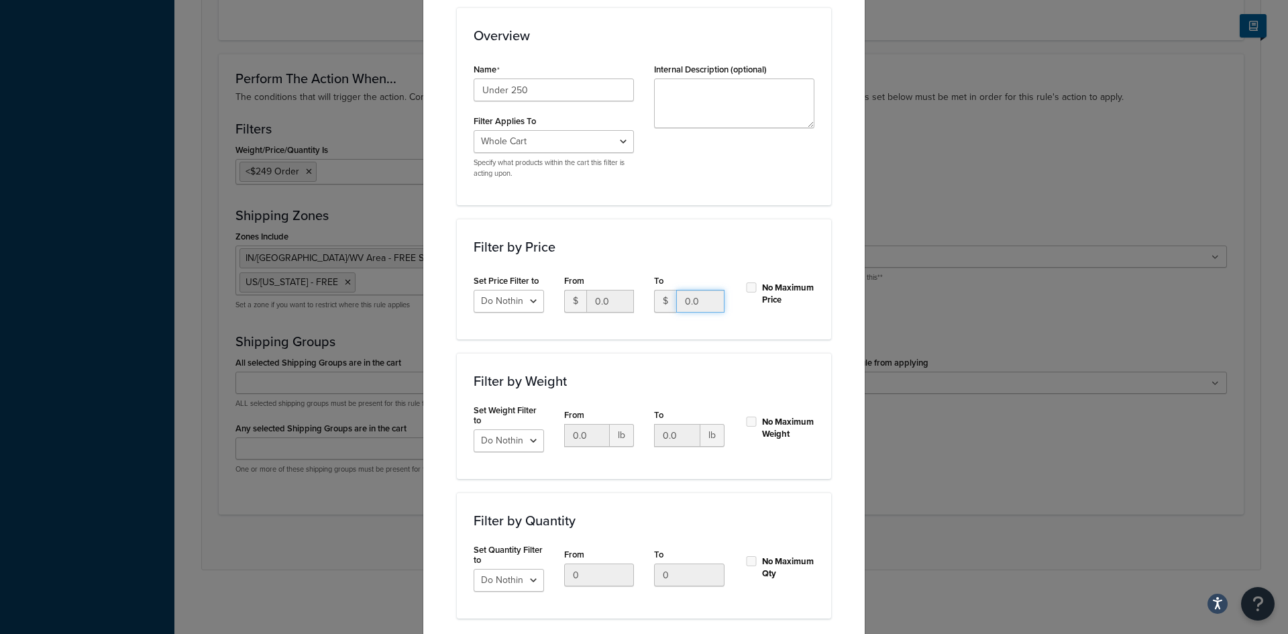
click at [693, 302] on input "0.0" at bounding box center [700, 301] width 48 height 23
click at [525, 301] on select "Do Nothing Apply to a Range" at bounding box center [509, 301] width 70 height 23
select select "range"
click at [474, 290] on select "Do Nothing Apply to a Range" at bounding box center [509, 301] width 70 height 23
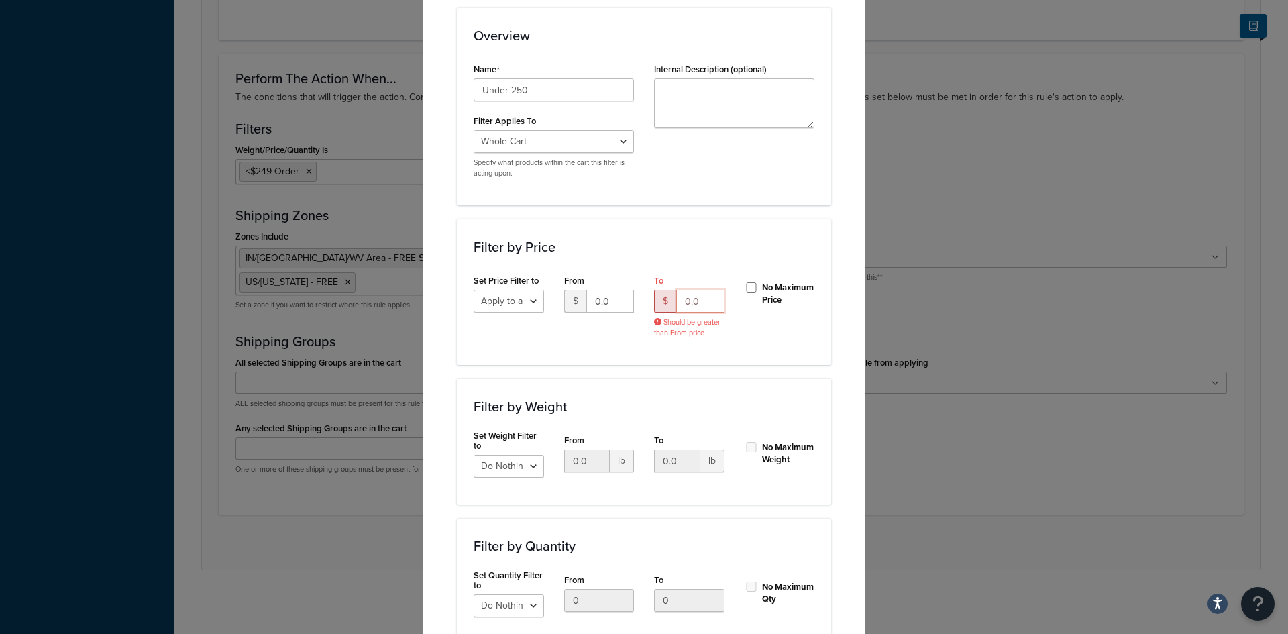
drag, startPoint x: 695, startPoint y: 303, endPoint x: 667, endPoint y: 302, distance: 28.2
click at [667, 302] on div "$ 0.0" at bounding box center [689, 301] width 70 height 23
click at [688, 299] on input "0.0" at bounding box center [700, 301] width 48 height 23
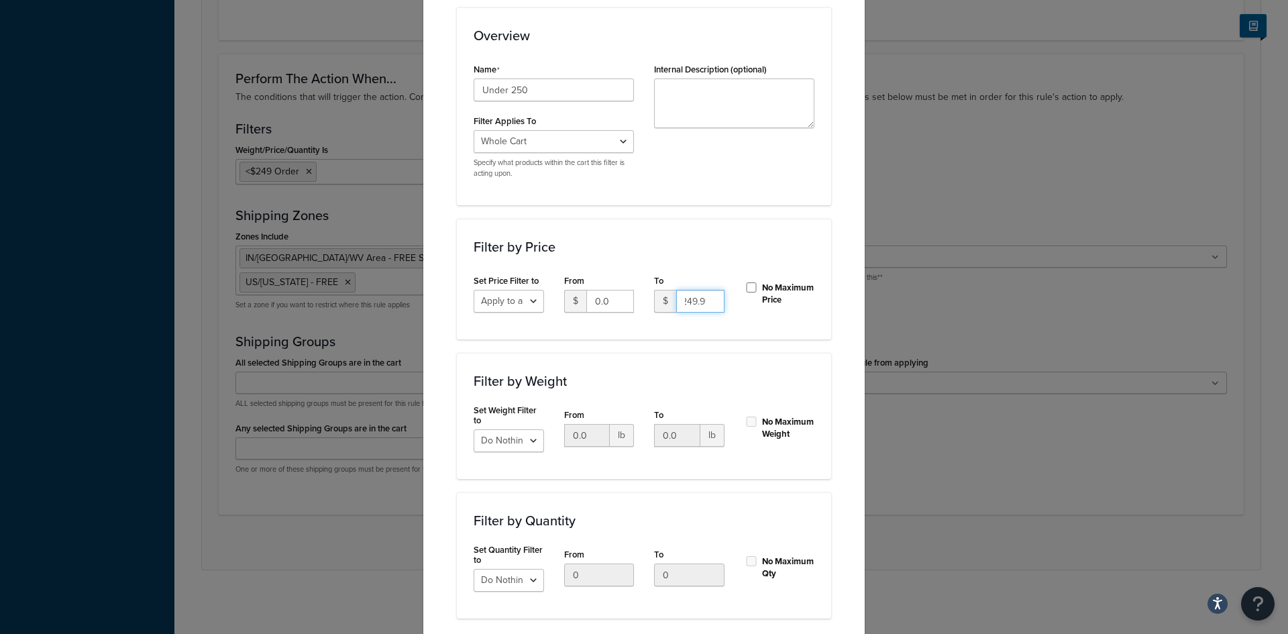
scroll to position [0, 9]
type input "249.99"
click at [747, 321] on div "Set Price Filter to Do Nothing Apply to a Range From $ 0.0 To $ 249.99 No Maxim…" at bounding box center [644, 297] width 361 height 52
click at [841, 403] on div "Create New Filter Please Note: A filter must be applied to a Carrier Rule in or…" at bounding box center [644, 271] width 443 height 859
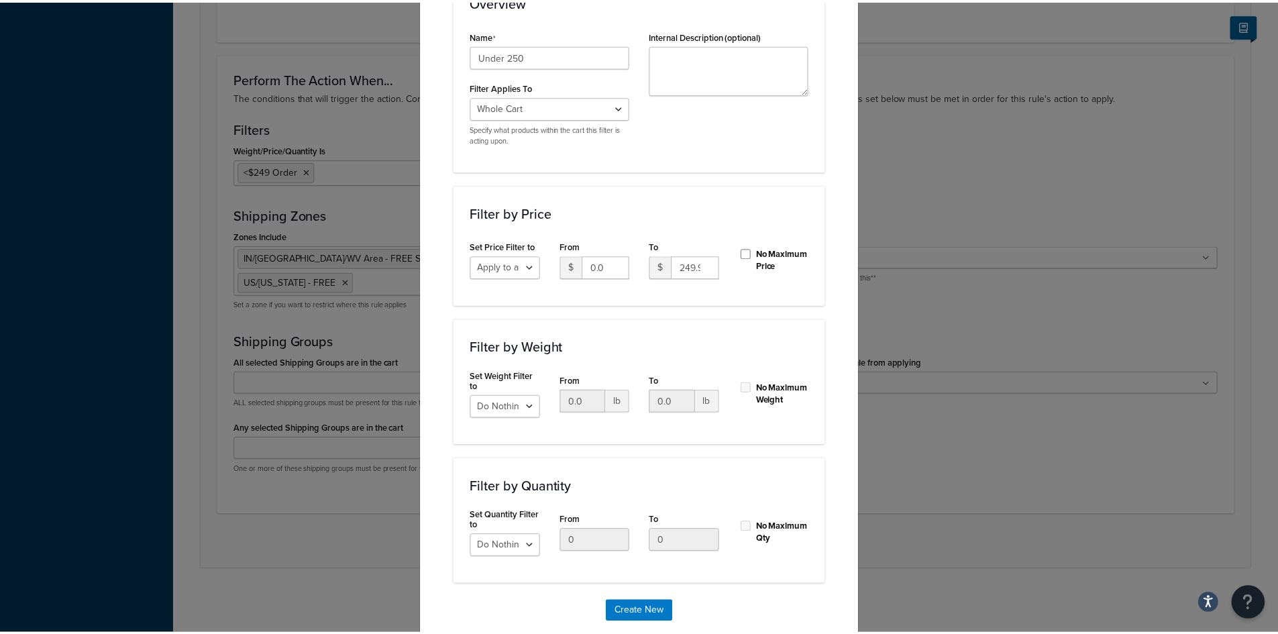
scroll to position [265, 0]
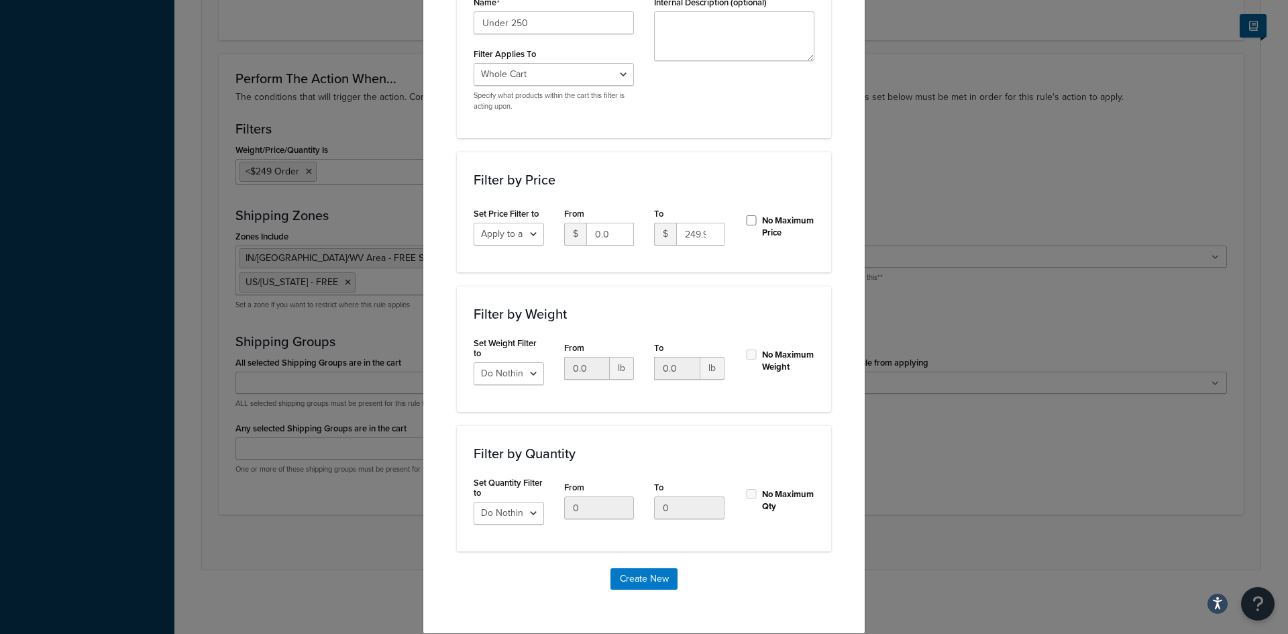
click at [1053, 17] on div "Create New Filter Please Note: A filter must be applied to a Carrier Rule in or…" at bounding box center [644, 317] width 1288 height 634
click at [551, 24] on input "Under 250" at bounding box center [554, 22] width 160 height 23
type input "Under 250 Order"
click at [642, 578] on button "Create New" at bounding box center [643, 578] width 67 height 21
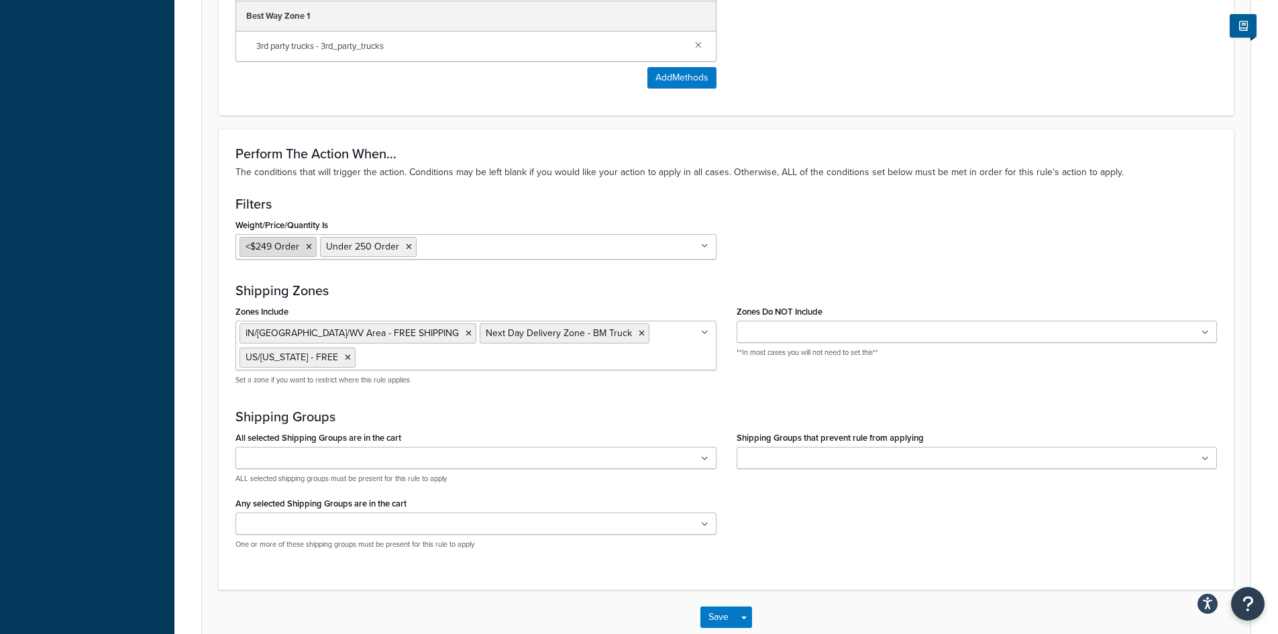
click at [307, 245] on icon at bounding box center [309, 247] width 6 height 8
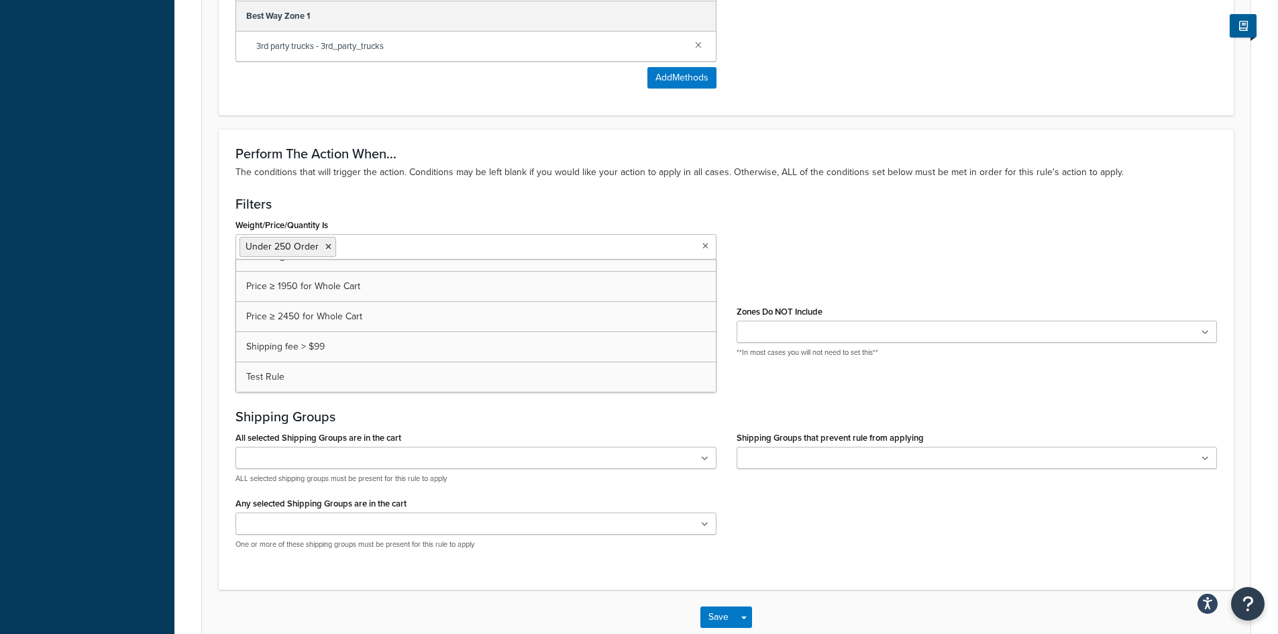
click at [767, 246] on div "Weight/Price/Quantity Is Under 250 Order <$249 Order $250 and up Cart weight < …" at bounding box center [726, 242] width 1002 height 54
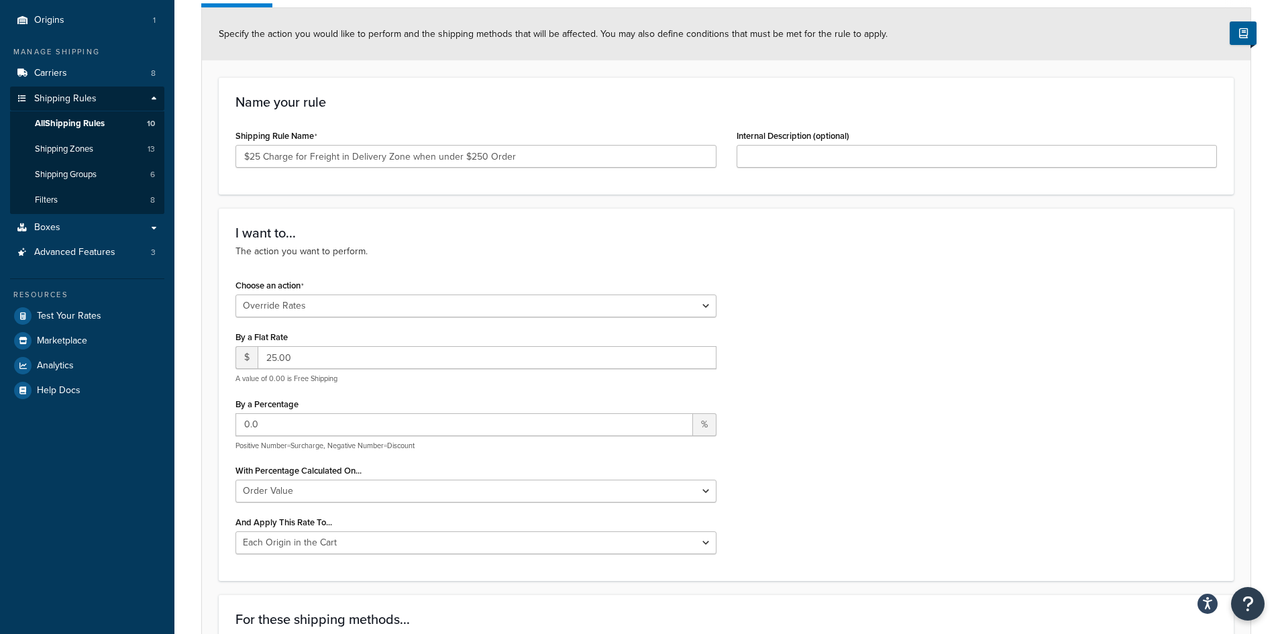
scroll to position [125, 0]
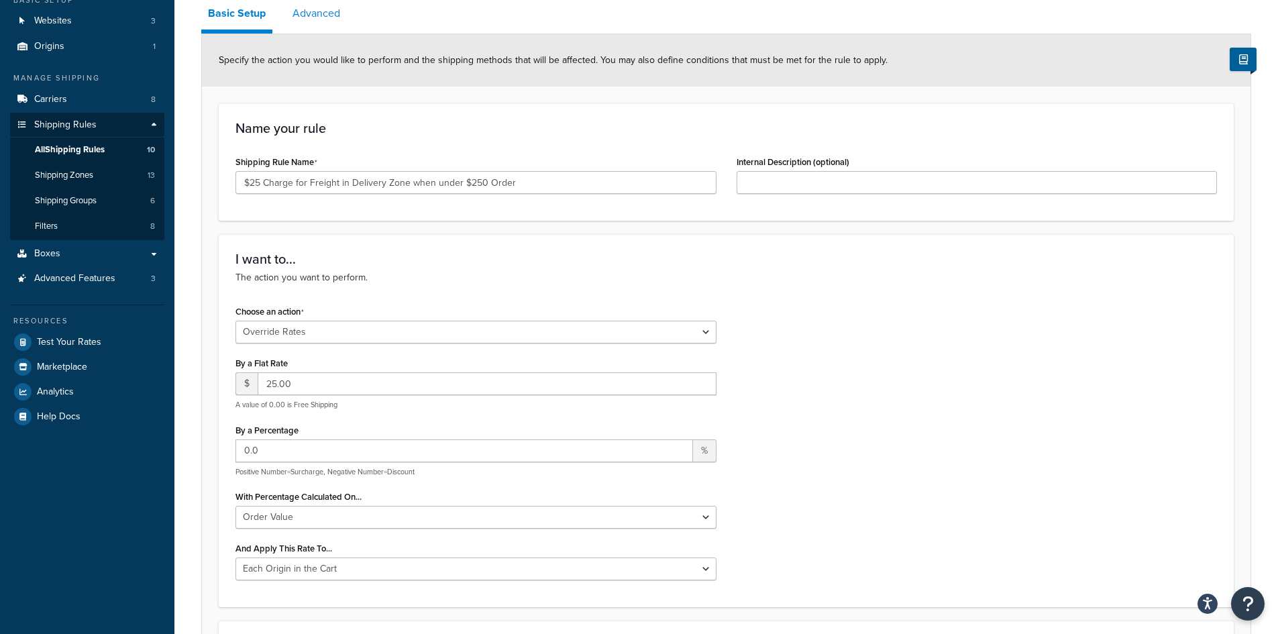
click at [305, 14] on link "Advanced" at bounding box center [316, 13] width 61 height 32
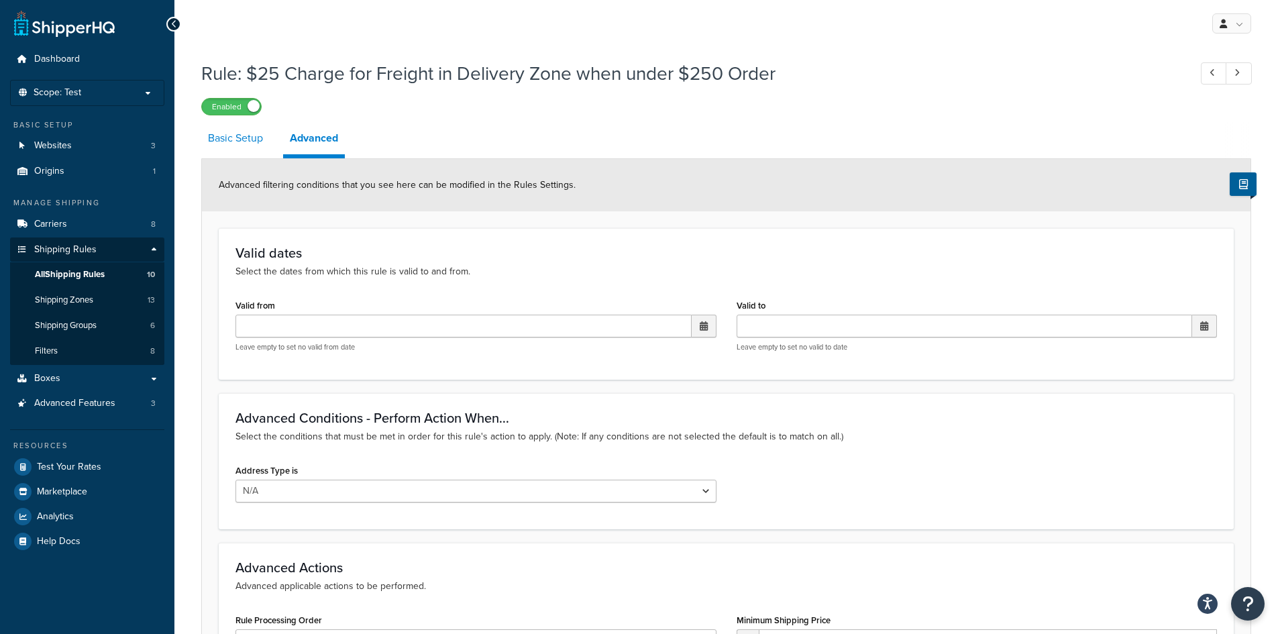
click at [254, 136] on link "Basic Setup" at bounding box center [235, 138] width 68 height 32
select select "OVERRIDE"
select select "LOCATION"
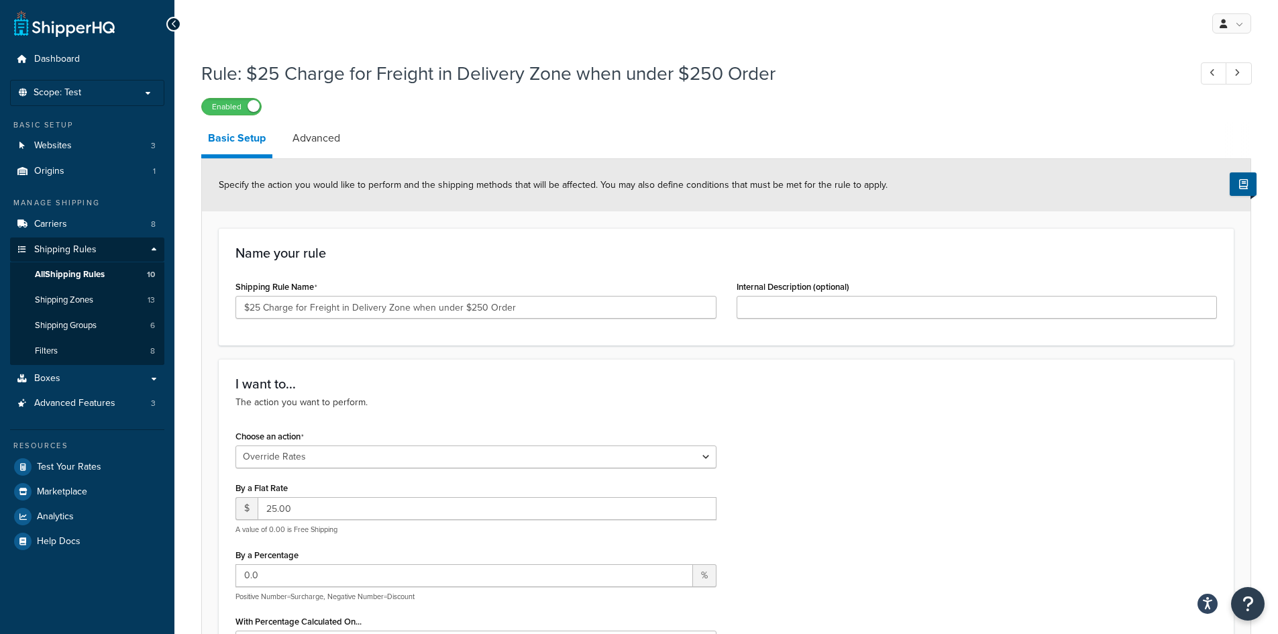
click at [995, 29] on div "My Profile Billing Global Settings Contact Us Logout" at bounding box center [726, 23] width 1104 height 47
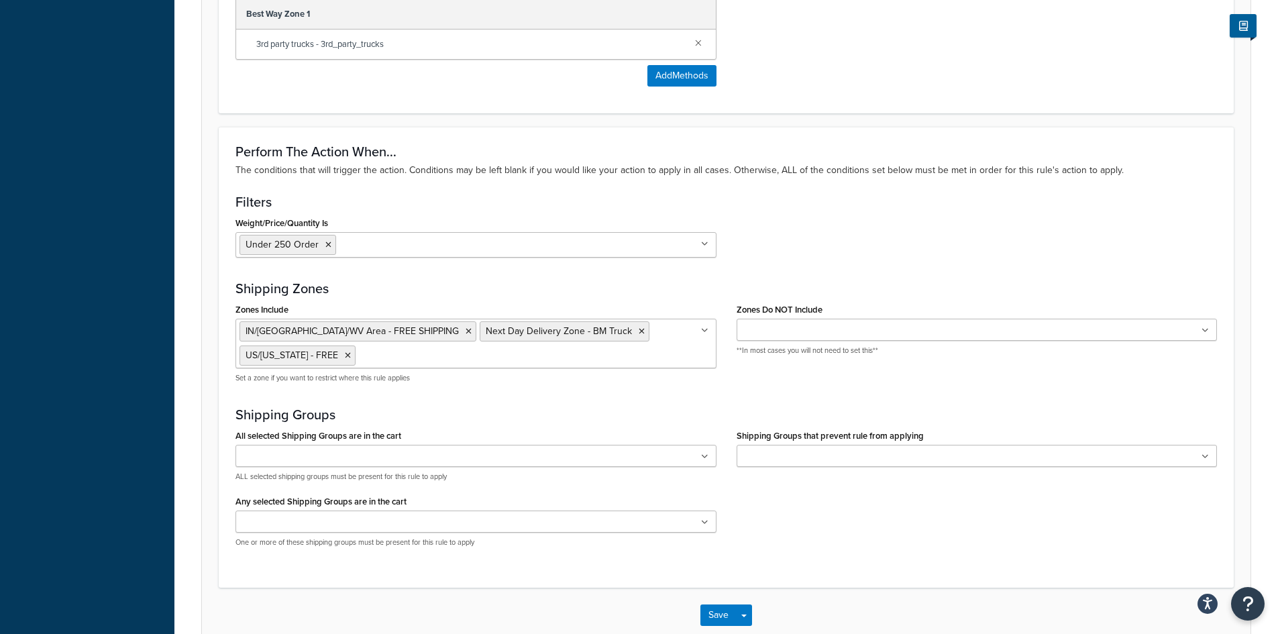
scroll to position [997, 0]
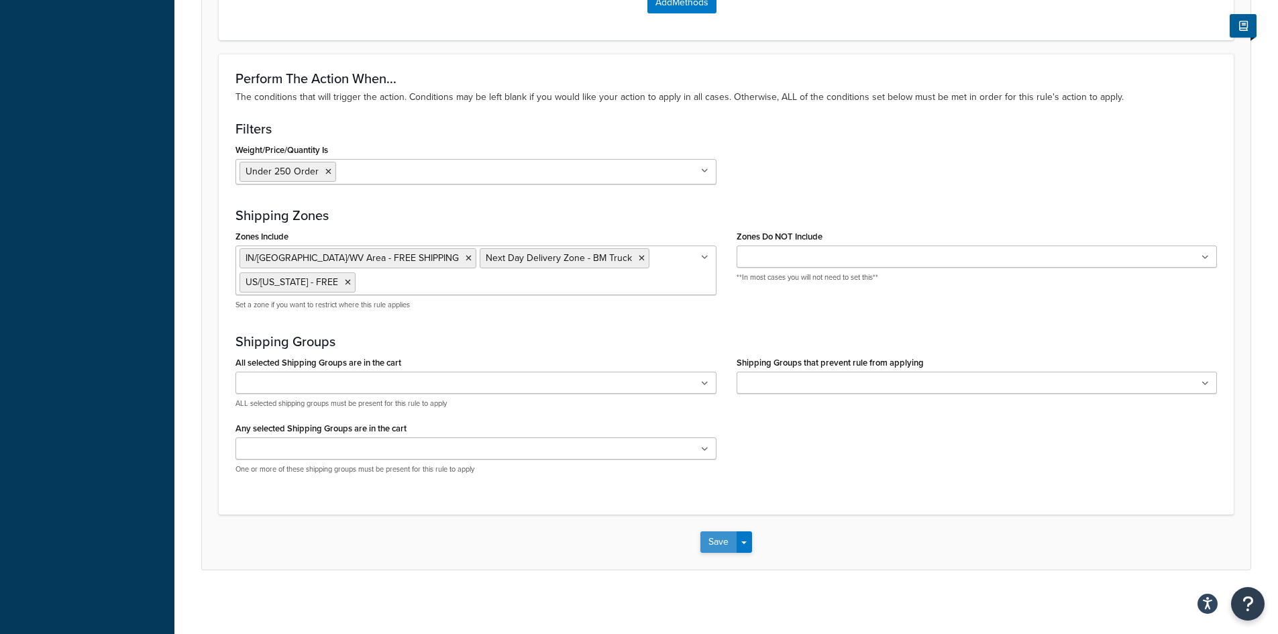
click at [714, 542] on button "Save" at bounding box center [718, 541] width 36 height 21
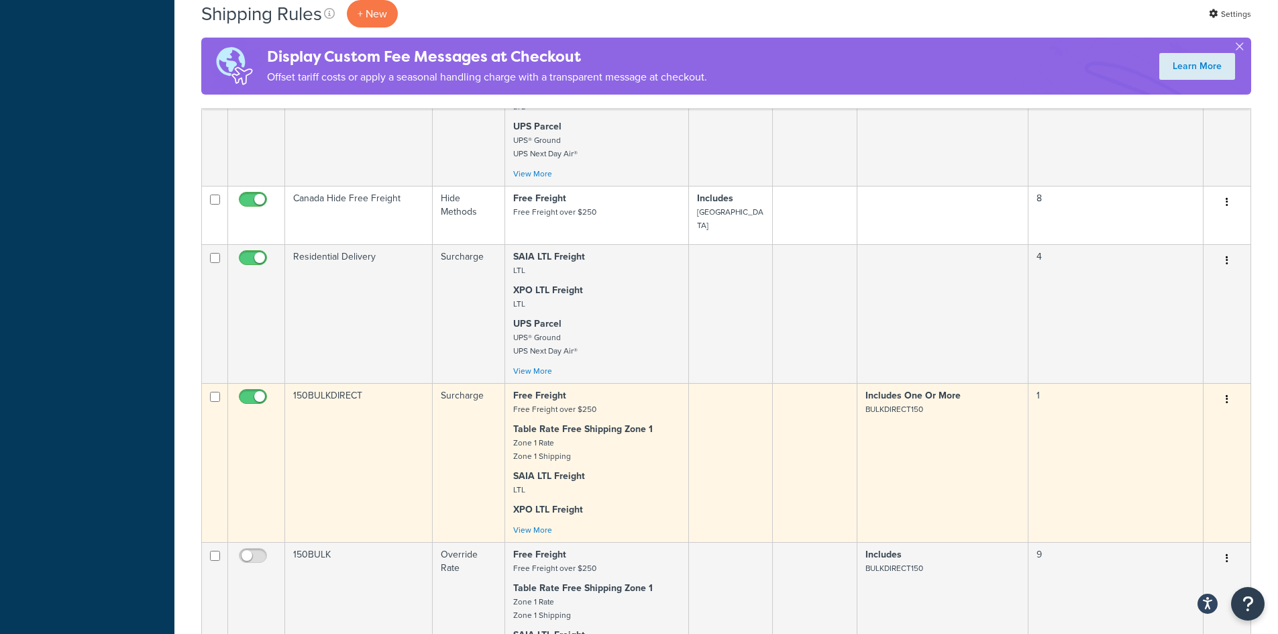
scroll to position [872, 0]
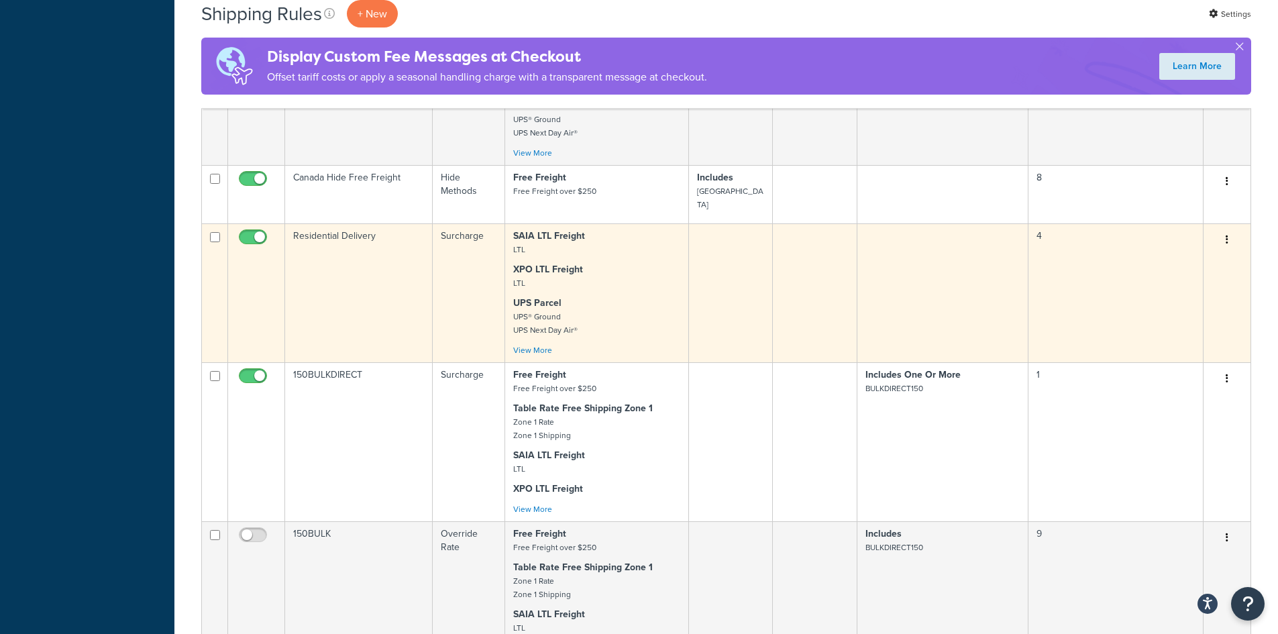
click at [386, 223] on td "Residential Delivery" at bounding box center [359, 292] width 148 height 139
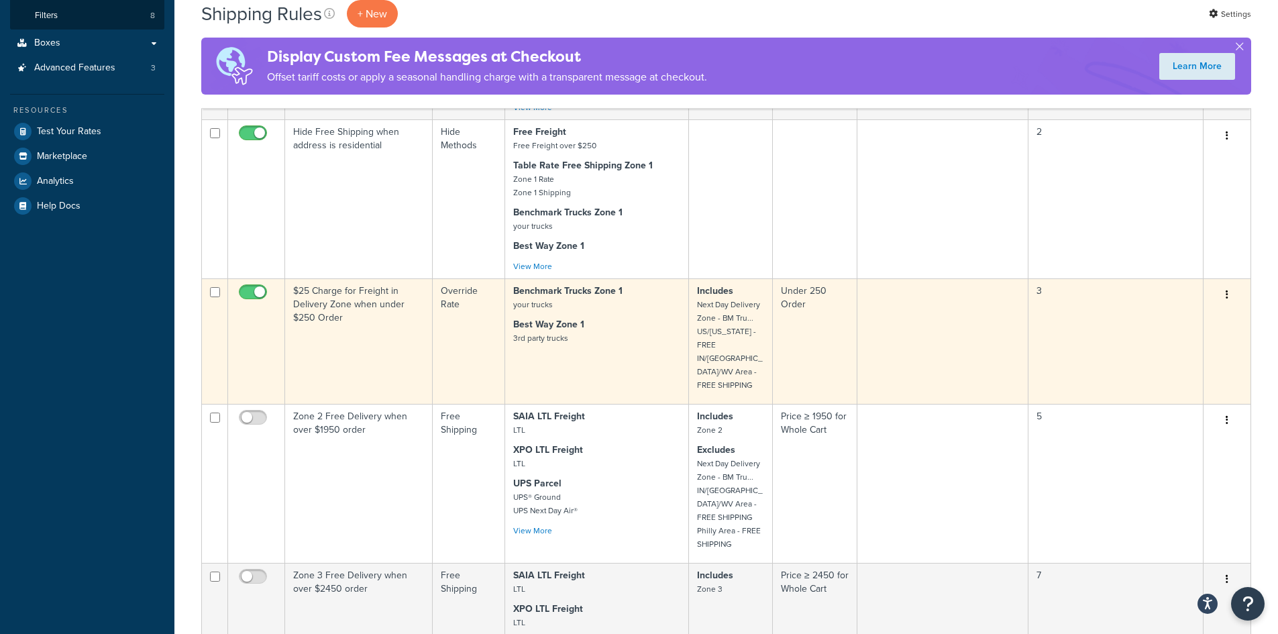
scroll to position [201, 0]
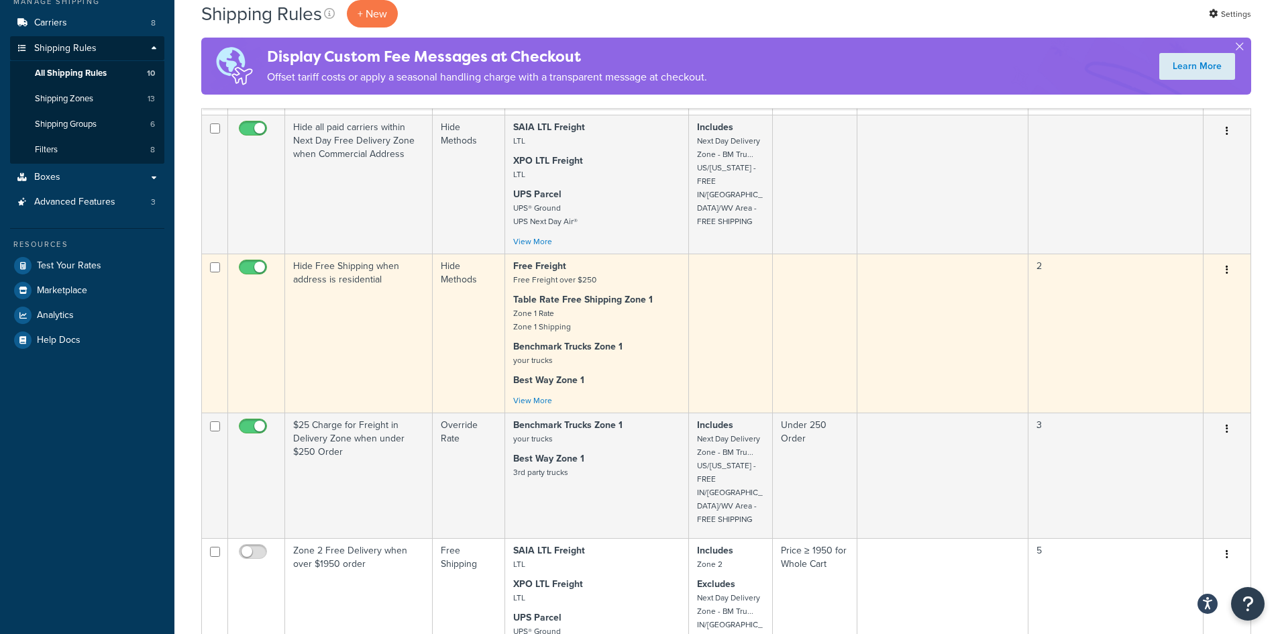
click at [649, 341] on p "Benchmark Trucks Zone 1 your trucks" at bounding box center [596, 353] width 167 height 27
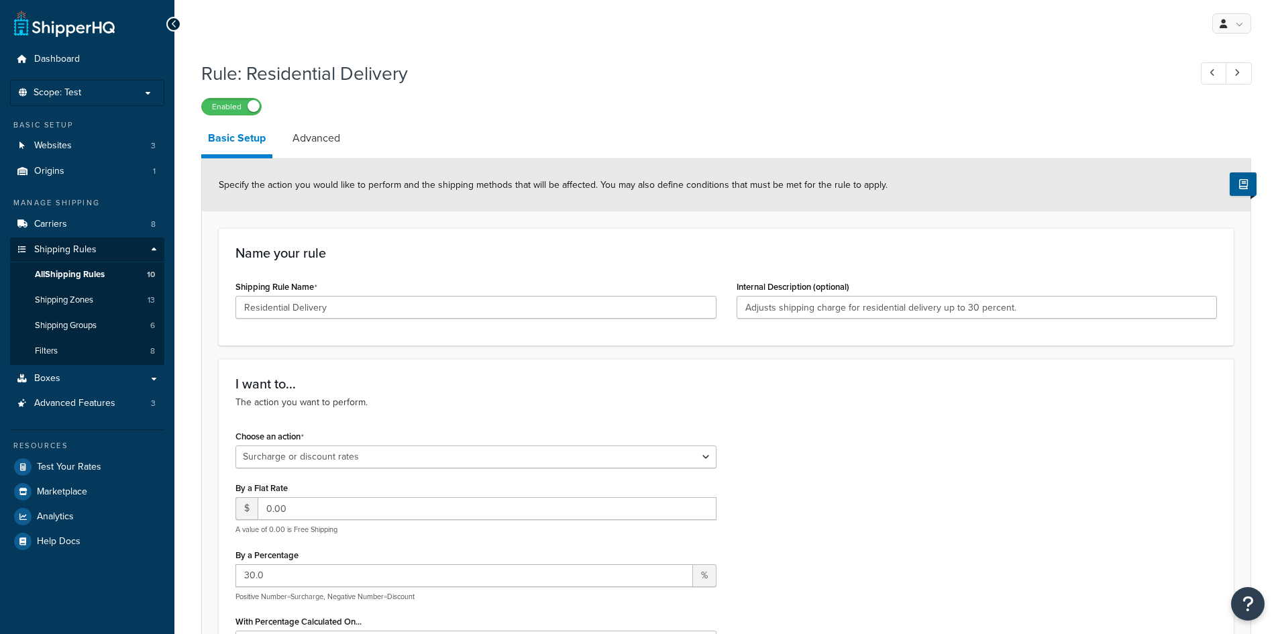
select select "SURCHARGE"
click at [323, 140] on link "Advanced" at bounding box center [316, 138] width 61 height 32
select select "residential"
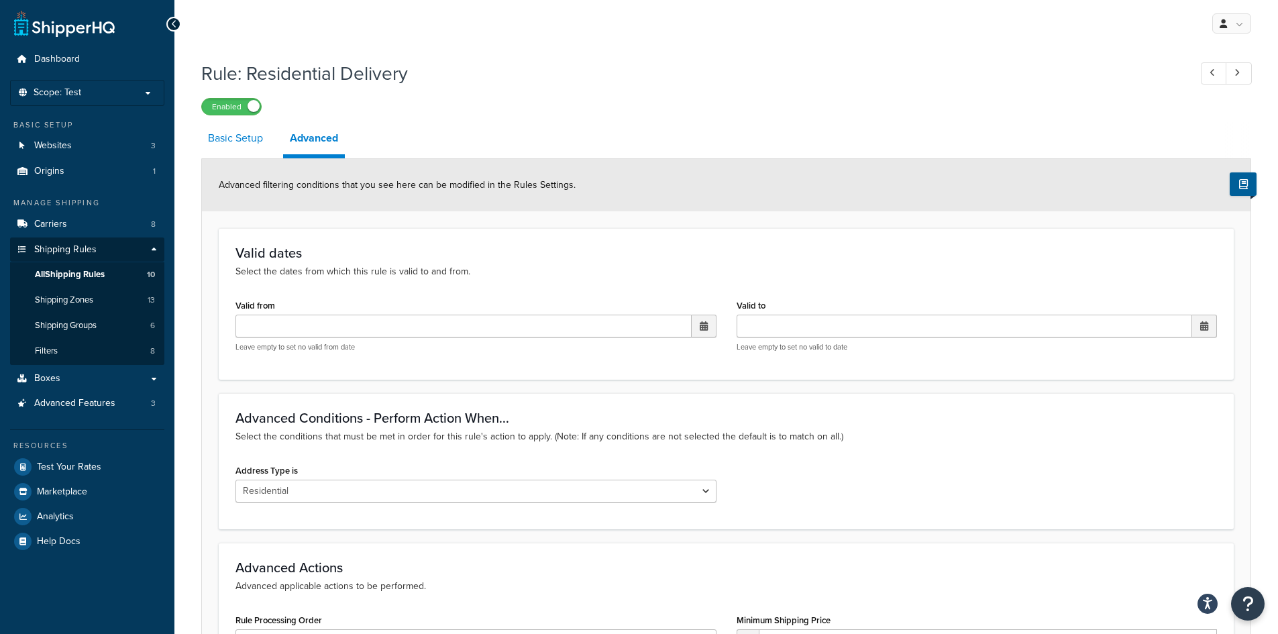
click at [217, 136] on link "Basic Setup" at bounding box center [235, 138] width 68 height 32
select select "SURCHARGE"
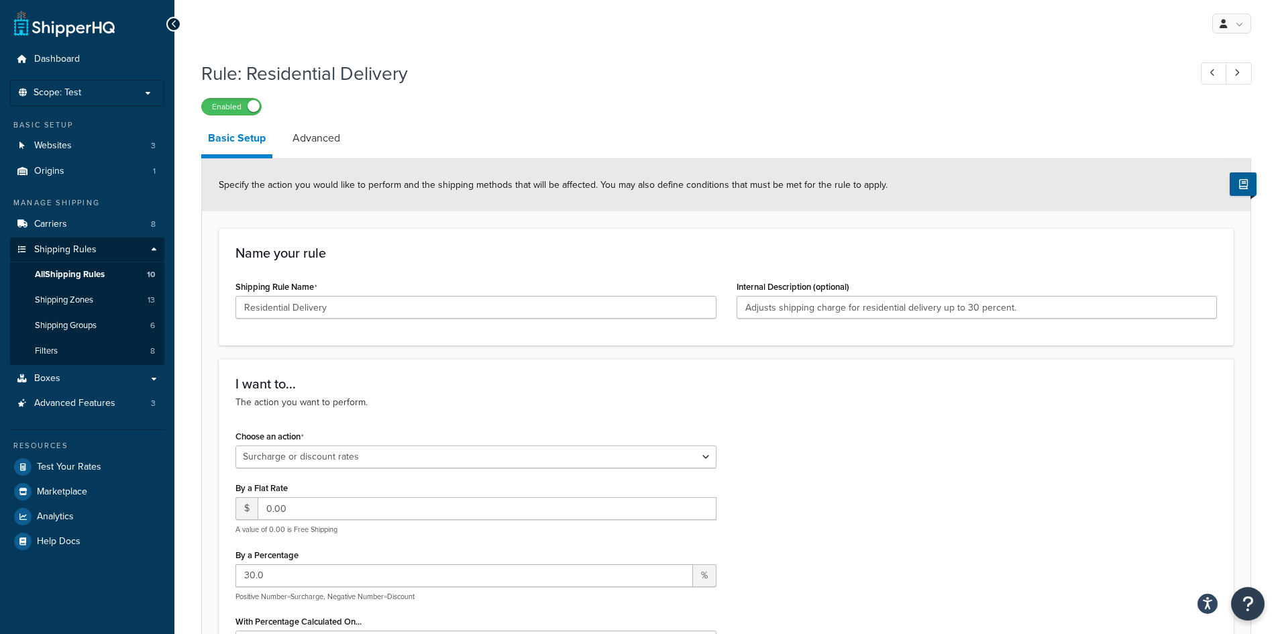
select select "residential"
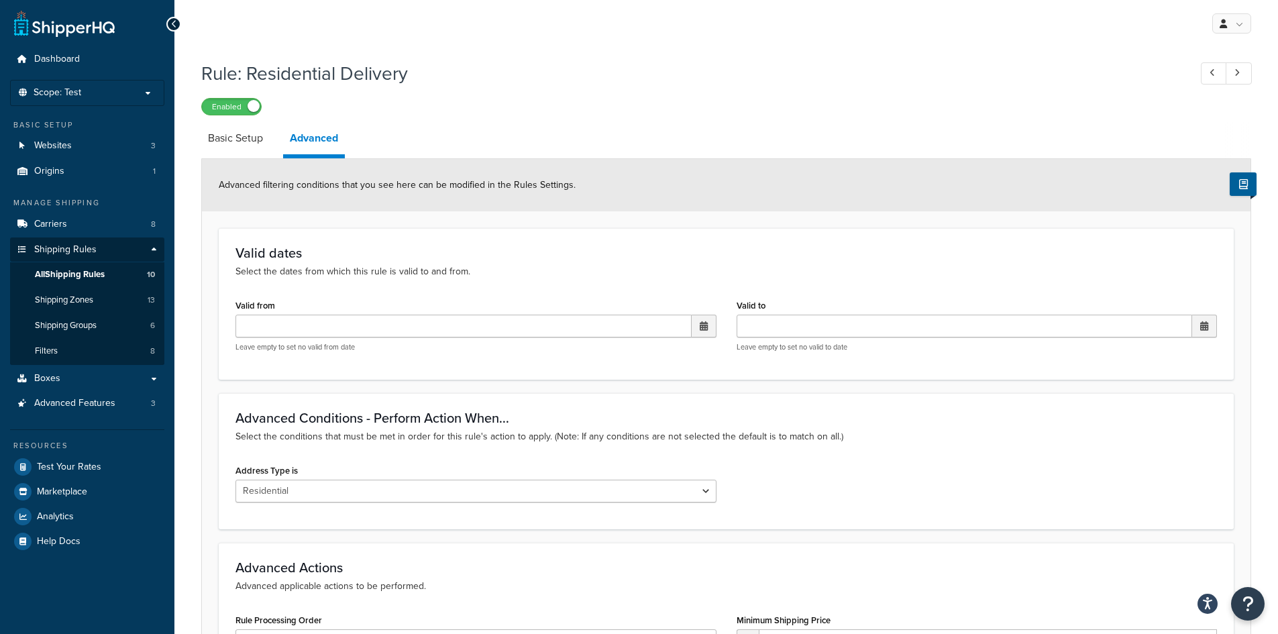
select select "SURCHARGE"
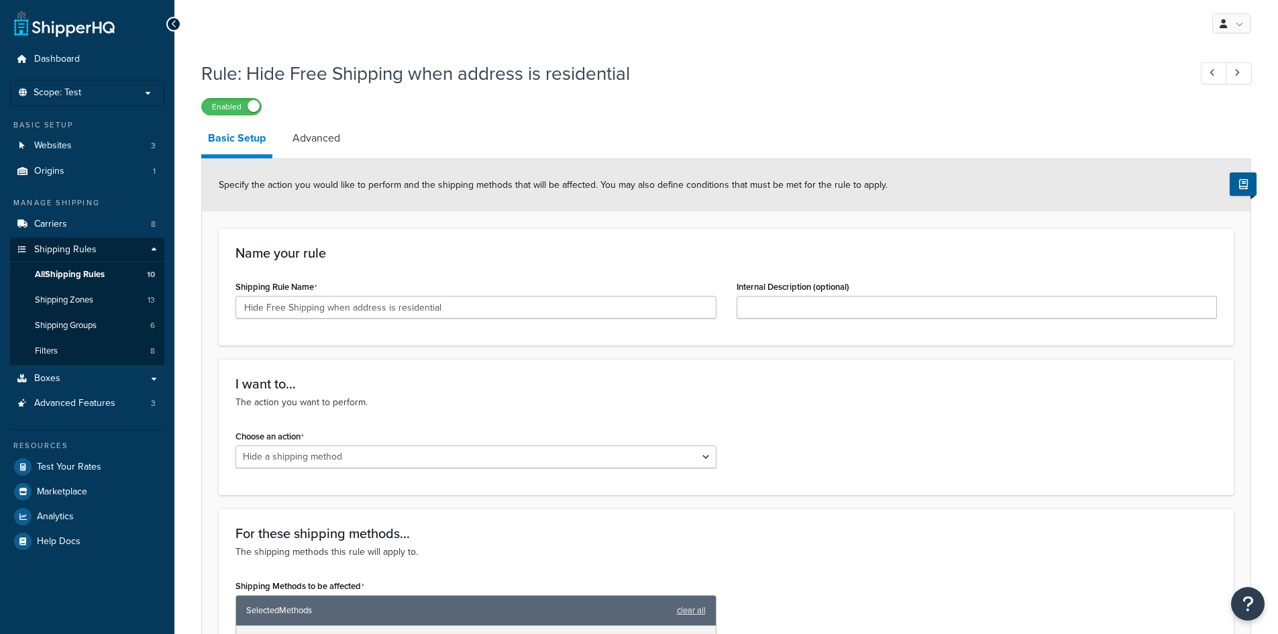
select select "HIDE"
click at [91, 272] on span "All Shipping Rules" at bounding box center [70, 274] width 70 height 11
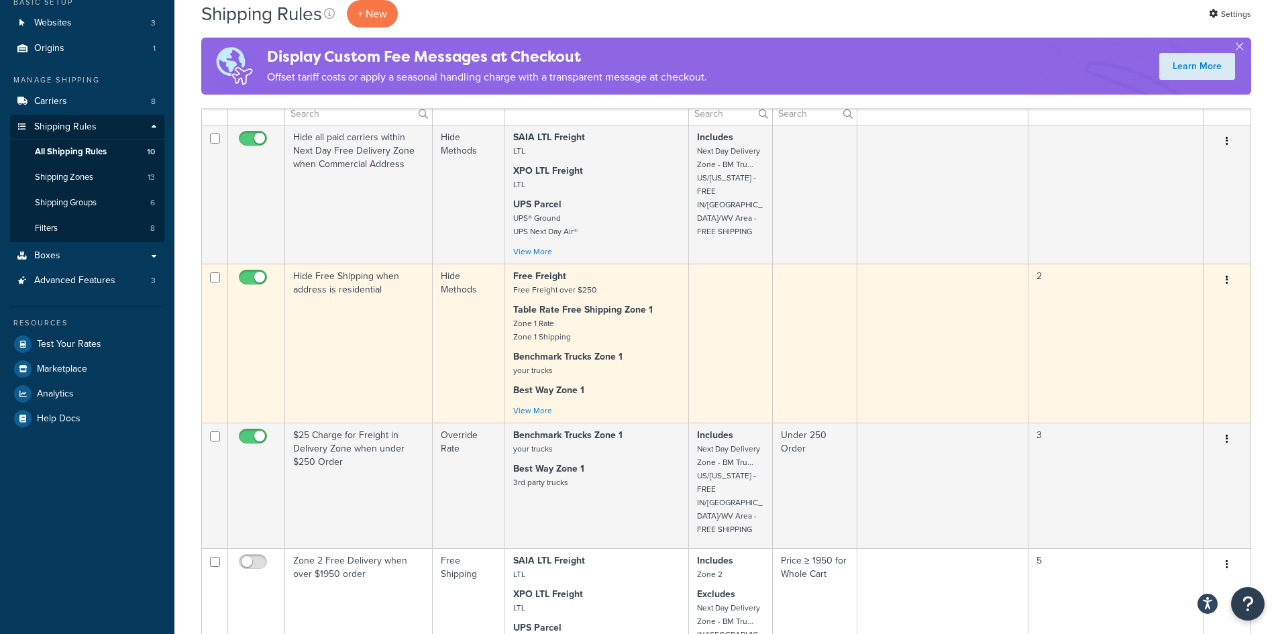
scroll to position [134, 0]
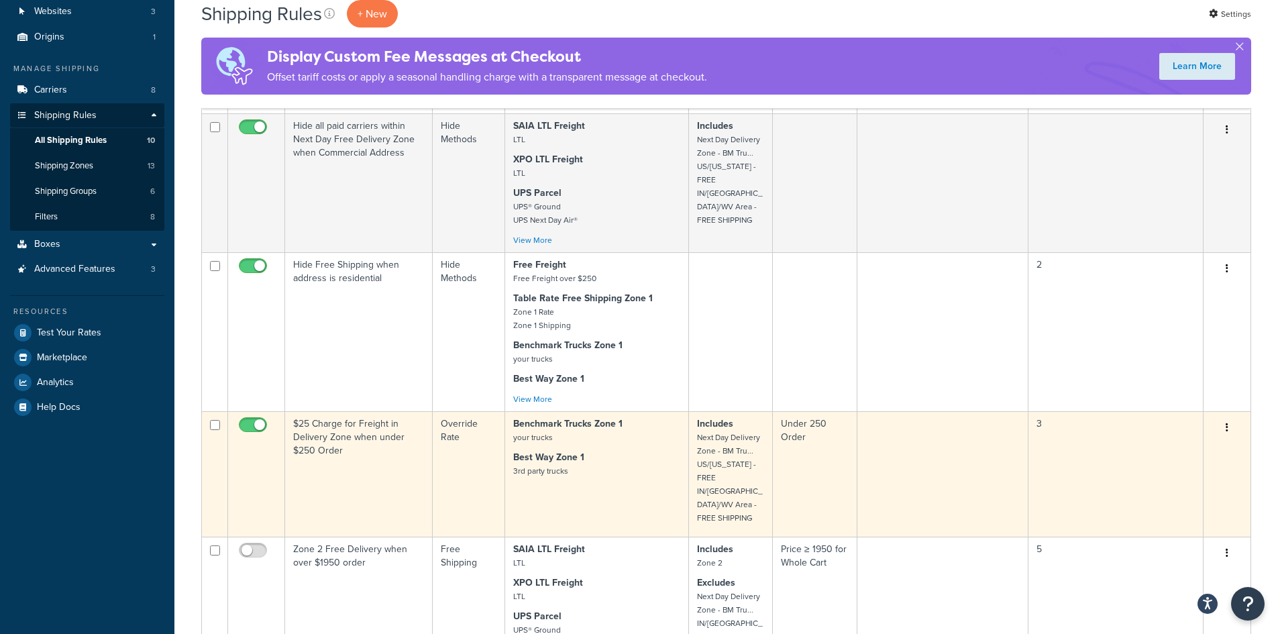
click at [245, 425] on input "checkbox" at bounding box center [254, 428] width 37 height 17
checkbox input "false"
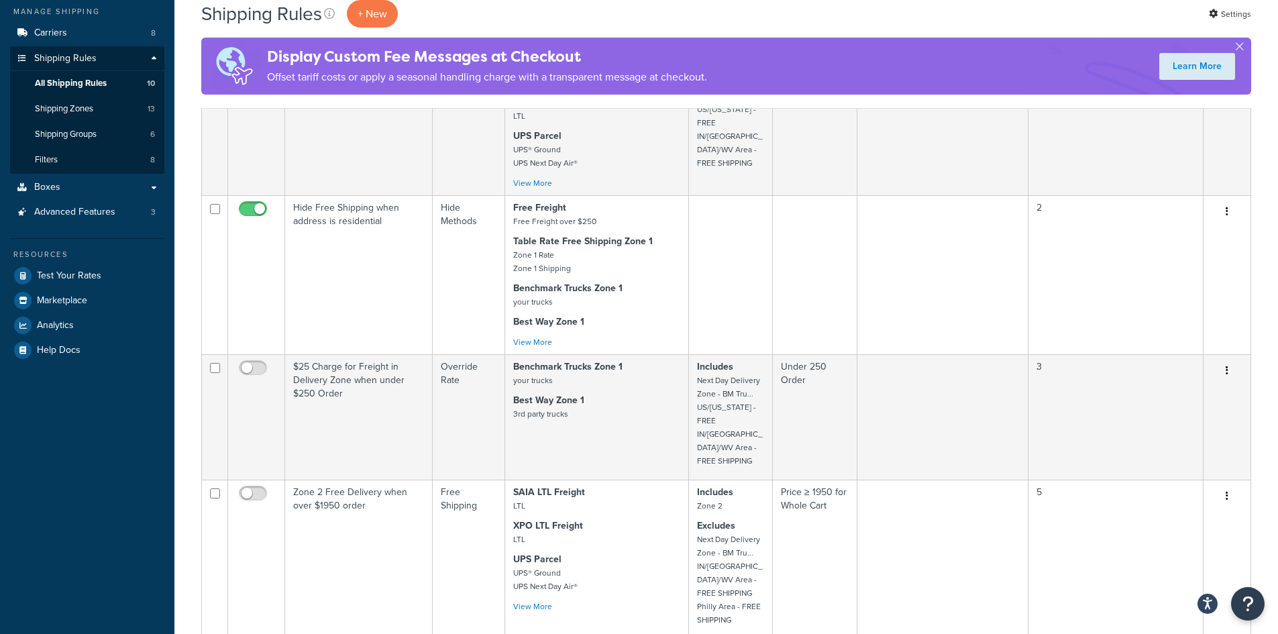
scroll to position [0, 0]
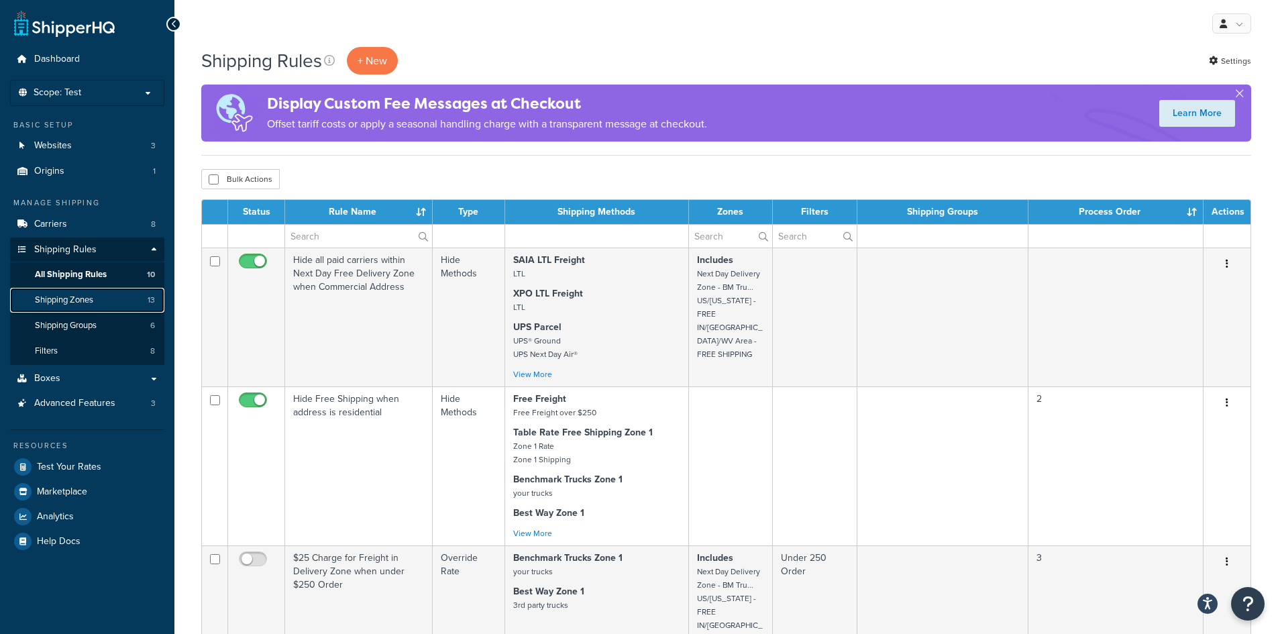
click at [83, 301] on span "Shipping Zones" at bounding box center [64, 299] width 58 height 11
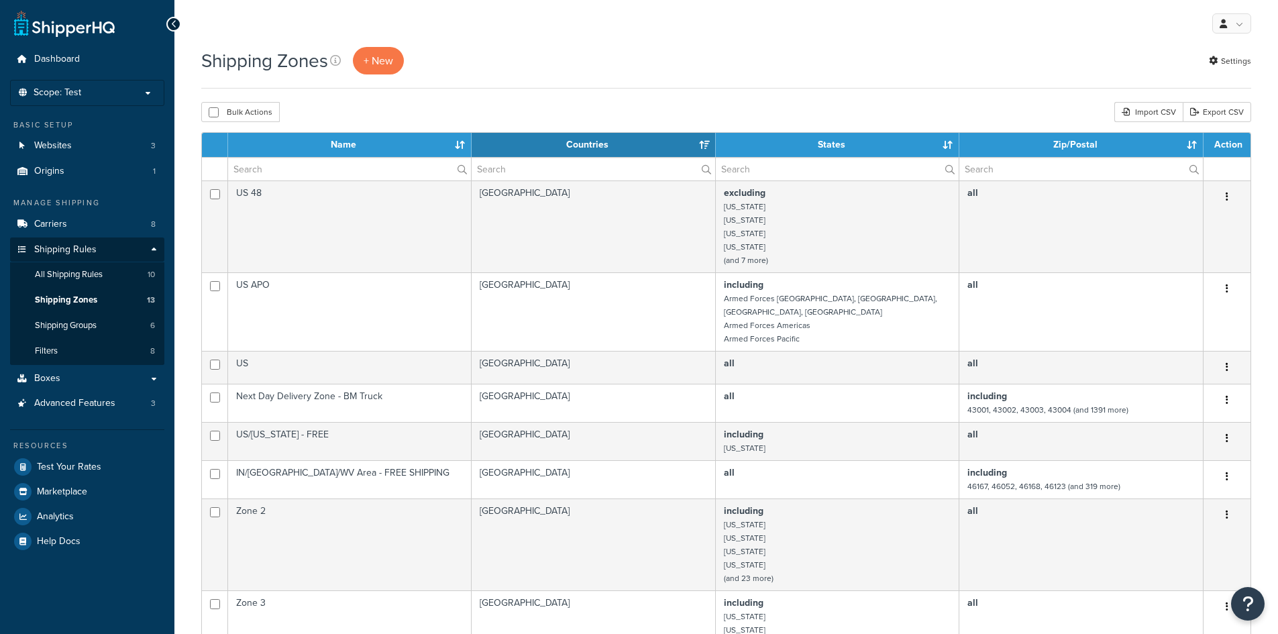
select select "15"
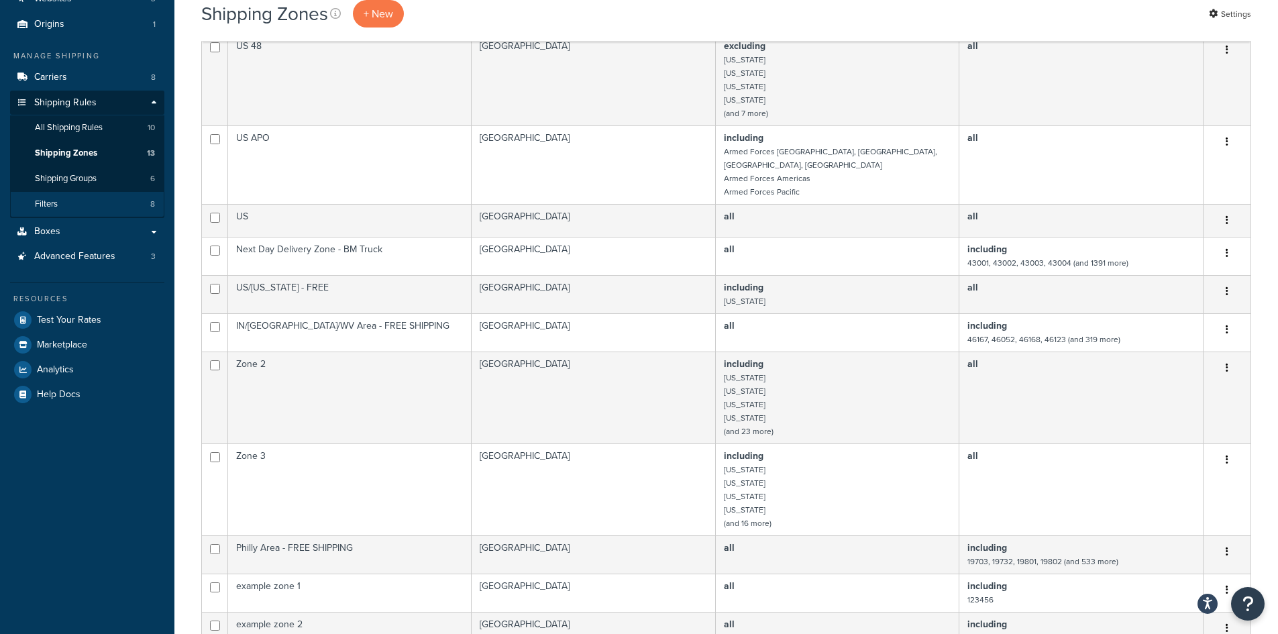
scroll to position [67, 0]
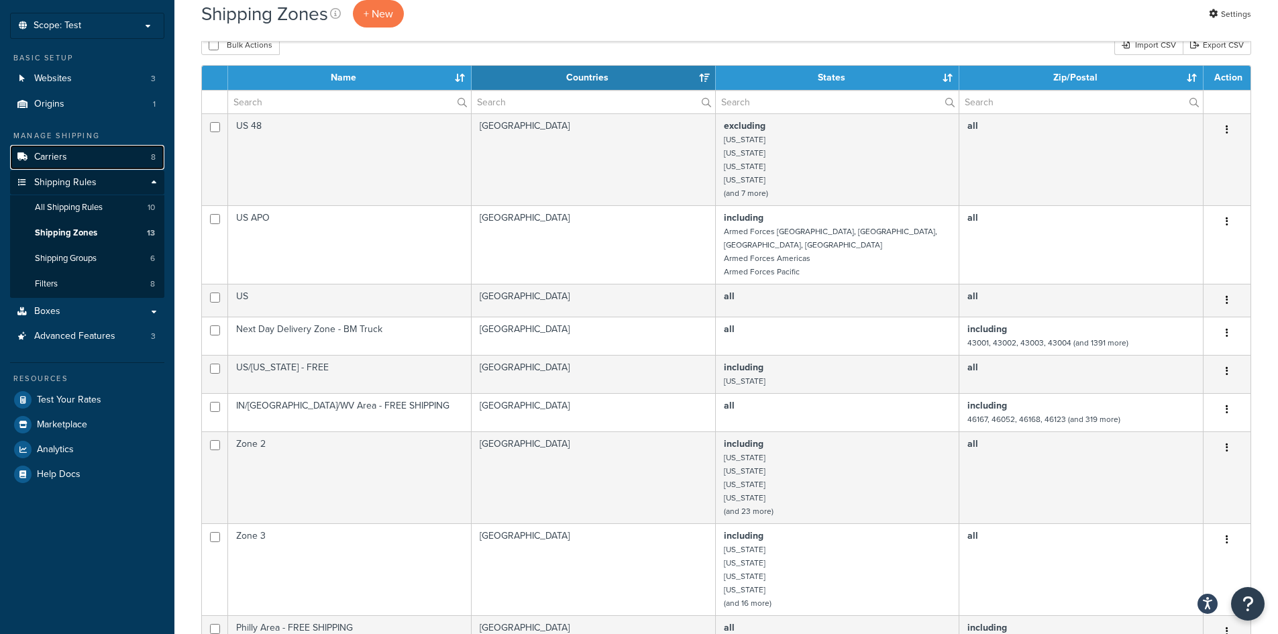
click at [91, 157] on link "Carriers 8" at bounding box center [87, 157] width 154 height 25
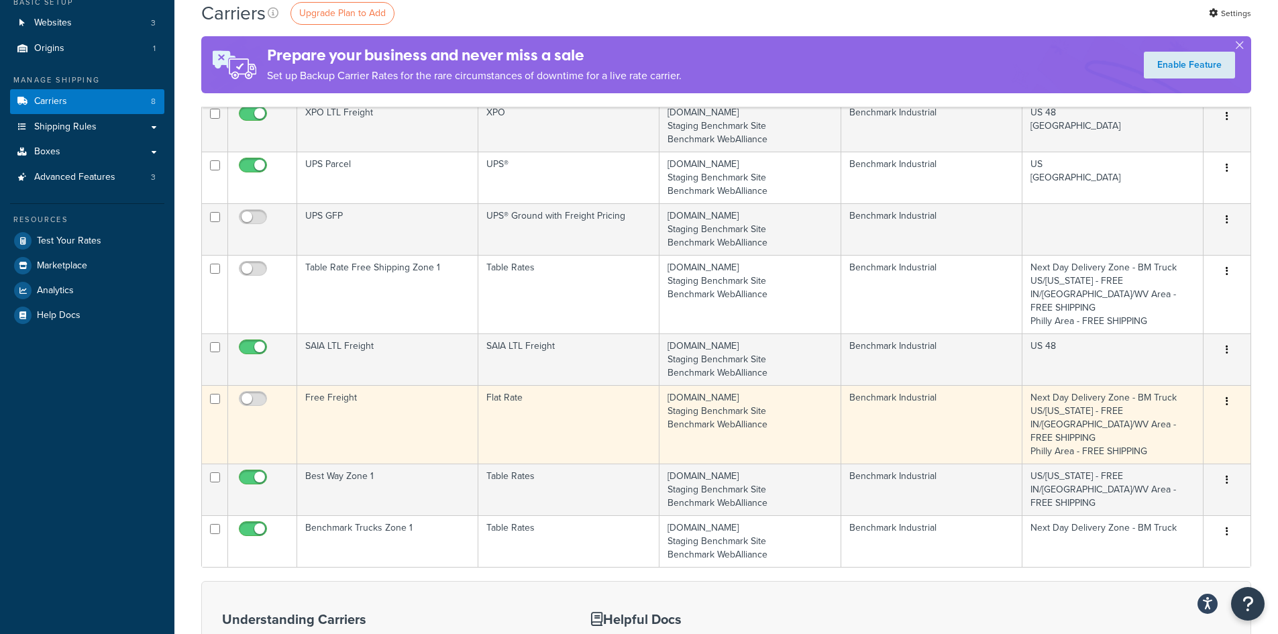
scroll to position [134, 0]
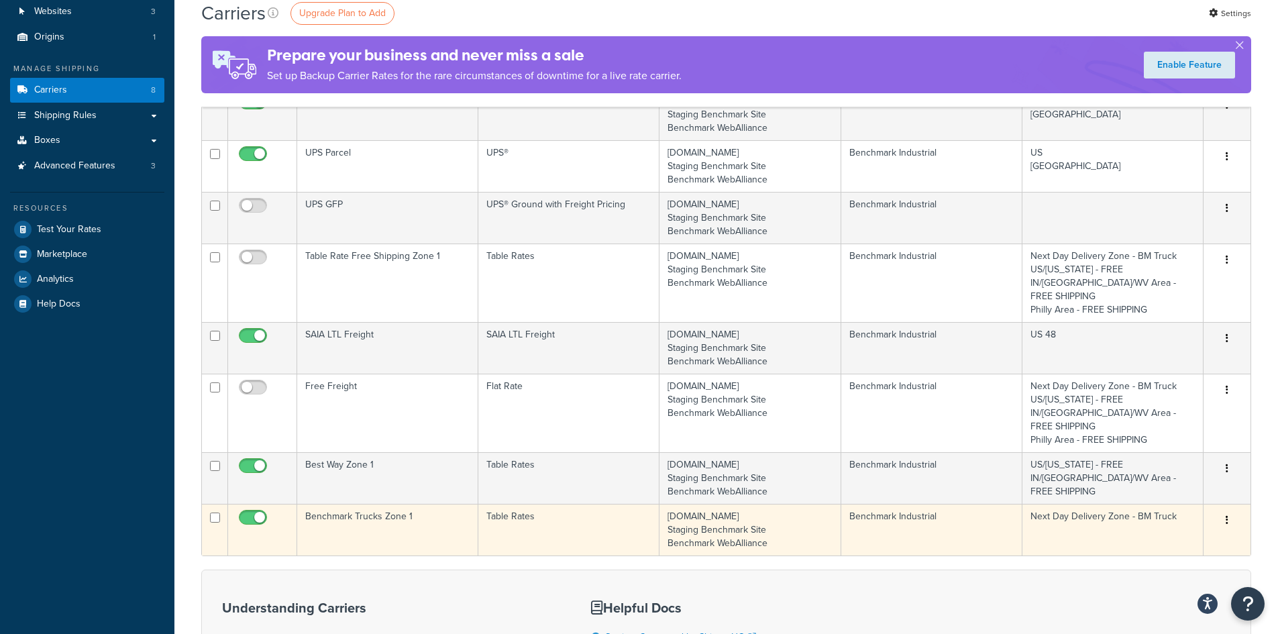
click at [590, 504] on td "Table Rates" at bounding box center [568, 530] width 181 height 52
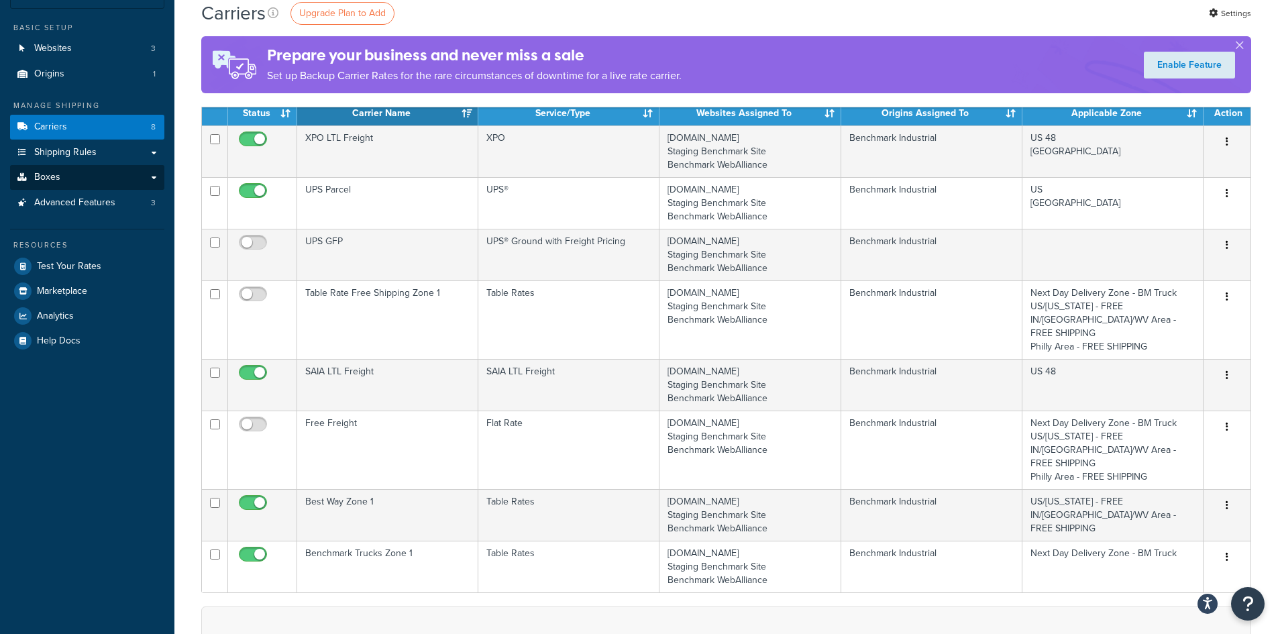
scroll to position [67, 0]
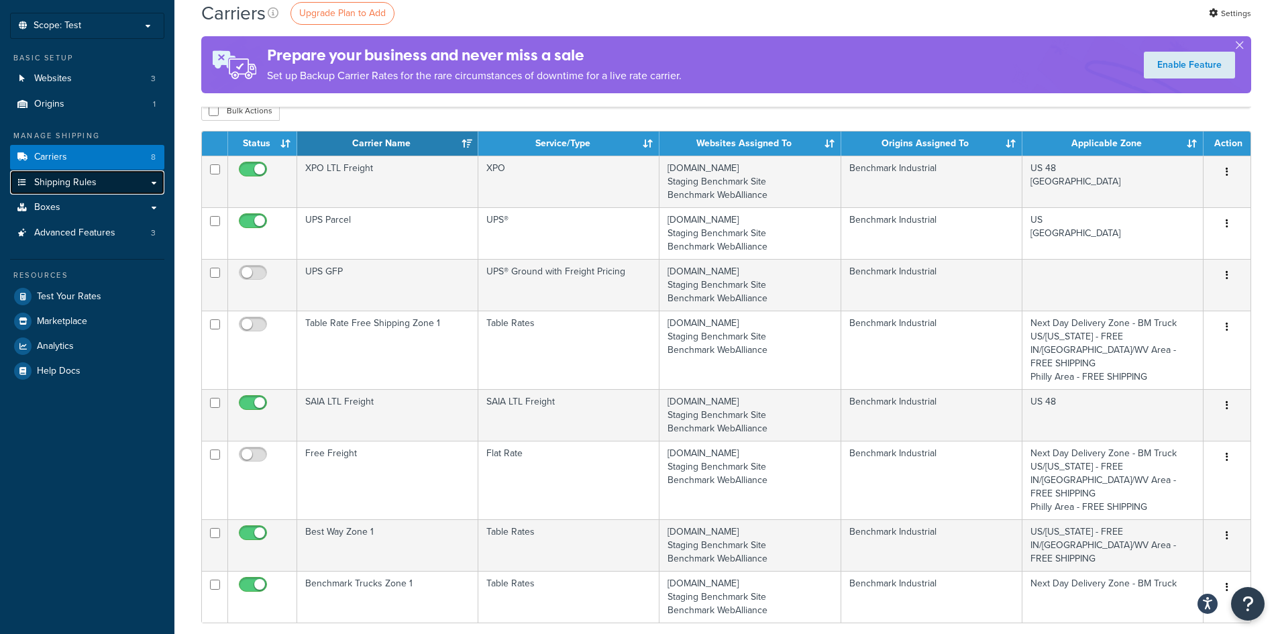
click at [97, 184] on link "Shipping Rules" at bounding box center [87, 182] width 154 height 25
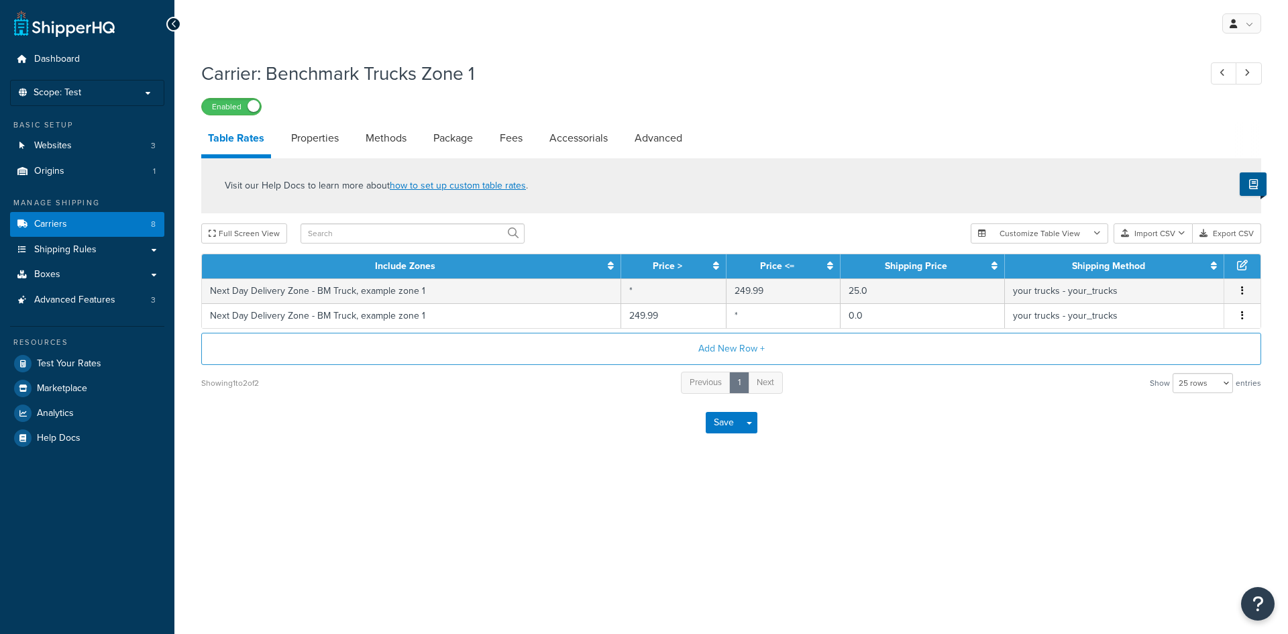
select select "25"
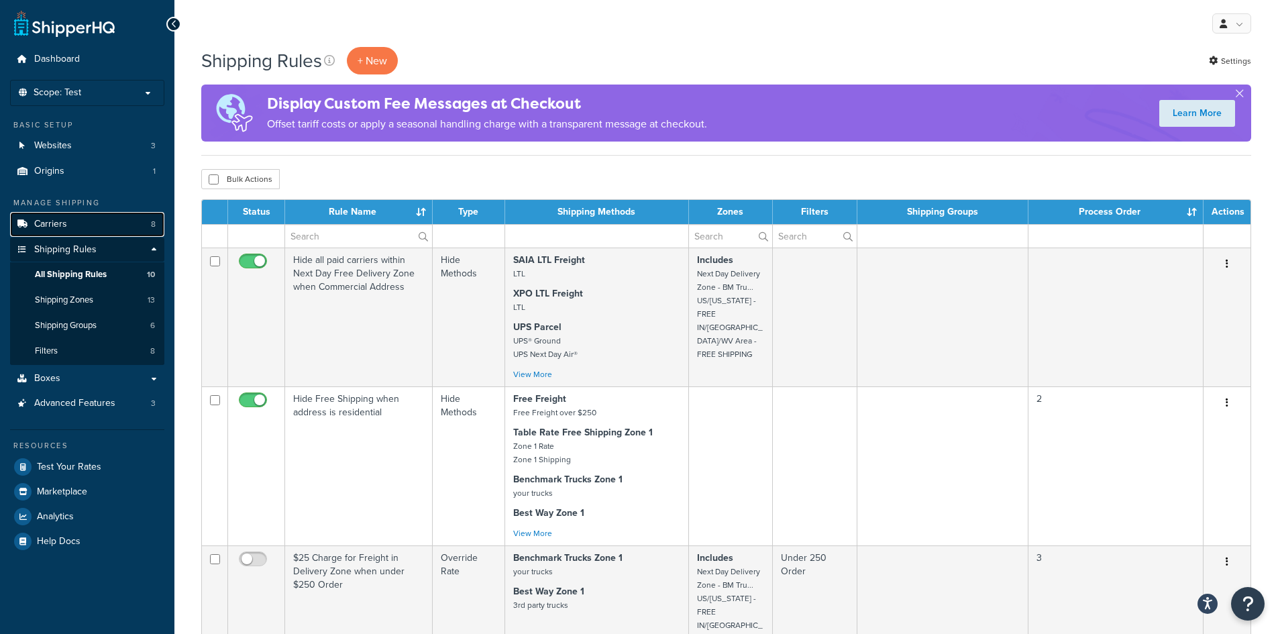
click at [92, 224] on link "Carriers 8" at bounding box center [87, 224] width 154 height 25
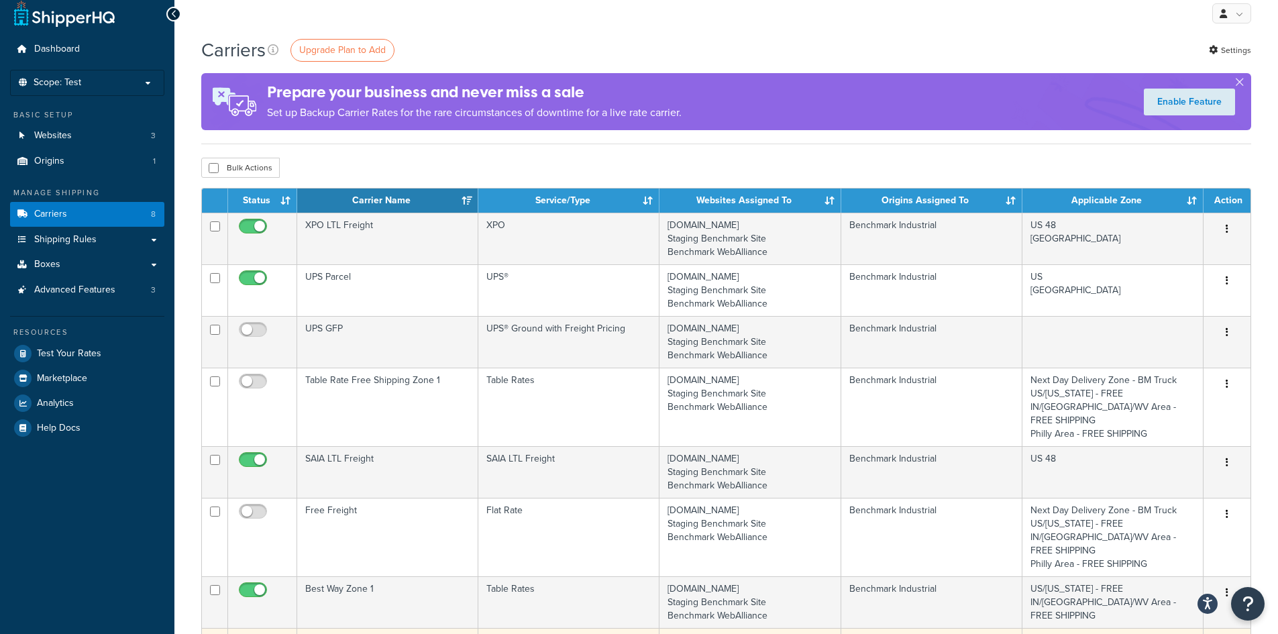
scroll to position [268, 0]
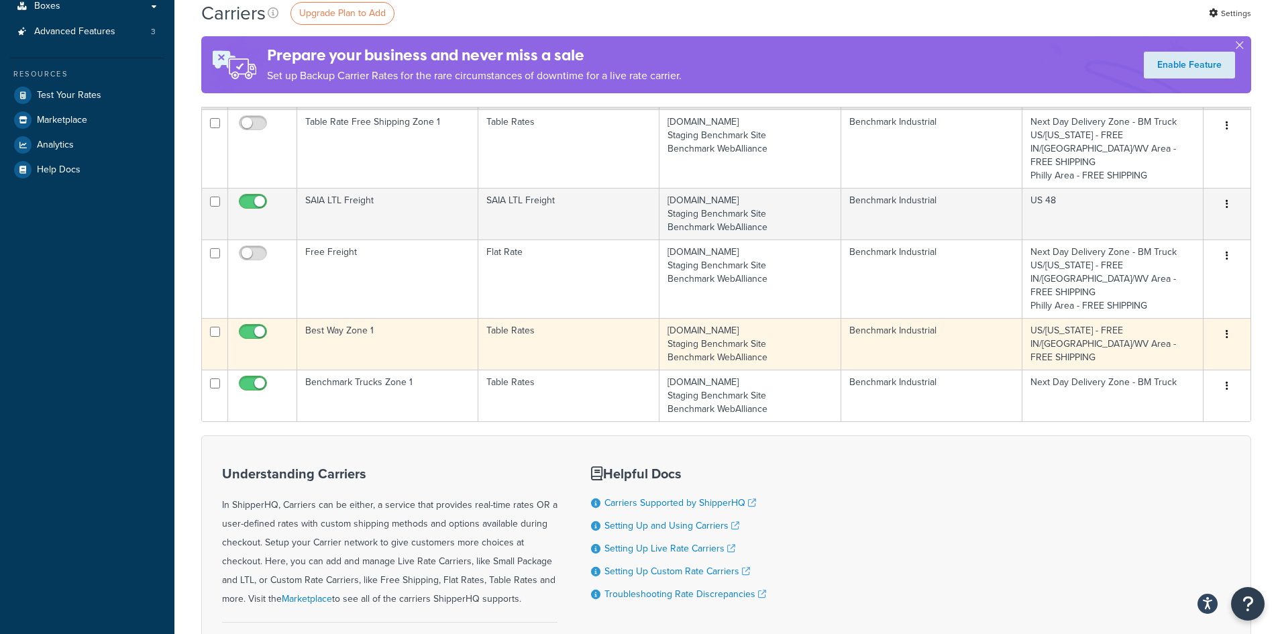
click at [921, 318] on td "Benchmark Industrial" at bounding box center [931, 344] width 181 height 52
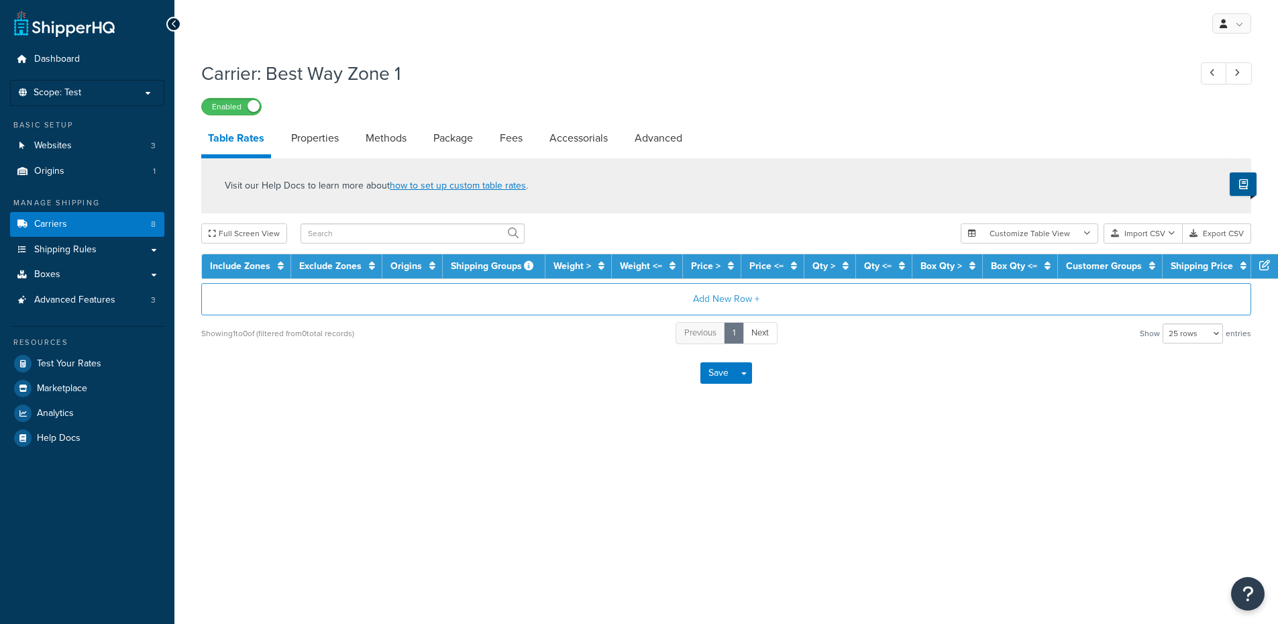
select select "25"
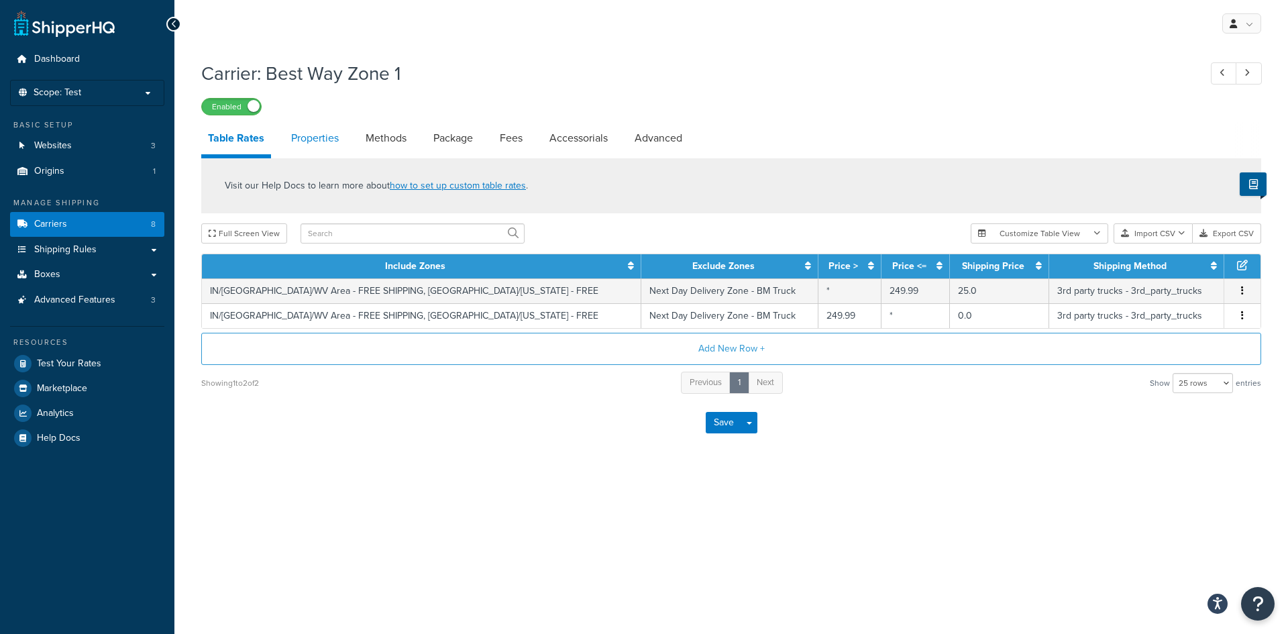
click at [325, 140] on link "Properties" at bounding box center [314, 138] width 61 height 32
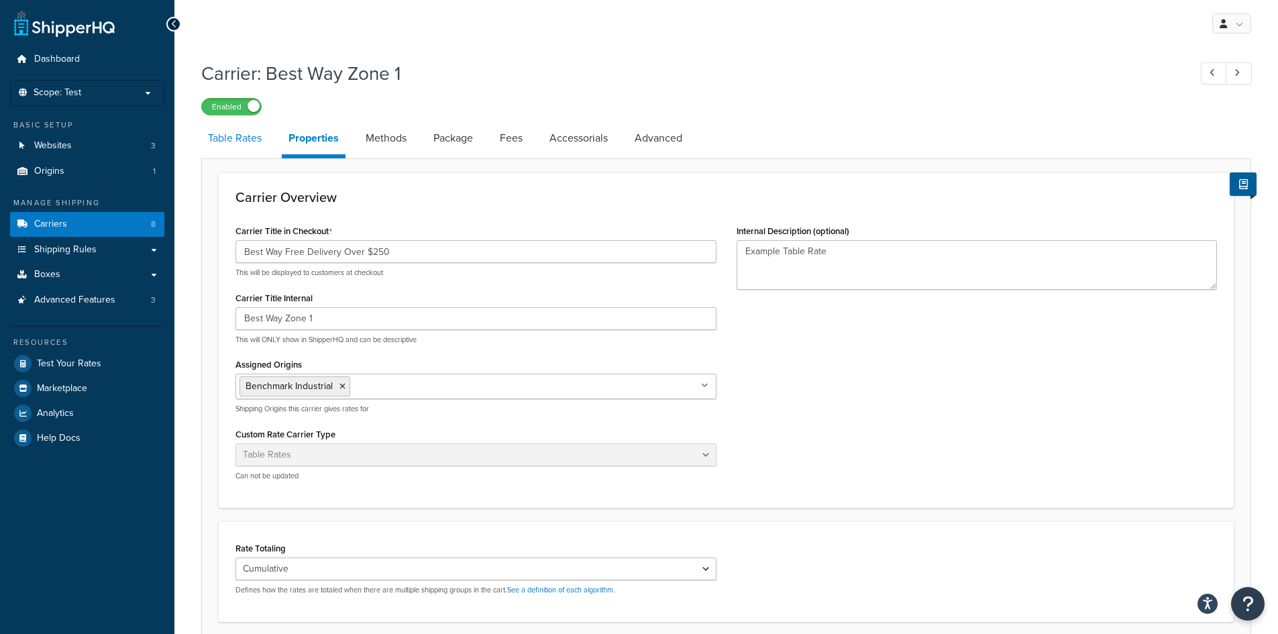
click at [251, 138] on link "Table Rates" at bounding box center [234, 138] width 67 height 32
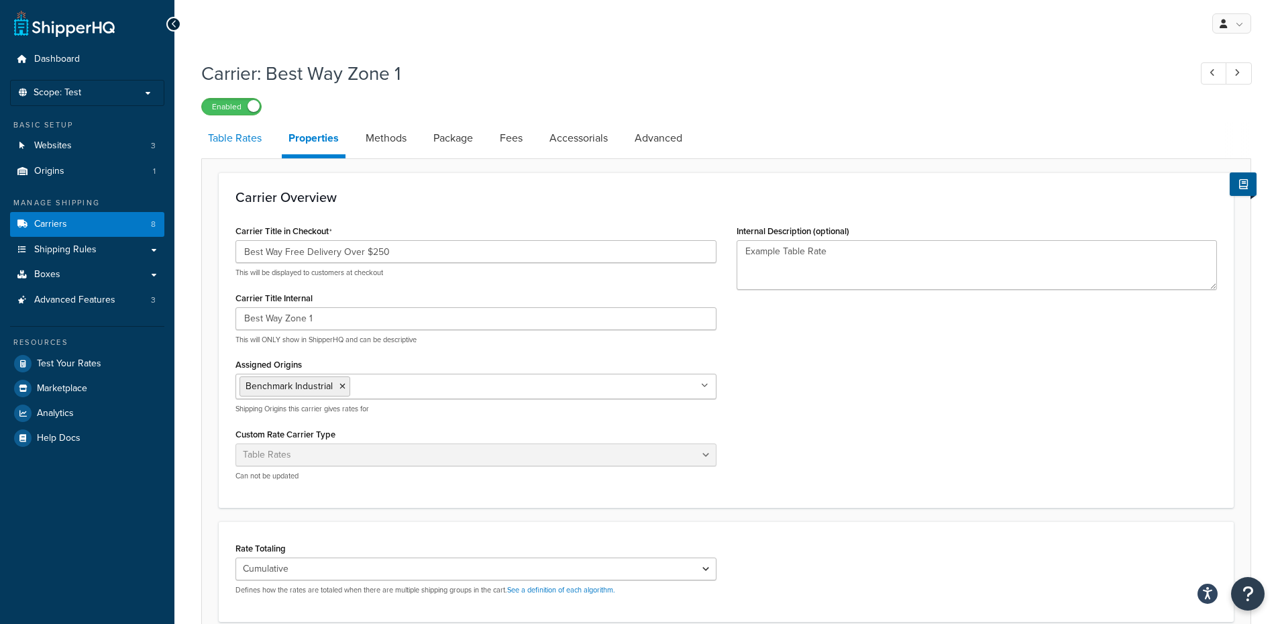
select select "25"
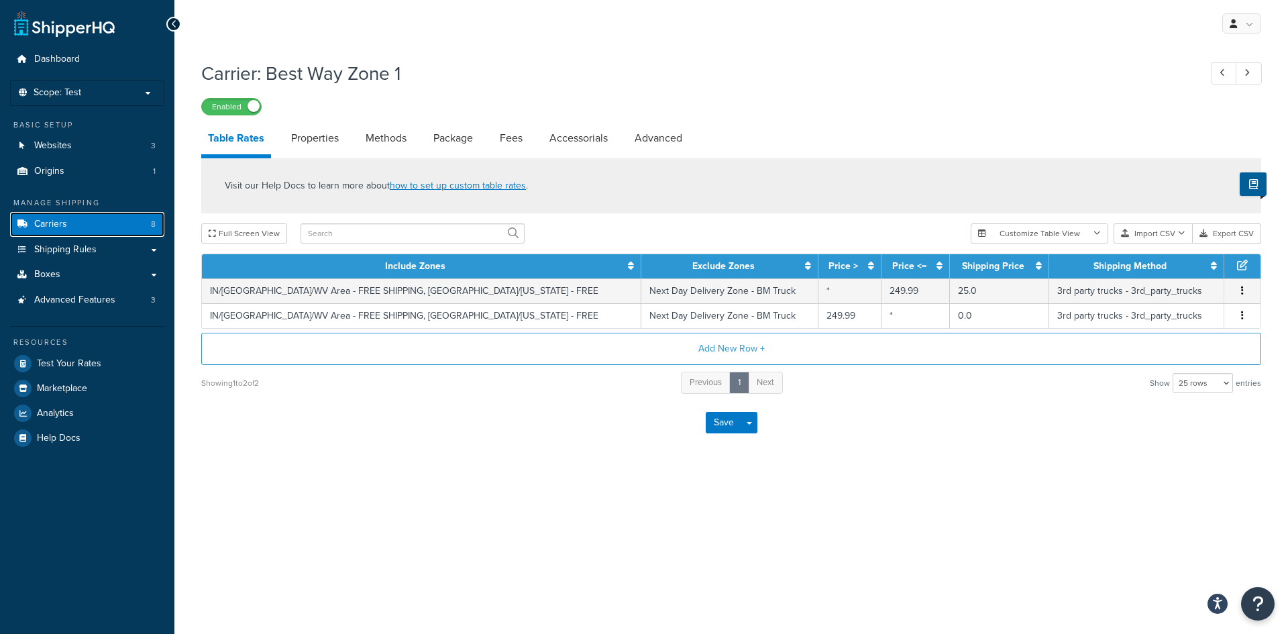
click at [103, 221] on link "Carriers 8" at bounding box center [87, 224] width 154 height 25
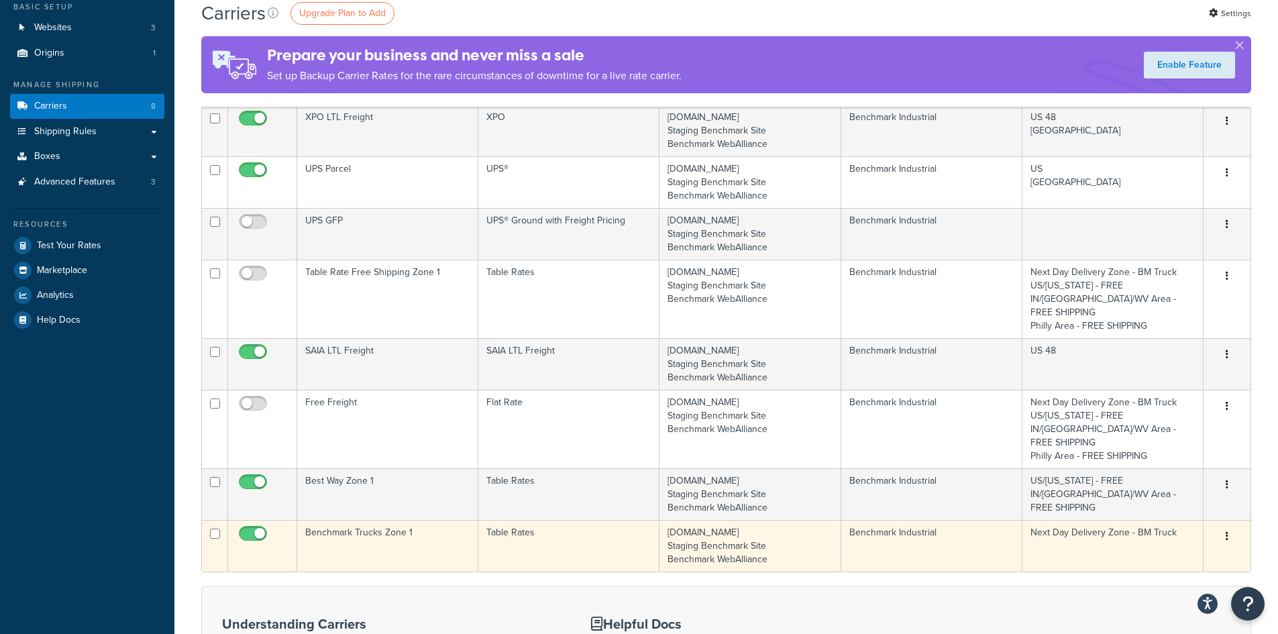
scroll to position [268, 0]
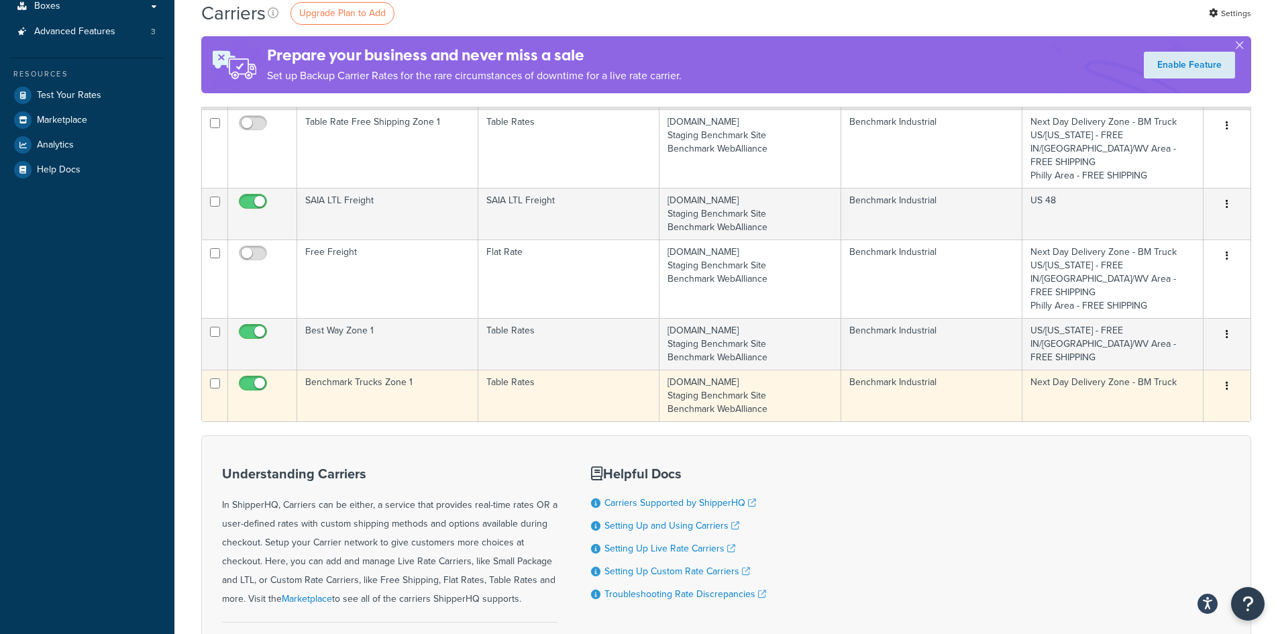
click at [439, 370] on td "Benchmark Trucks Zone 1" at bounding box center [387, 396] width 181 height 52
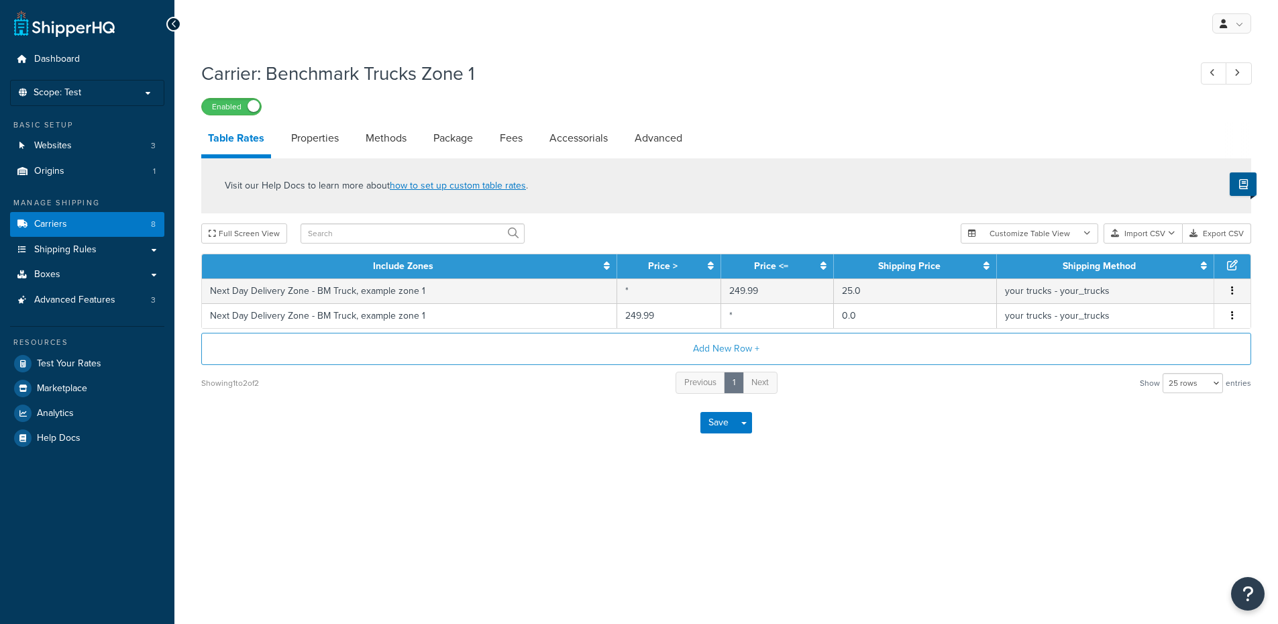
select select "25"
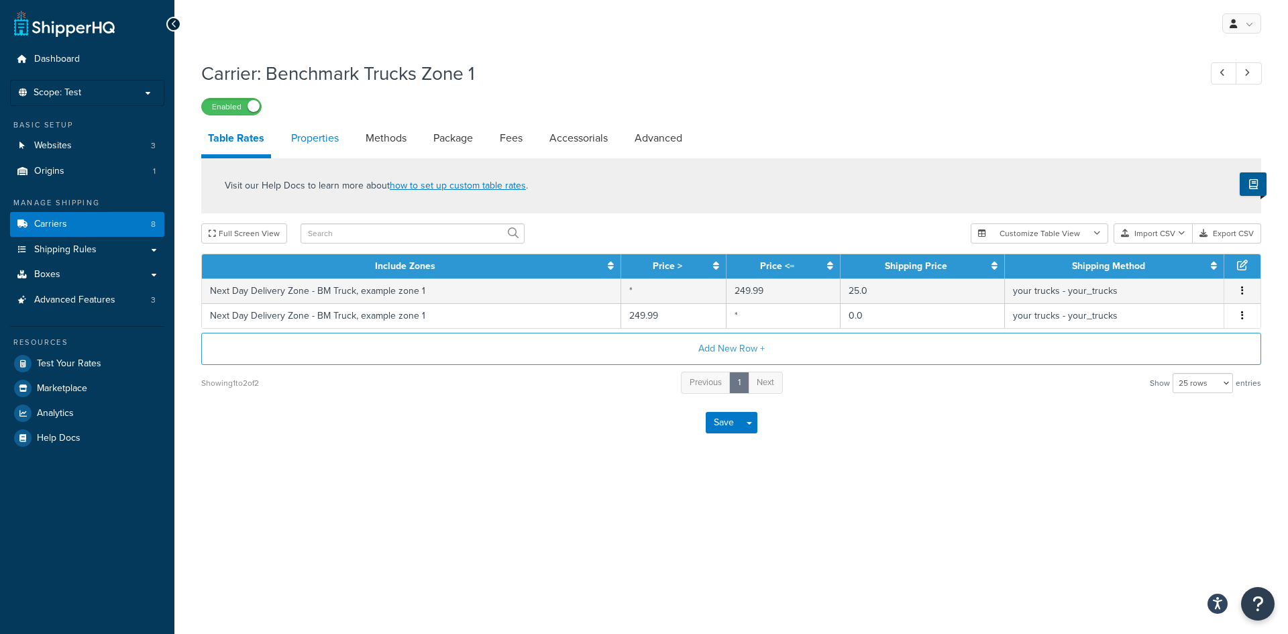
click at [319, 140] on link "Properties" at bounding box center [314, 138] width 61 height 32
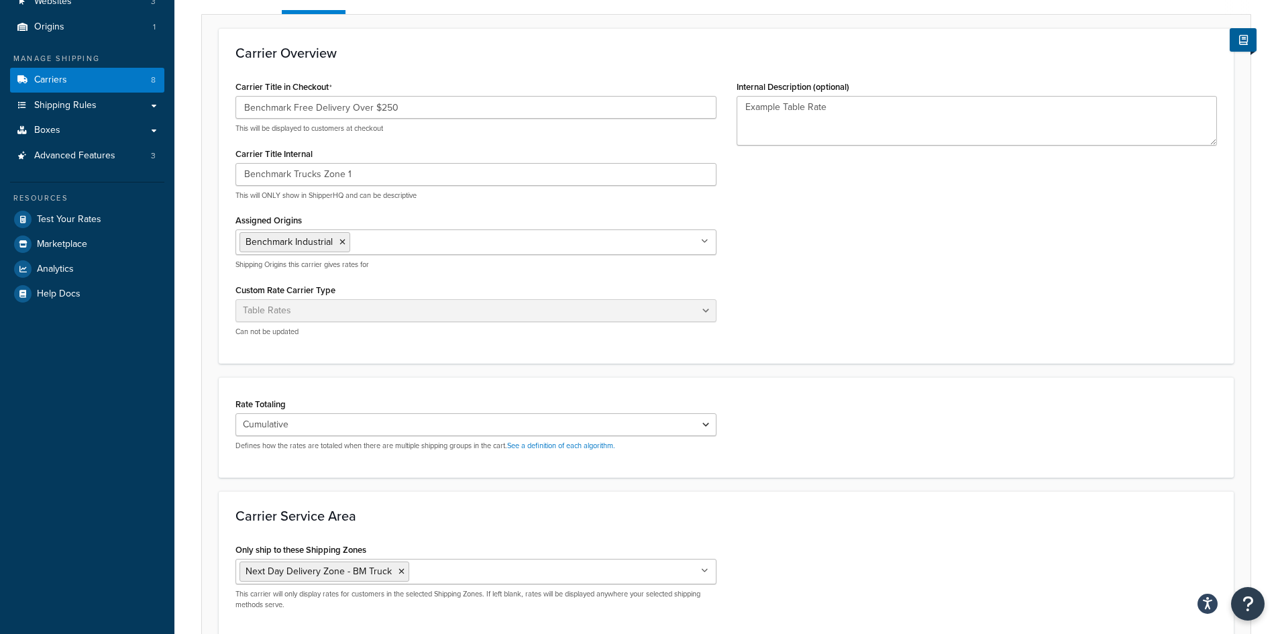
scroll to position [67, 0]
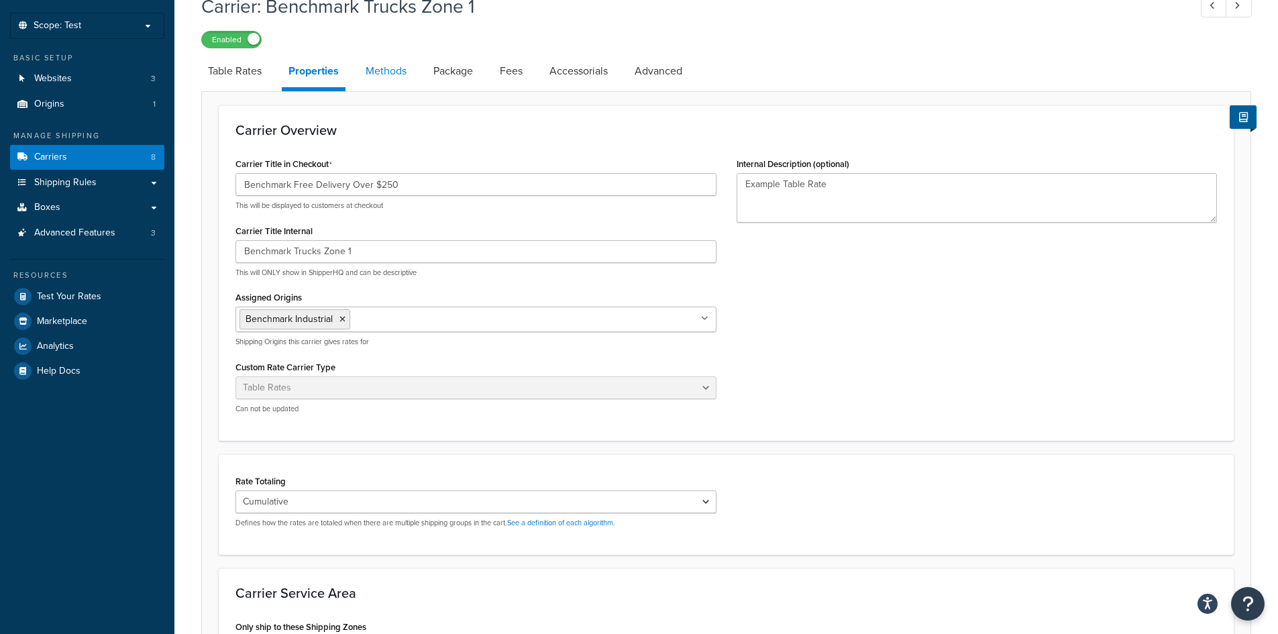
click at [386, 73] on link "Methods" at bounding box center [386, 71] width 54 height 32
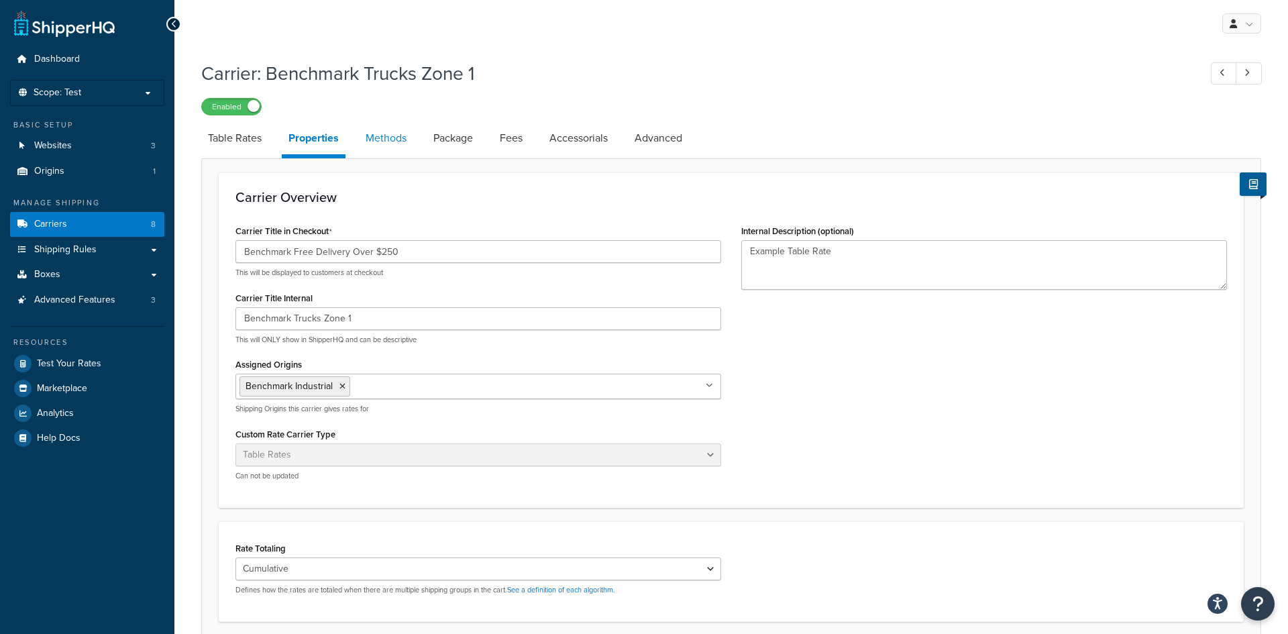
select select "25"
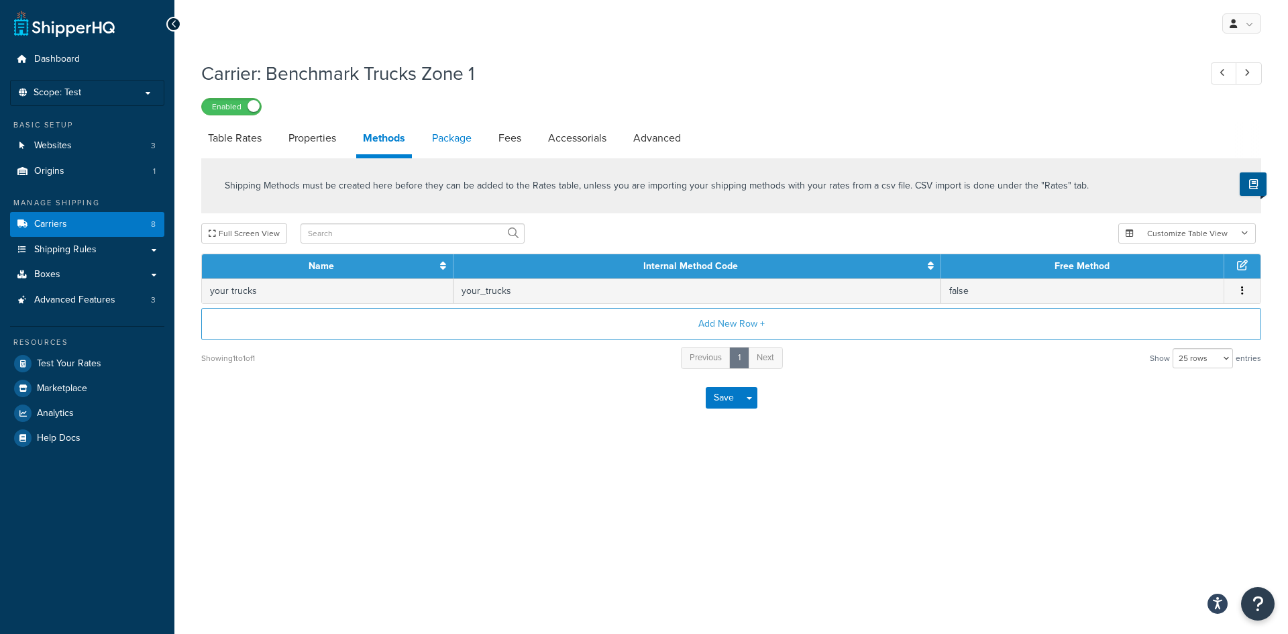
click at [458, 140] on link "Package" at bounding box center [451, 138] width 53 height 32
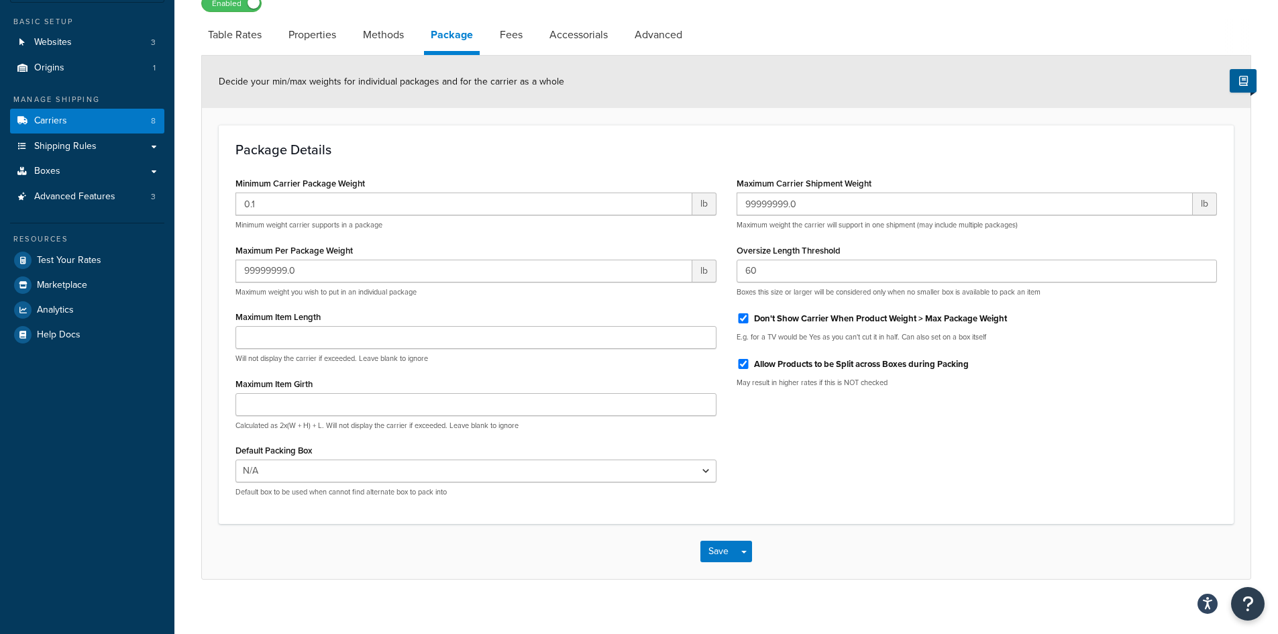
scroll to position [116, 0]
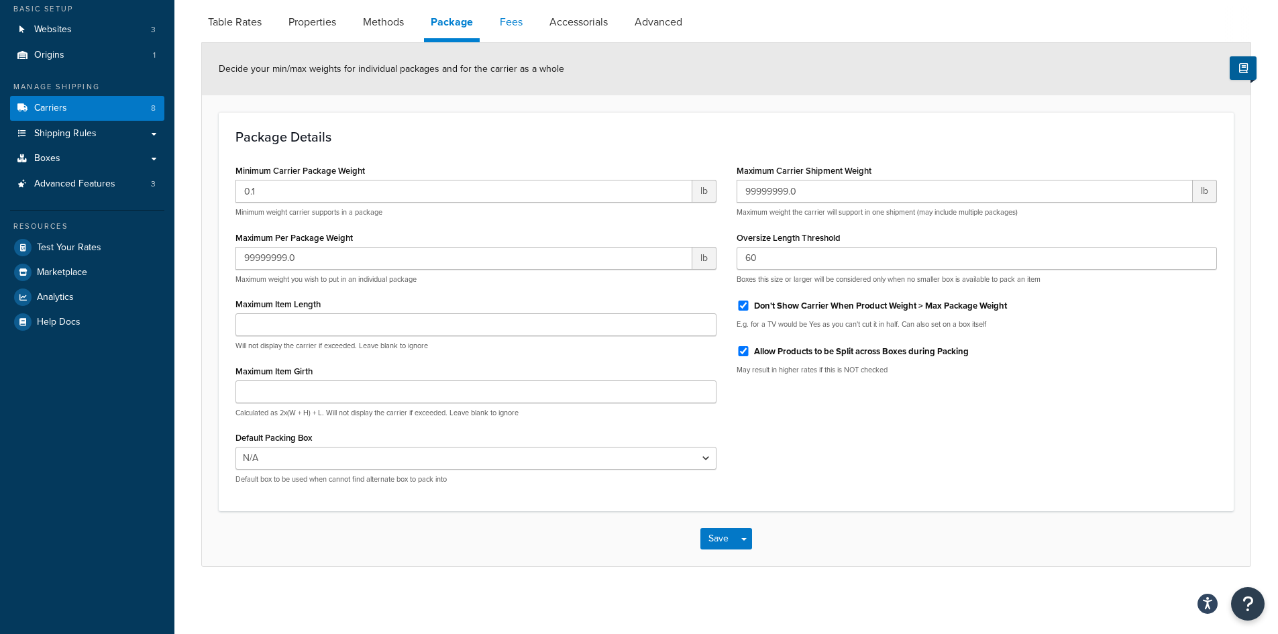
click at [509, 21] on link "Fees" at bounding box center [511, 22] width 36 height 32
select select "AFTER"
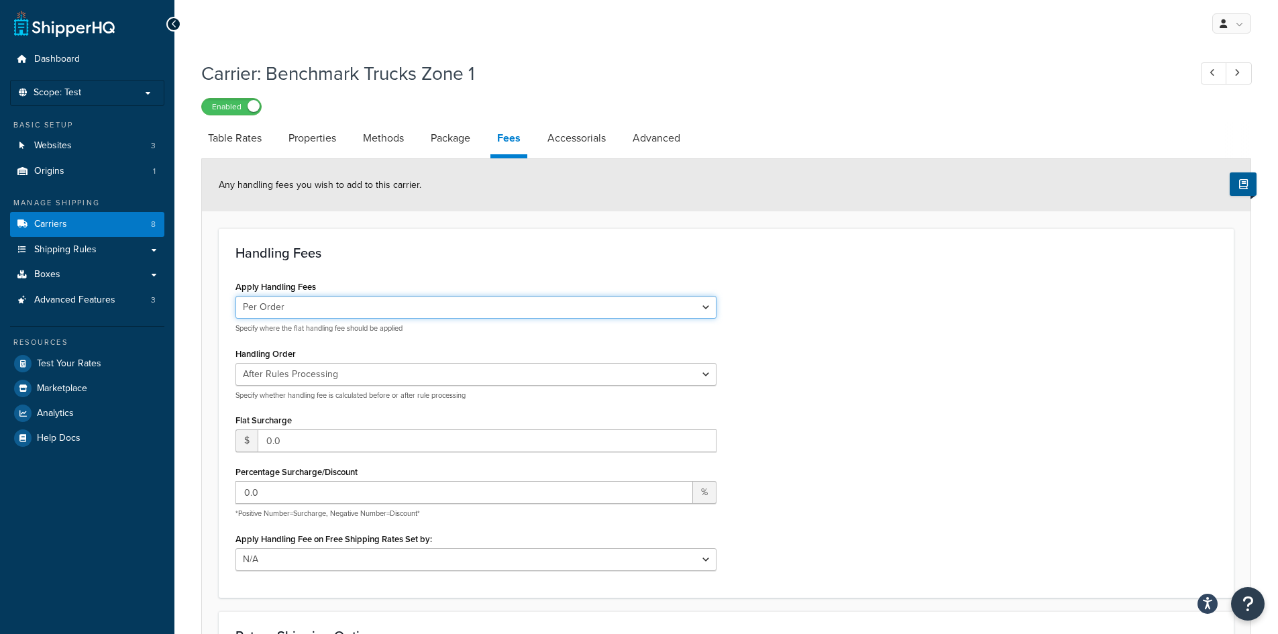
click at [708, 308] on select "Per Order Per Item Per Package" at bounding box center [475, 307] width 481 height 23
click at [812, 313] on div "Apply Handling Fees Per Order Per Item Per Package Specify where the flat handl…" at bounding box center [726, 428] width 1002 height 303
click at [593, 138] on link "Accessorials" at bounding box center [577, 138] width 72 height 32
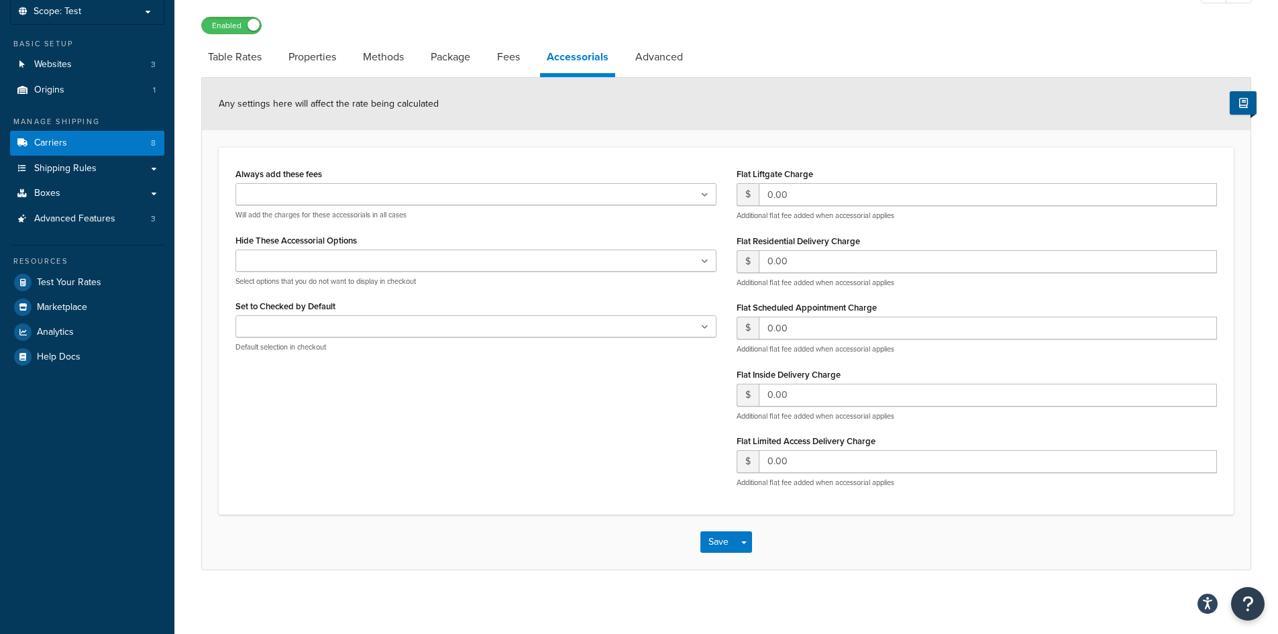
scroll to position [85, 0]
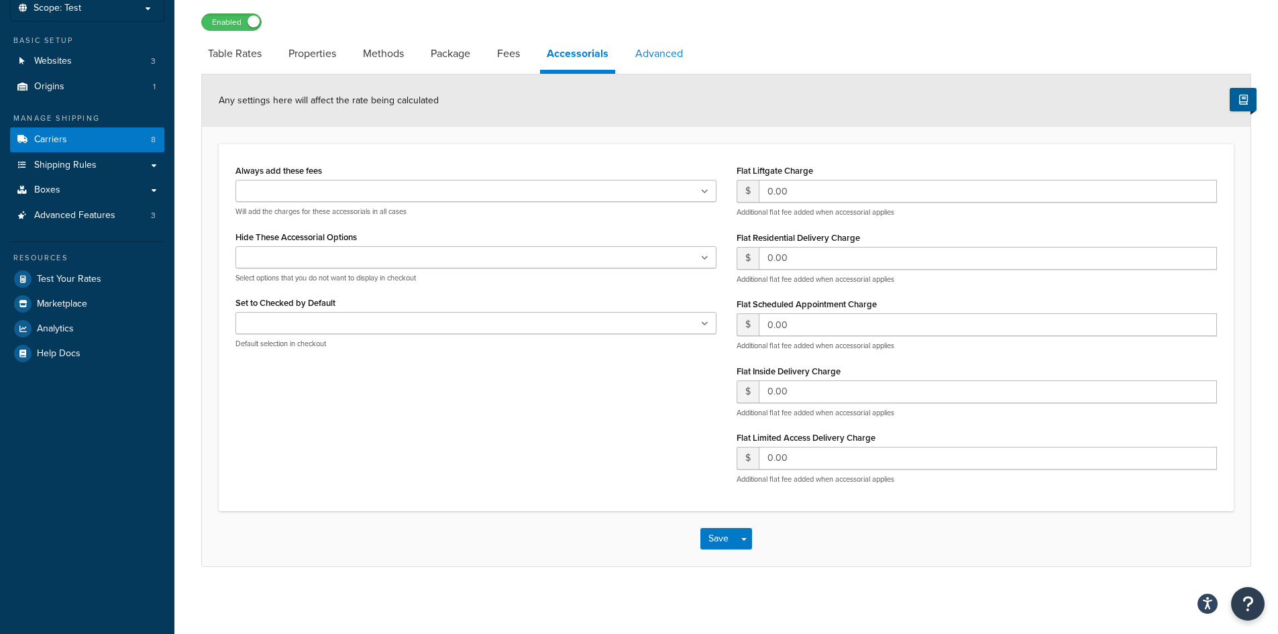
click at [657, 56] on link "Advanced" at bounding box center [659, 54] width 61 height 32
select select "false"
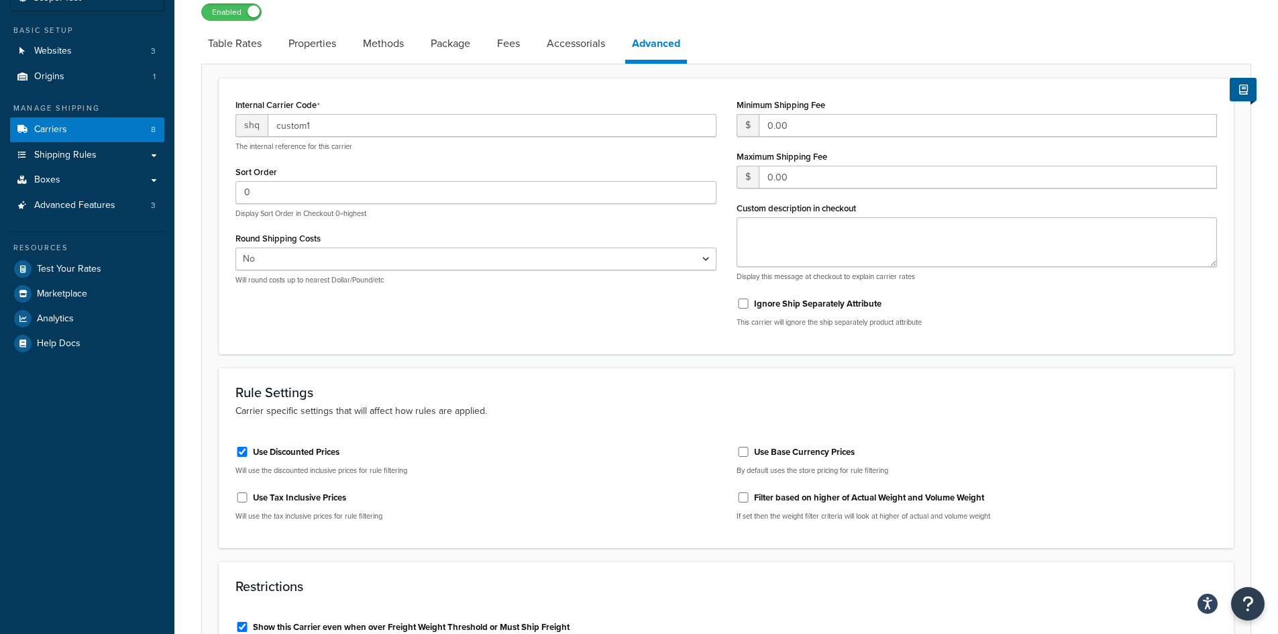
scroll to position [17, 0]
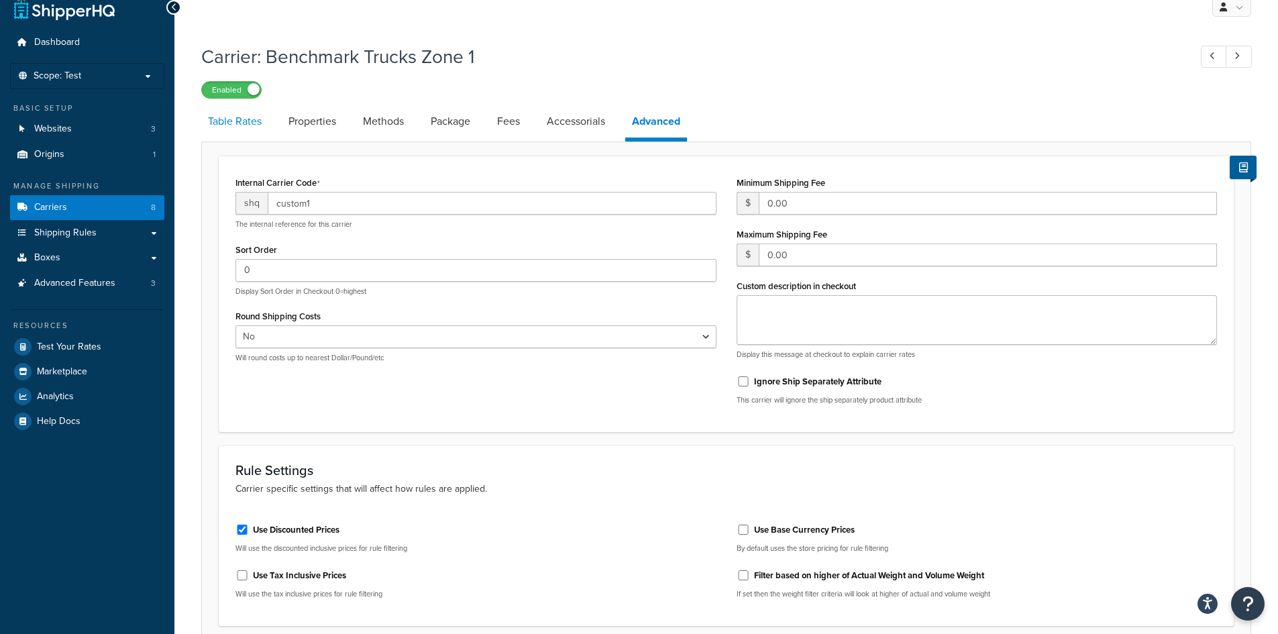
click at [249, 120] on link "Table Rates" at bounding box center [234, 121] width 67 height 32
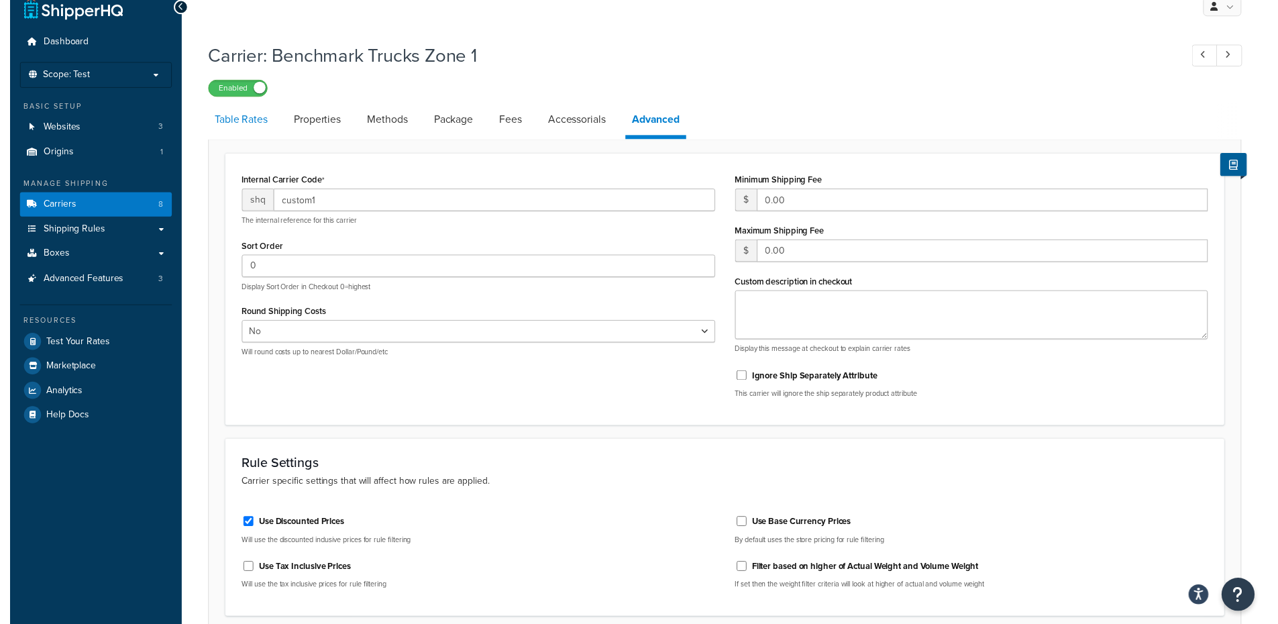
scroll to position [10, 0]
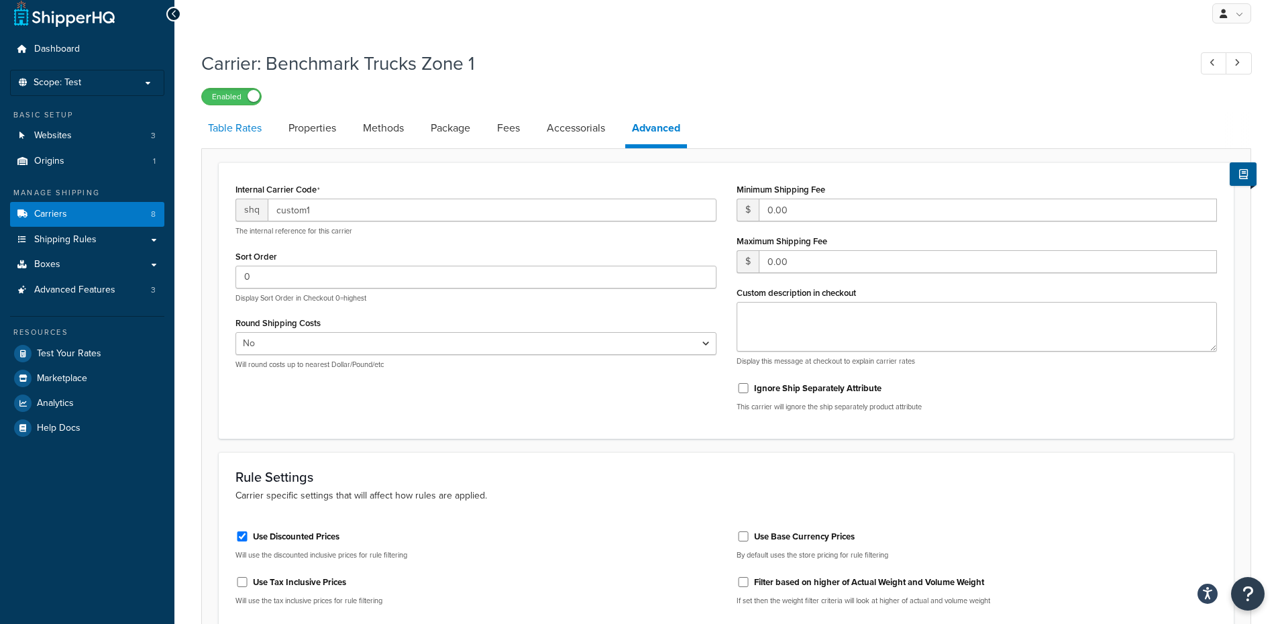
select select "25"
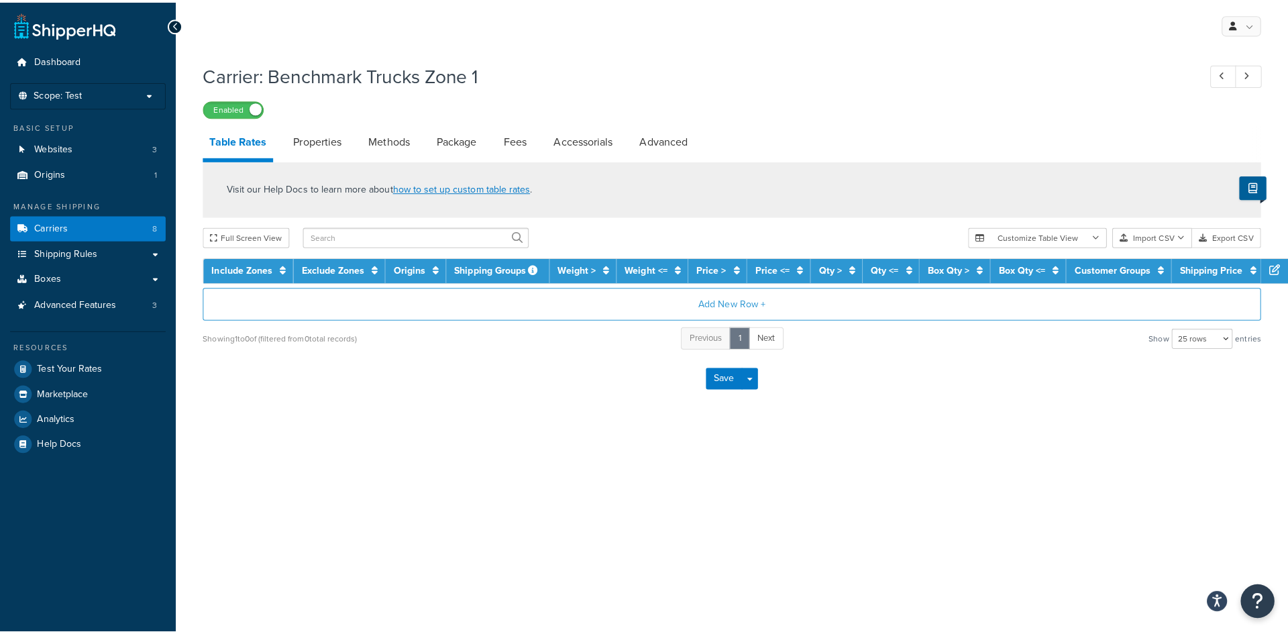
scroll to position [0, 0]
